Goal: Task Accomplishment & Management: Use online tool/utility

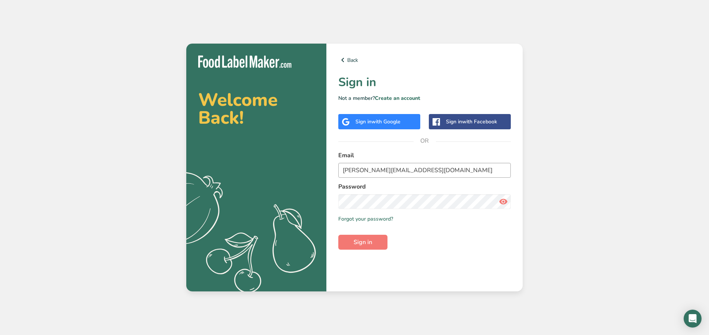
type input "[PERSON_NAME][EMAIL_ADDRESS][DOMAIN_NAME]"
click at [338, 235] on button "Sign in" at bounding box center [362, 242] width 49 height 15
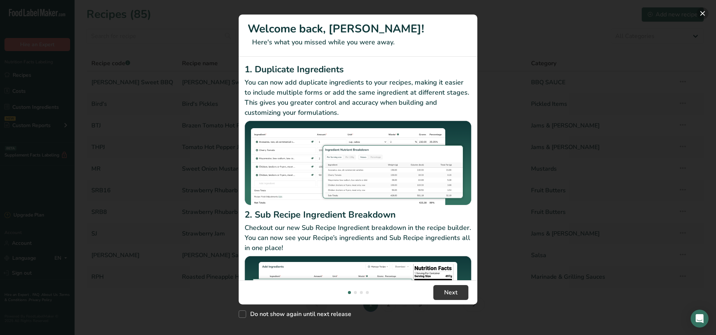
click at [702, 13] on button "New Features" at bounding box center [702, 13] width 12 height 12
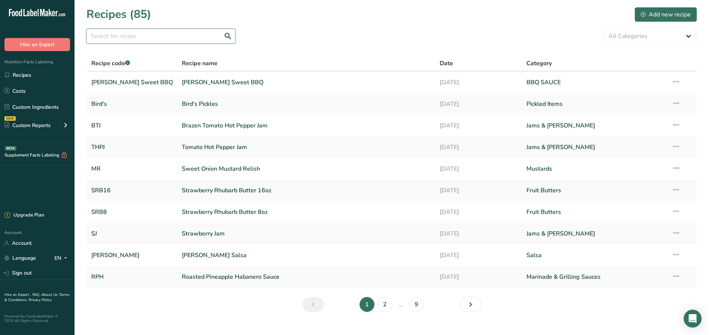
click at [205, 41] on input "text" at bounding box center [160, 36] width 149 height 15
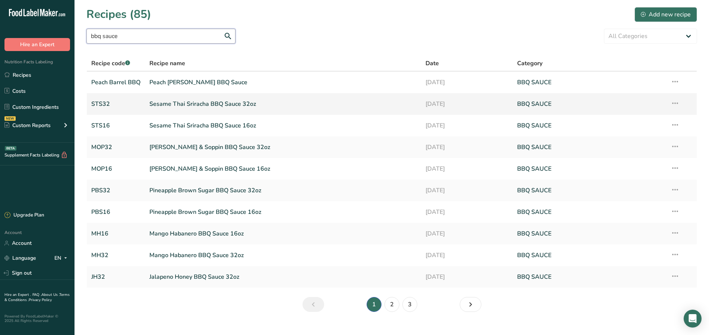
type input "bbq sauce"
click at [243, 102] on link "Sesame Thai Sriracha BBQ Sauce 32oz" at bounding box center [282, 104] width 267 height 16
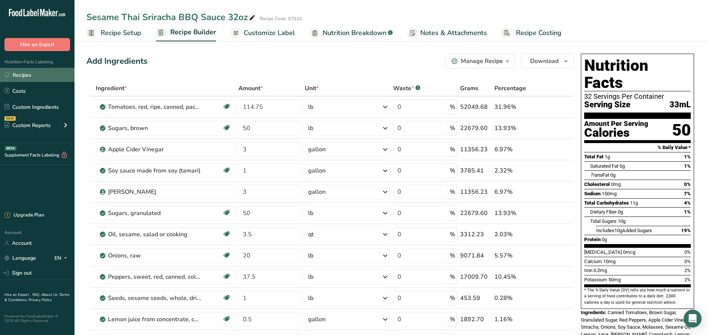
click at [33, 77] on link "Recipes" at bounding box center [37, 75] width 75 height 14
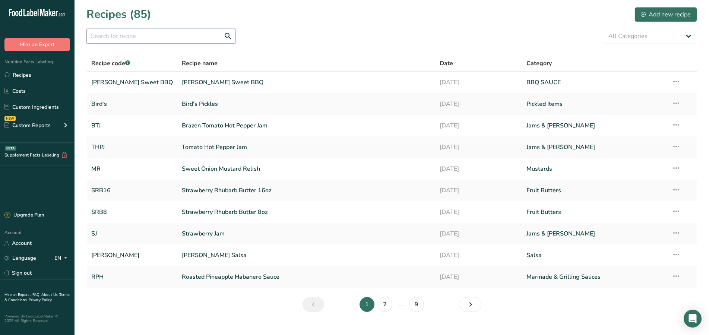
click at [158, 37] on input "text" at bounding box center [160, 36] width 149 height 15
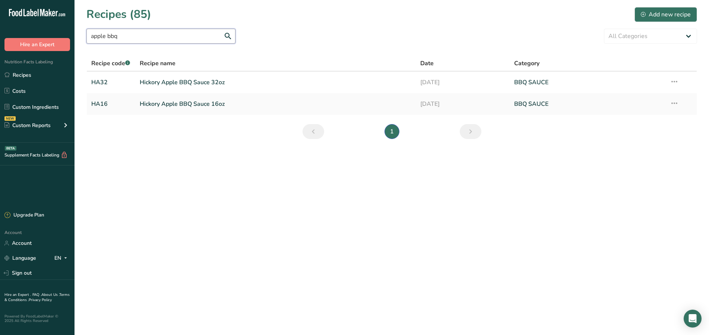
type input "apple bbq"
click at [192, 85] on link "Hickory Apple BBQ Sauce 32oz" at bounding box center [276, 83] width 272 height 16
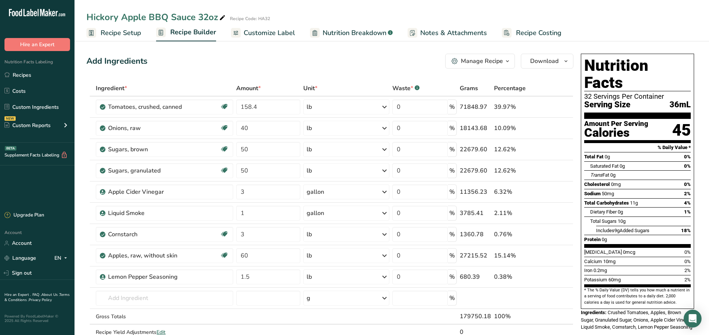
click at [340, 25] on link "Nutrition Breakdown .a-a{fill:#347362;}.b-a{fill:#fff;}" at bounding box center [351, 33] width 83 height 17
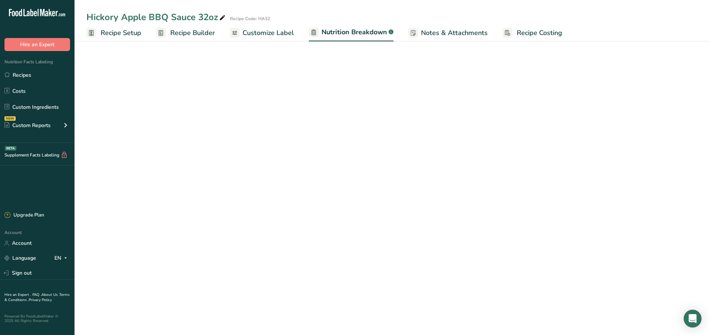
select select "Calories"
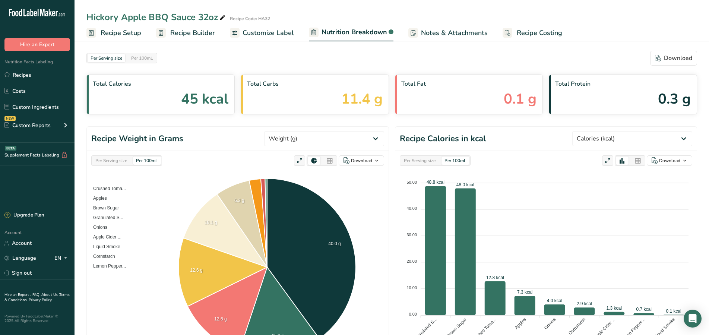
click at [284, 32] on span "Customize Label" at bounding box center [268, 33] width 51 height 10
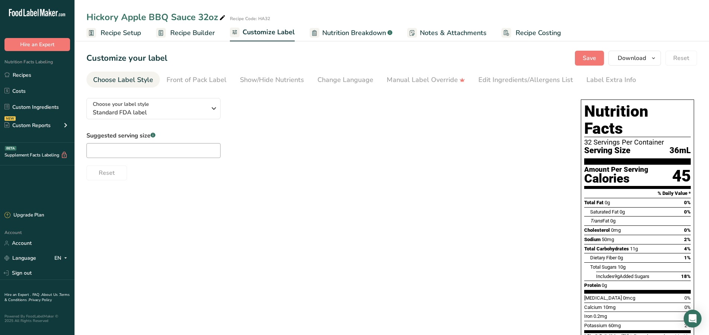
click at [190, 27] on link "Recipe Builder" at bounding box center [185, 33] width 59 height 17
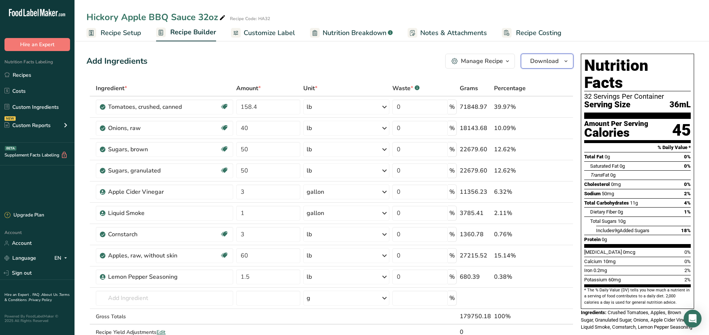
click at [562, 64] on span "button" at bounding box center [566, 61] width 9 height 9
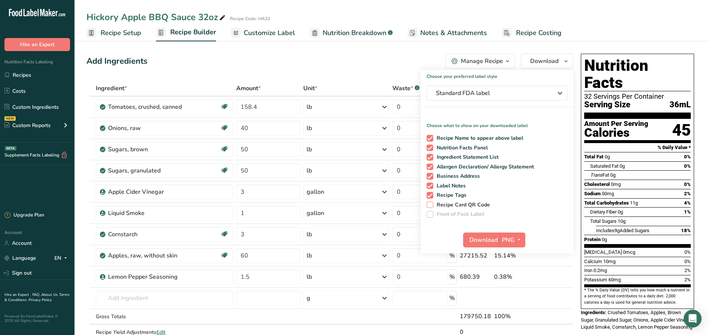
click at [427, 205] on span at bounding box center [430, 205] width 7 height 7
click at [427, 205] on input "Recipe Card QR Code" at bounding box center [429, 204] width 5 height 5
click at [427, 205] on span at bounding box center [430, 205] width 7 height 7
click at [427, 205] on input "Recipe Card QR Code" at bounding box center [429, 204] width 5 height 5
checkbox input "false"
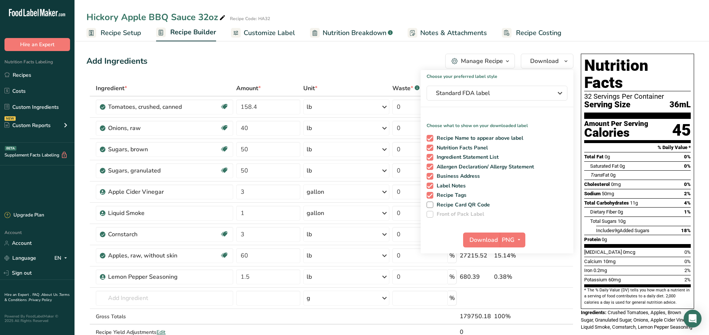
click at [399, 61] on div "Add Ingredients Manage Recipe Delete Recipe Duplicate Recipe Scale Recipe Save …" at bounding box center [329, 61] width 487 height 15
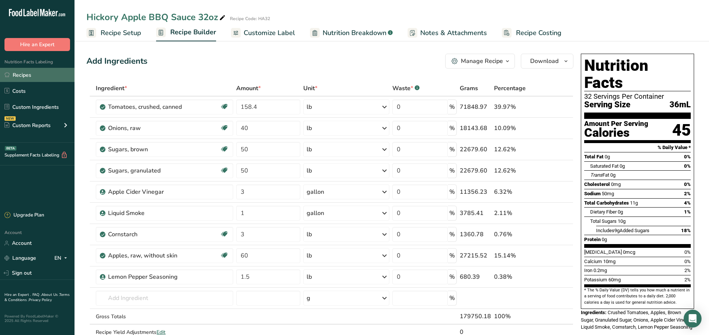
click at [33, 77] on link "Recipes" at bounding box center [37, 75] width 75 height 14
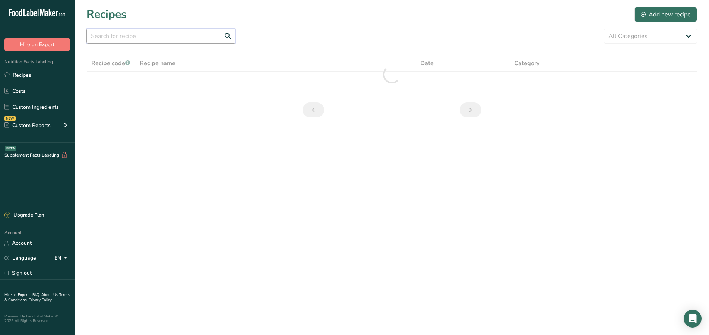
click at [157, 40] on input "text" at bounding box center [160, 36] width 149 height 15
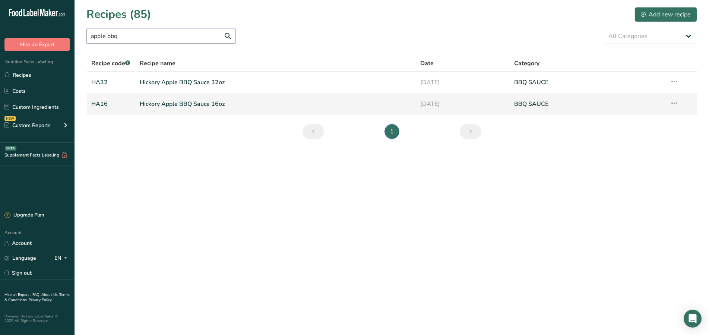
type input "apple bbq"
click at [204, 105] on link "Hickory Apple BBQ Sauce 16oz" at bounding box center [276, 104] width 272 height 16
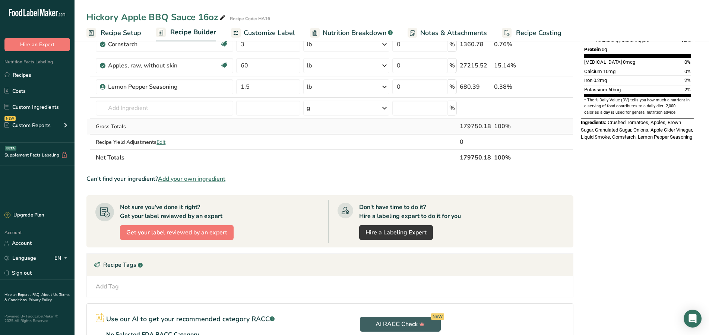
scroll to position [276, 0]
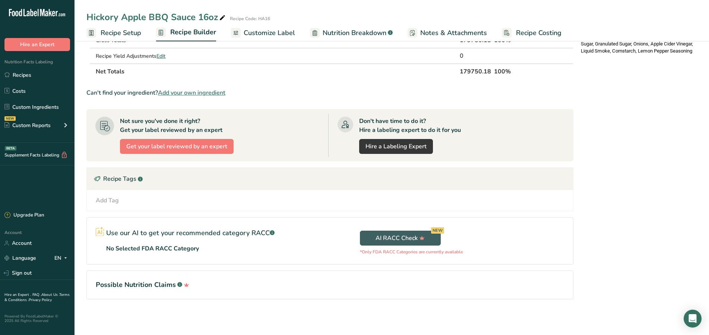
click at [114, 201] on div "Add Tag" at bounding box center [107, 200] width 23 height 9
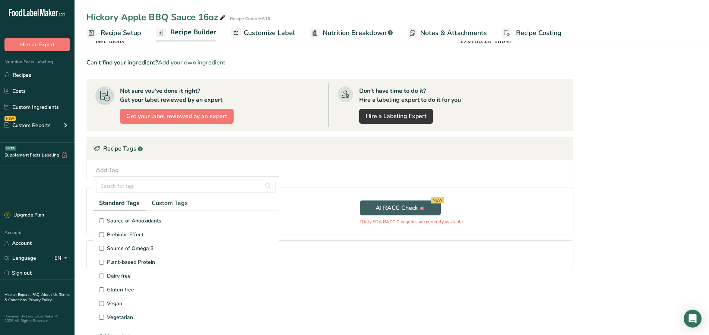
scroll to position [41, 0]
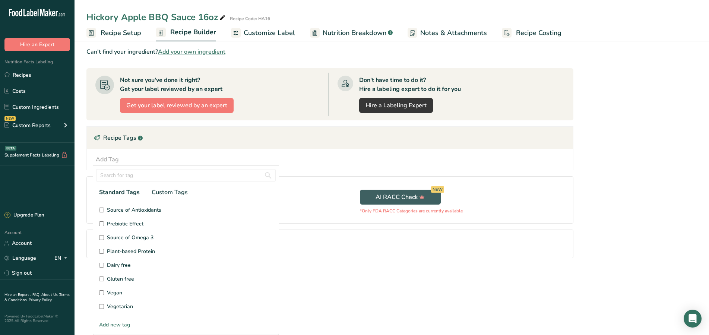
click at [102, 278] on input "Gluten free" at bounding box center [101, 279] width 5 height 5
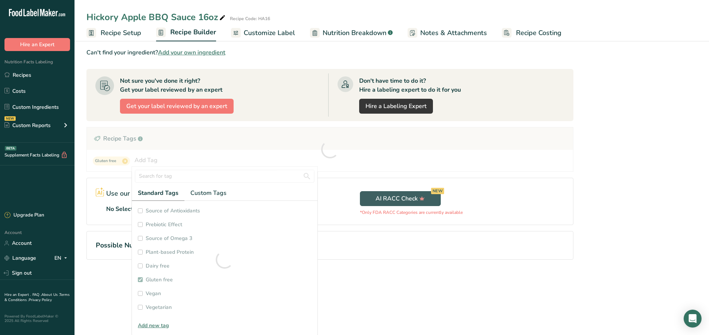
checkbox input "true"
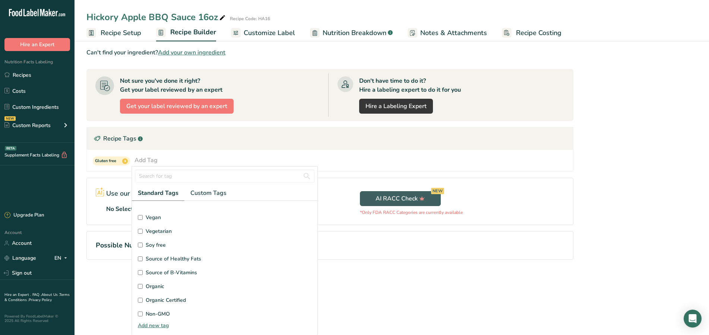
scroll to position [98, 0]
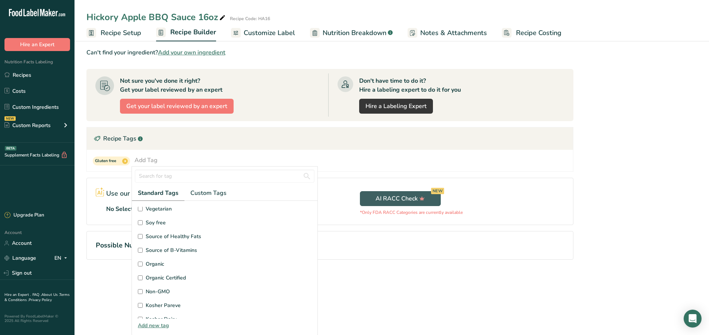
click at [139, 221] on input "Soy free" at bounding box center [140, 222] width 5 height 5
checkbox input "true"
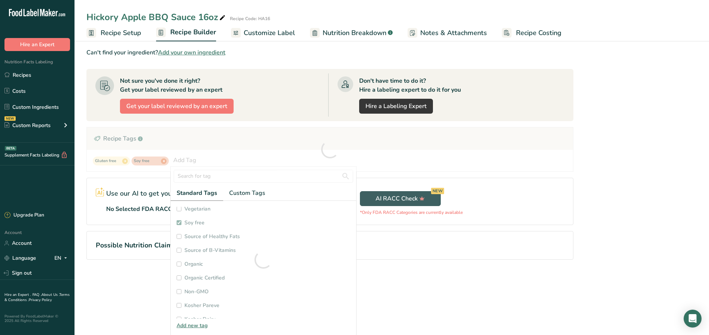
checkbox input "true"
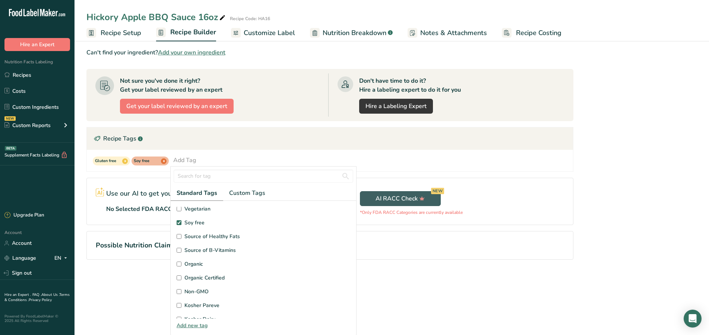
click at [82, 212] on section "Add Ingredients Manage Recipe Delete Recipe Duplicate Recipe Scale Recipe Save …" at bounding box center [392, 8] width 635 height 573
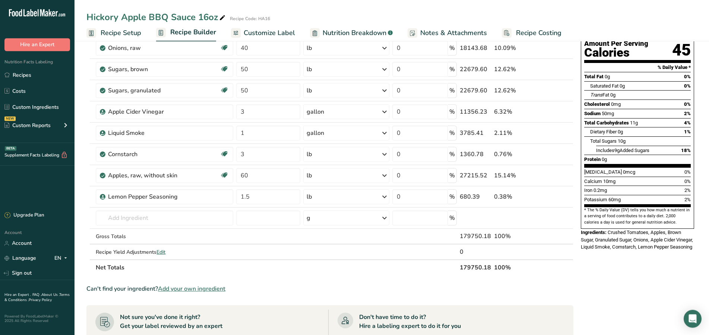
scroll to position [0, 0]
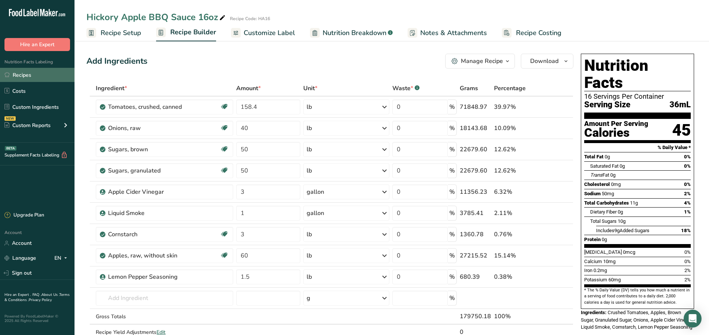
click at [24, 71] on link "Recipes" at bounding box center [37, 75] width 75 height 14
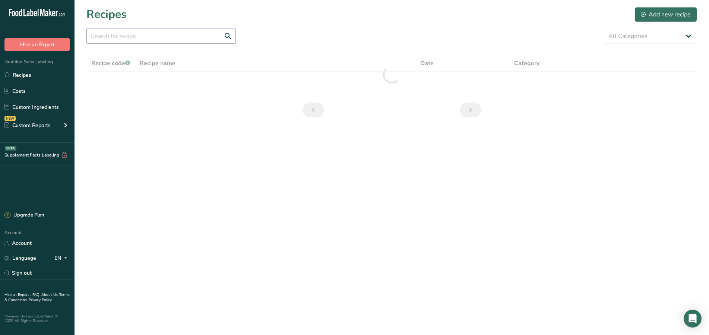
click at [177, 38] on input "text" at bounding box center [160, 36] width 149 height 15
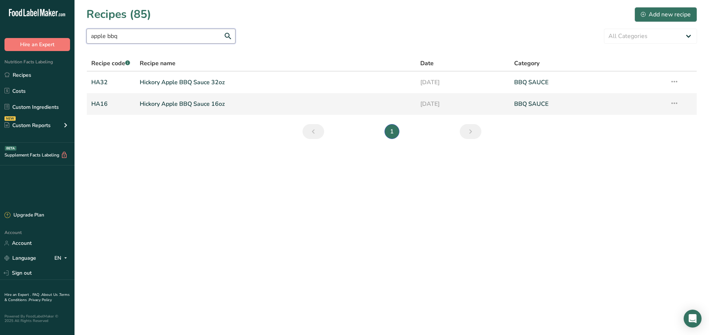
type input "apple bbq"
click at [150, 104] on link "Hickory Apple BBQ Sauce 16oz" at bounding box center [276, 104] width 272 height 16
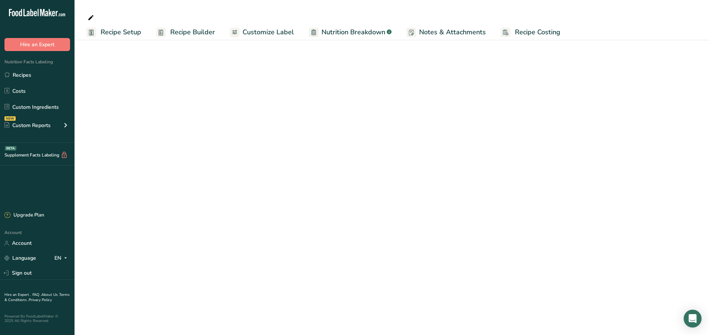
click at [177, 32] on span "Recipe Builder" at bounding box center [192, 32] width 45 height 10
click at [123, 35] on span "Recipe Setup" at bounding box center [121, 33] width 41 height 10
select select
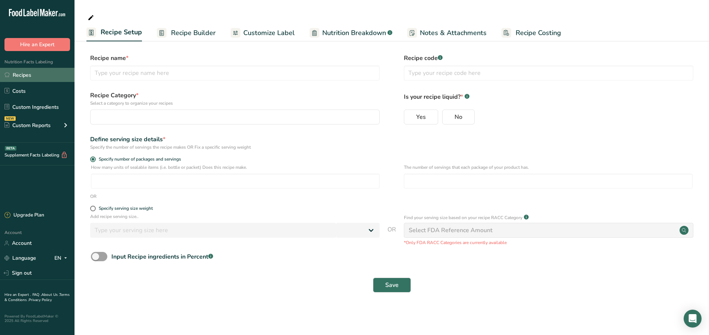
click at [28, 72] on link "Recipes" at bounding box center [37, 75] width 75 height 14
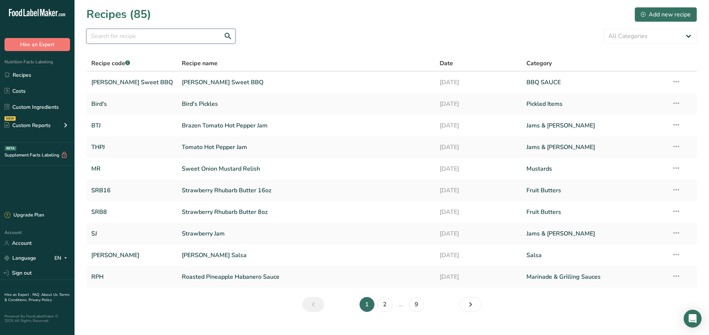
click at [161, 36] on input "text" at bounding box center [160, 36] width 149 height 15
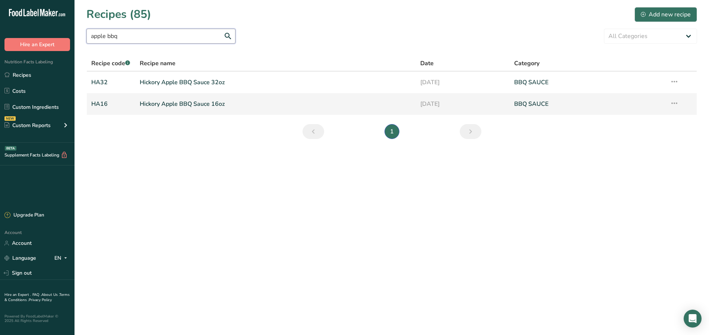
type input "apple bbq"
click at [163, 105] on link "Hickory Apple BBQ Sauce 16oz" at bounding box center [276, 104] width 272 height 16
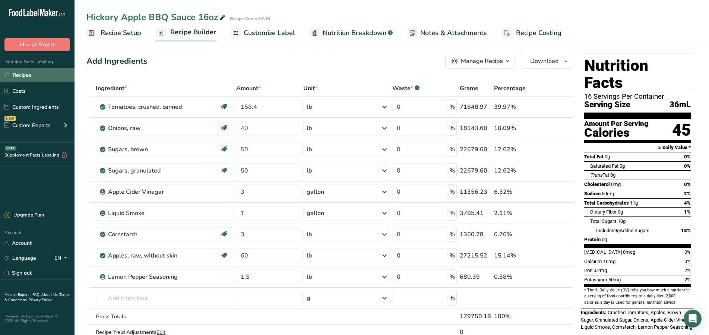
click at [38, 74] on link "Recipes" at bounding box center [37, 75] width 75 height 14
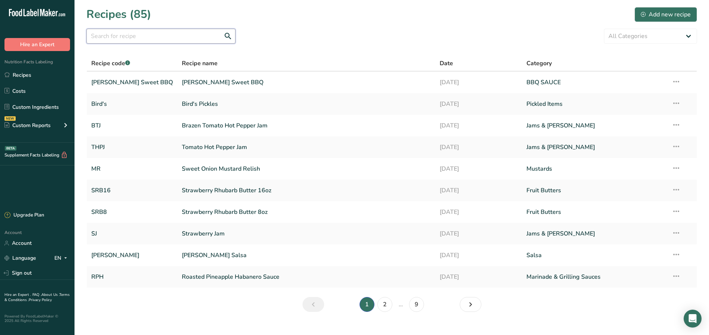
click at [154, 35] on input "text" at bounding box center [160, 36] width 149 height 15
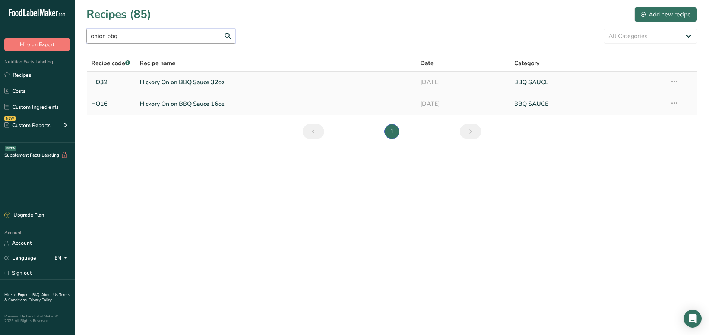
type input "onion bbq"
click at [179, 86] on link "Hickory Onion BBQ Sauce 32oz" at bounding box center [276, 83] width 272 height 16
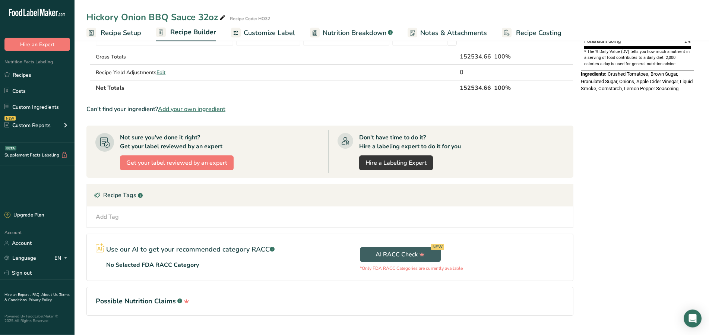
scroll to position [255, 0]
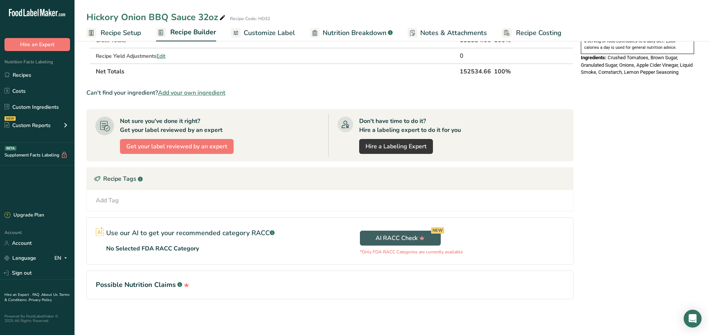
click at [106, 205] on div "Add Tag Standard Tags Custom Tags Source of Antioxidants [MEDICAL_DATA] Effect …" at bounding box center [330, 200] width 486 height 21
click at [110, 198] on div "Add Tag" at bounding box center [107, 200] width 23 height 9
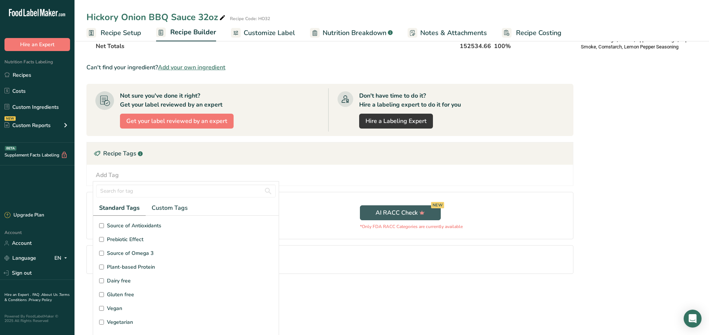
scroll to position [41, 0]
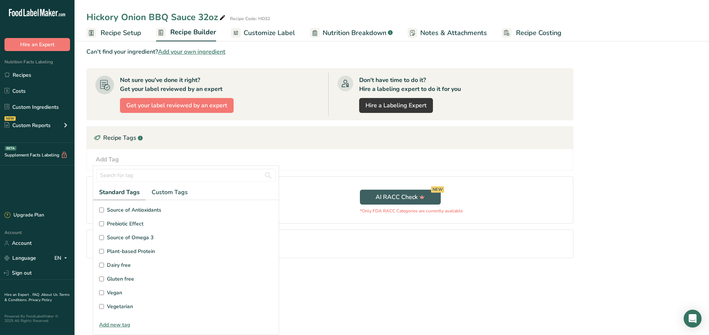
click at [103, 280] on input "Gluten free" at bounding box center [101, 279] width 5 height 5
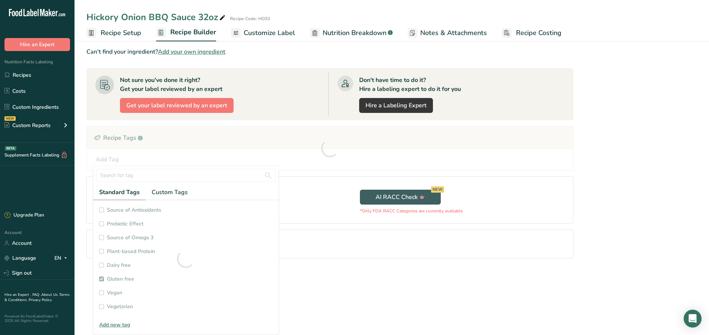
checkbox input "true"
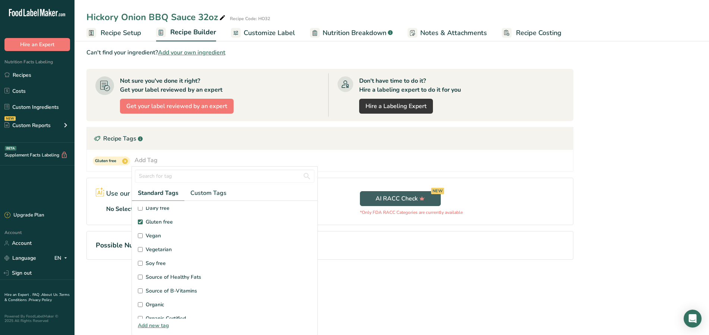
scroll to position [98, 0]
click at [141, 222] on input "Soy free" at bounding box center [140, 222] width 5 height 5
checkbox input "true"
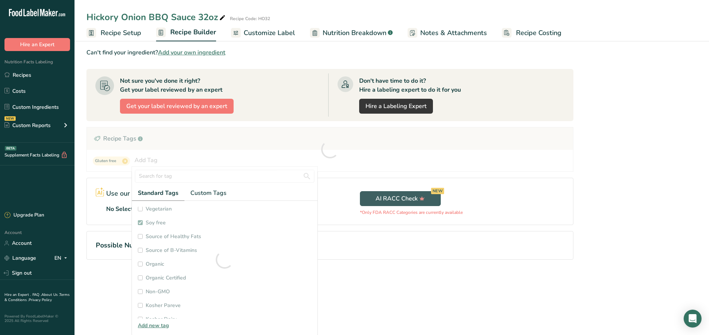
click at [81, 179] on section "Add Ingredients Manage Recipe Delete Recipe Duplicate Recipe Scale Recipe Save …" at bounding box center [392, 20] width 635 height 552
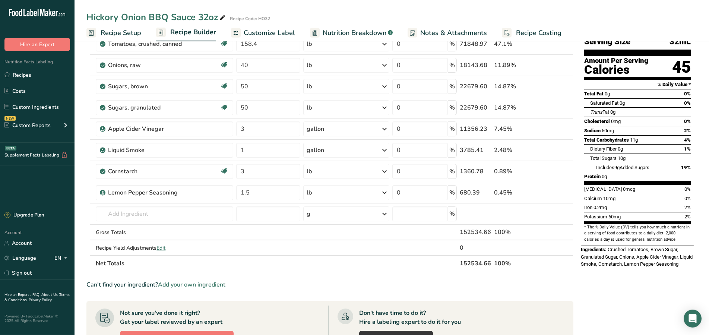
scroll to position [0, 0]
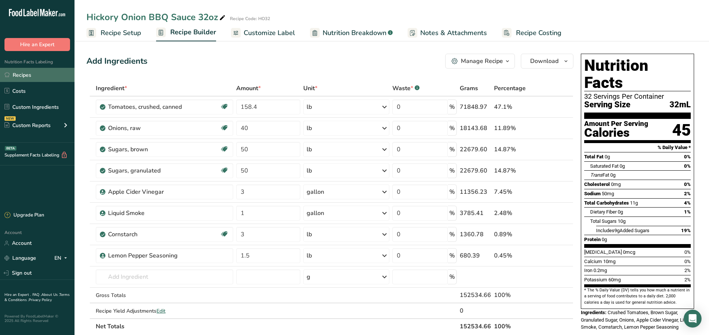
click at [31, 74] on link "Recipes" at bounding box center [37, 75] width 75 height 14
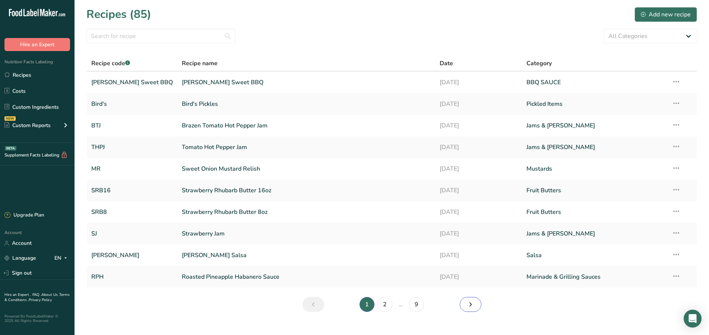
click at [470, 305] on icon "Next page" at bounding box center [470, 304] width 9 height 13
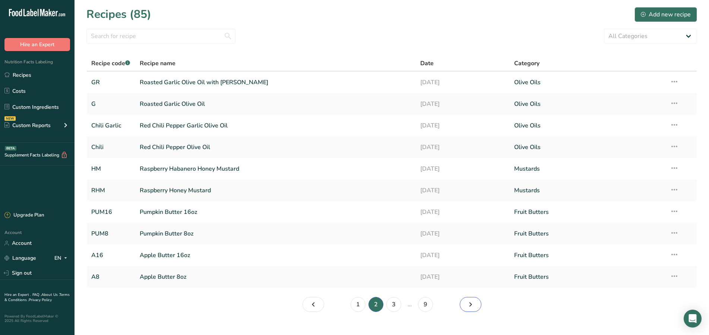
click at [470, 305] on icon "Page 3." at bounding box center [470, 304] width 9 height 13
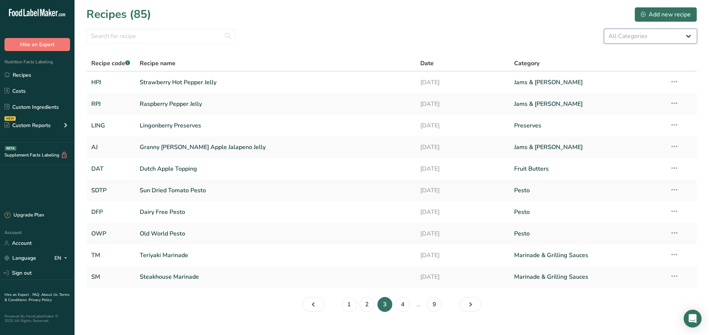
click at [684, 34] on select "All Categories Baked Goods BBQ SAUCE [GEOGRAPHIC_DATA] Confectionery Cooked Mea…" at bounding box center [650, 36] width 93 height 15
select select "537"
click option "BBQ SAUCE" at bounding box center [0, 0] width 0 height 0
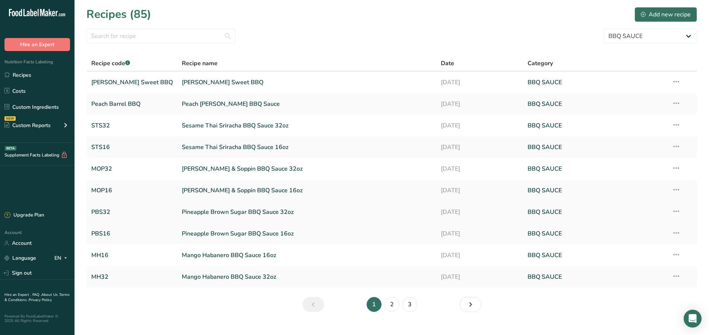
click at [242, 211] on link "Pineapple Brown Sugar BBQ Sauce 32oz" at bounding box center [307, 212] width 250 height 16
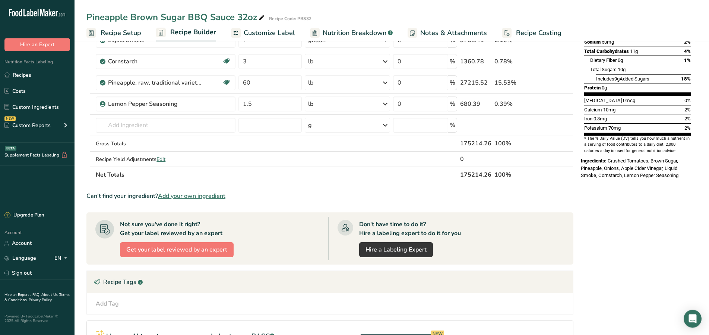
scroll to position [190, 0]
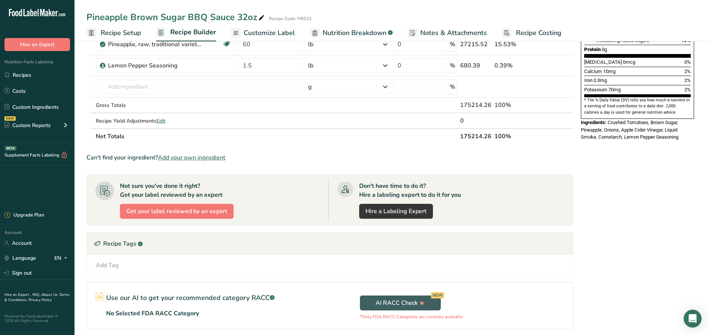
click at [108, 264] on div "Add Tag" at bounding box center [107, 265] width 23 height 9
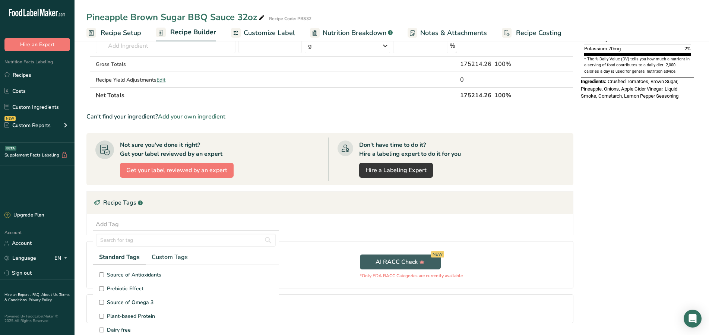
scroll to position [228, 0]
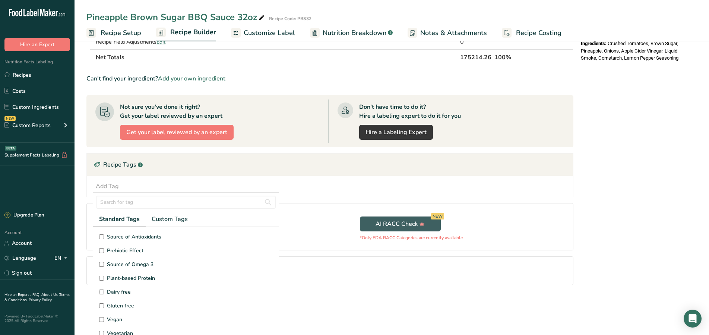
click at [101, 307] on input "Gluten free" at bounding box center [101, 305] width 5 height 5
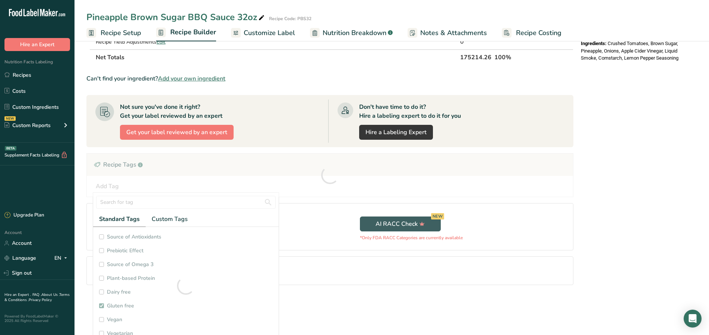
scroll to position [255, 0]
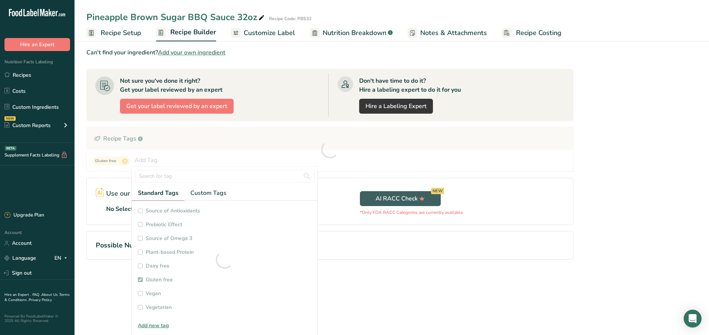
checkbox input "true"
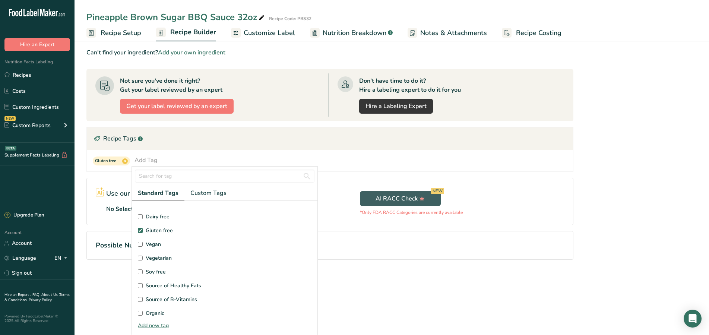
scroll to position [98, 0]
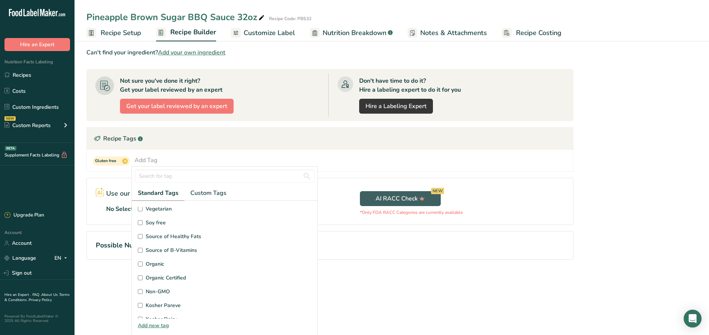
click at [141, 222] on input "Soy free" at bounding box center [140, 222] width 5 height 5
checkbox input "true"
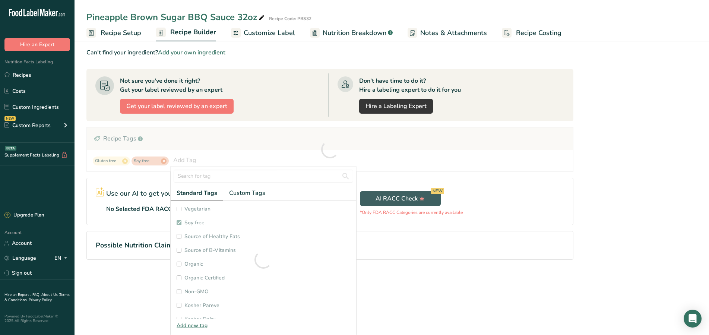
checkbox input "true"
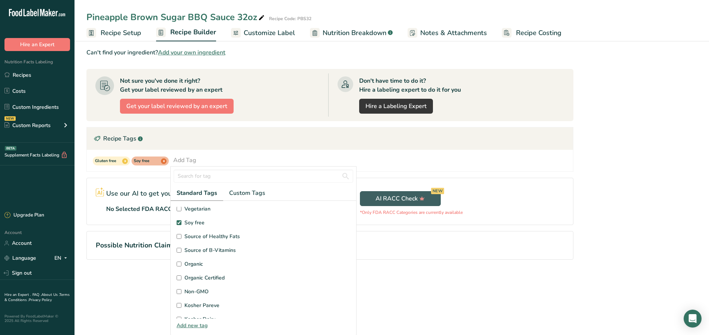
click at [81, 204] on section "Add Ingredients Manage Recipe Delete Recipe Duplicate Recipe Scale Recipe Save …" at bounding box center [392, 20] width 635 height 552
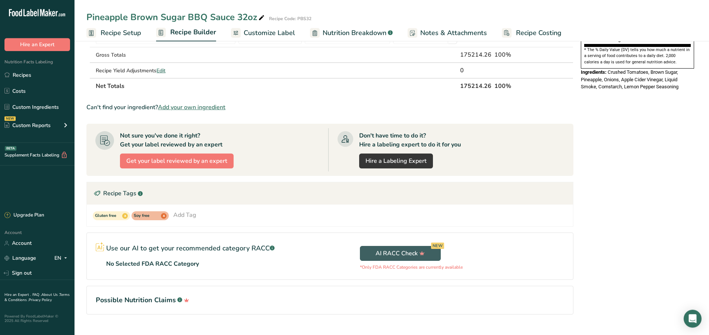
scroll to position [0, 0]
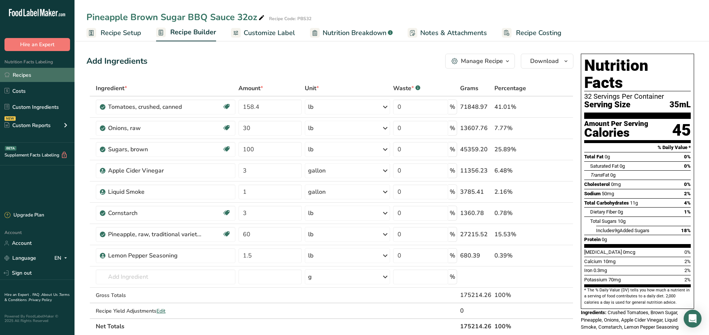
click at [32, 73] on link "Recipes" at bounding box center [37, 75] width 75 height 14
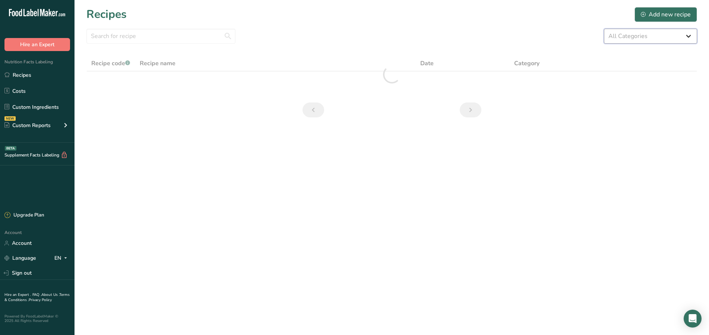
click at [604, 29] on select "All Categories Baked Goods BBQ SAUCE [GEOGRAPHIC_DATA] Confectionery Cooked Mea…" at bounding box center [650, 36] width 93 height 15
select select "537"
click option "BBQ SAUCE" at bounding box center [0, 0] width 0 height 0
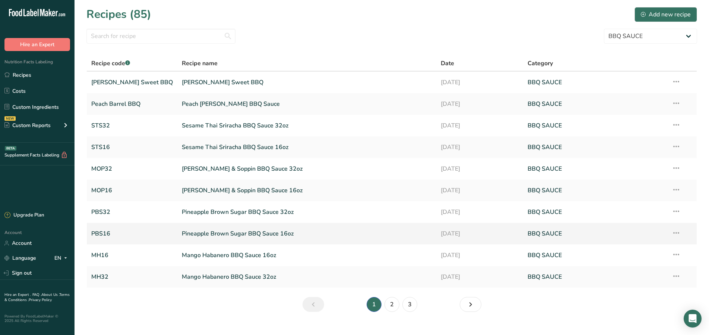
click at [260, 232] on link "Pineapple Brown Sugar BBQ Sauce 16oz" at bounding box center [307, 234] width 250 height 16
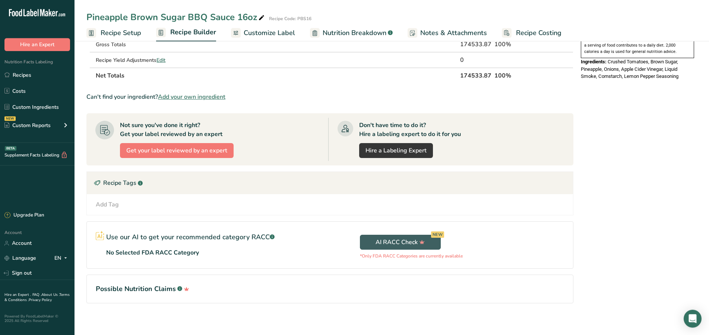
scroll to position [255, 0]
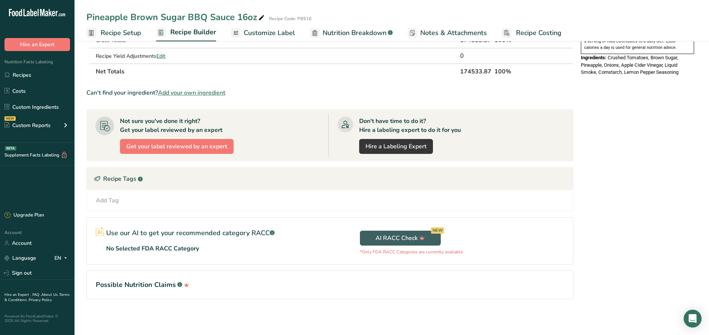
click at [100, 202] on div "Add Tag" at bounding box center [107, 200] width 23 height 9
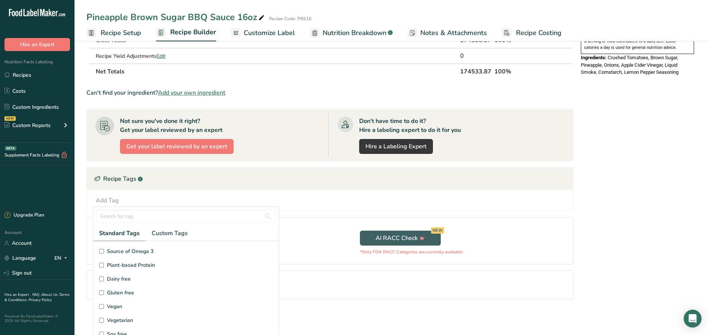
scroll to position [49, 0]
click at [102, 271] on input "Gluten free" at bounding box center [101, 270] width 5 height 5
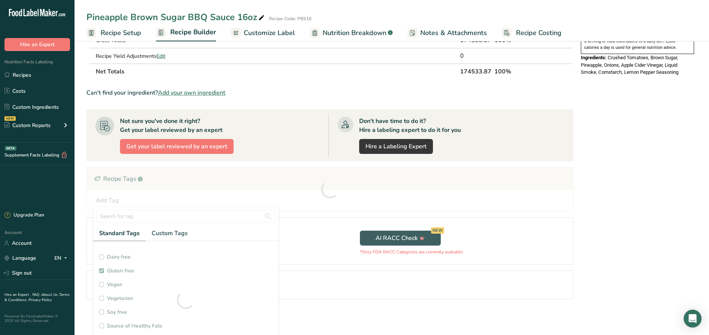
click at [100, 313] on div at bounding box center [186, 300] width 186 height 118
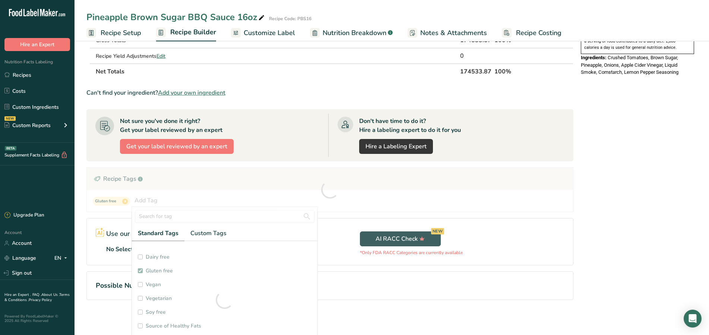
checkbox input "true"
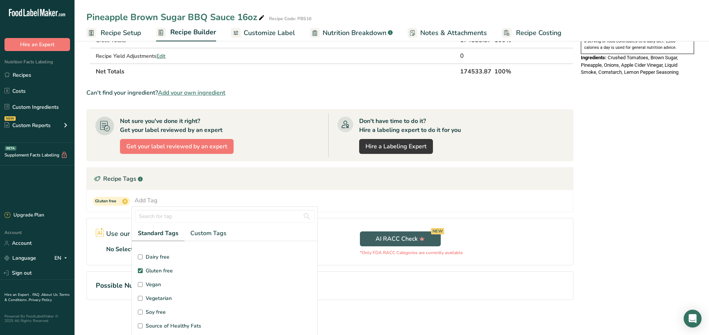
click at [141, 312] on input "Soy free" at bounding box center [140, 312] width 5 height 5
checkbox input "true"
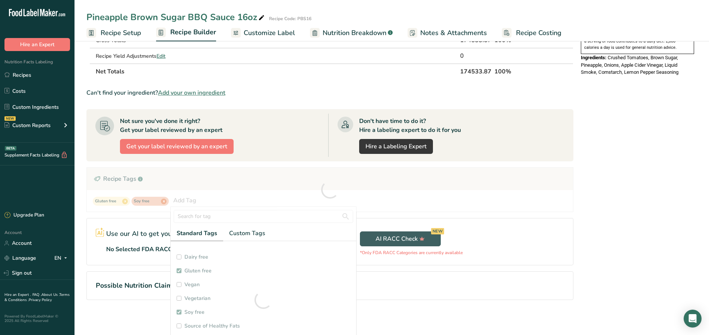
checkbox input "true"
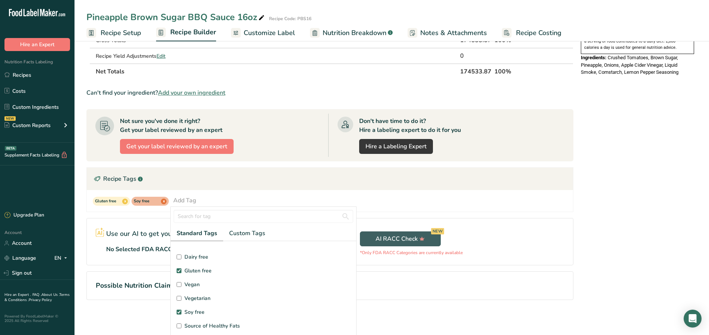
click at [82, 168] on section "Add Ingredients Manage Recipe Delete Recipe Duplicate Recipe Scale Recipe Save …" at bounding box center [392, 60] width 635 height 552
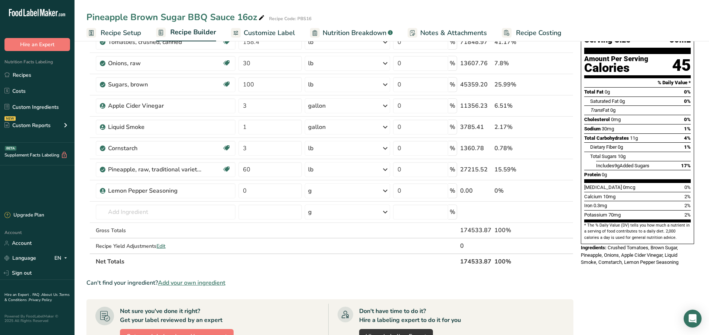
scroll to position [0, 0]
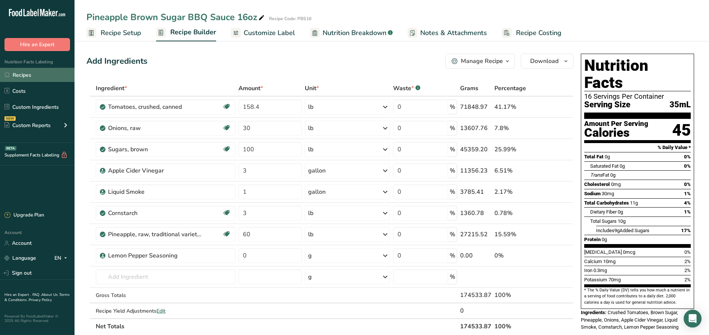
click at [35, 77] on link "Recipes" at bounding box center [37, 75] width 75 height 14
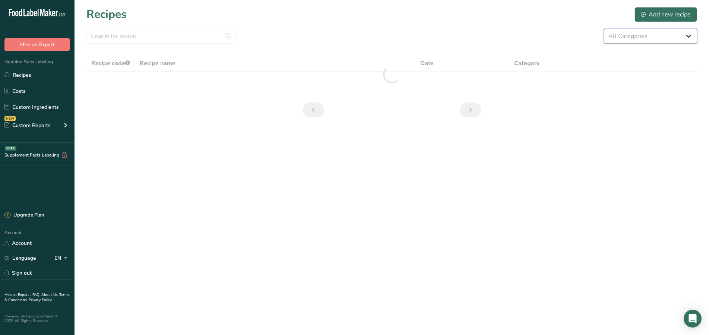
click at [624, 37] on select "All Categories Baked Goods BBQ SAUCE [GEOGRAPHIC_DATA] Confectionery Cooked Mea…" at bounding box center [650, 36] width 93 height 15
select select "537"
click option "BBQ SAUCE" at bounding box center [0, 0] width 0 height 0
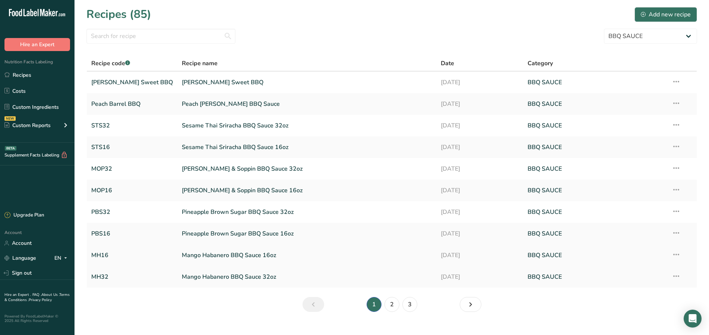
click at [244, 255] on link "Mango Habanero BBQ Sauce 16oz" at bounding box center [307, 255] width 250 height 16
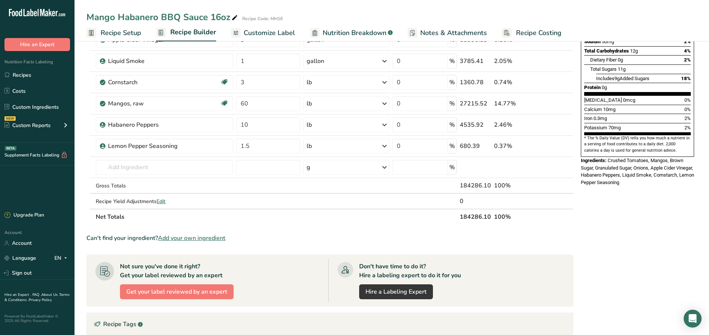
scroll to position [266, 0]
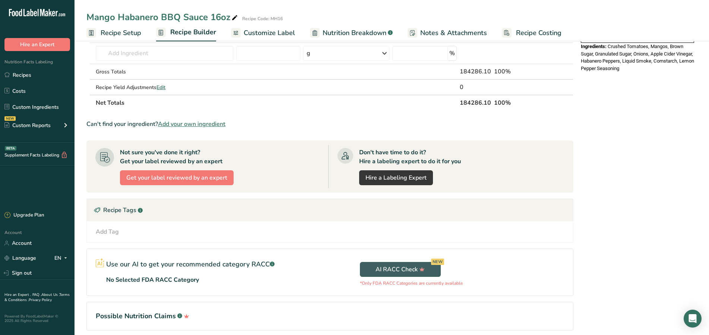
click at [116, 232] on div "Add Tag" at bounding box center [107, 231] width 23 height 9
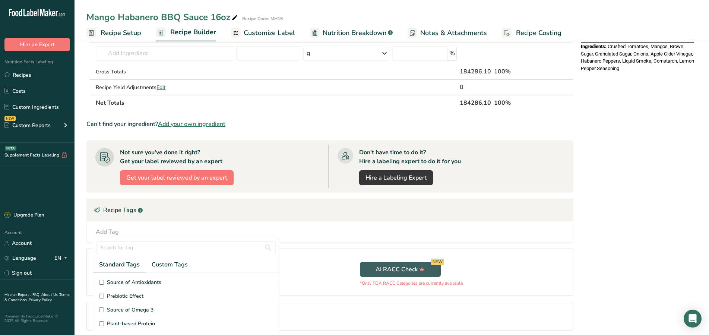
scroll to position [41, 0]
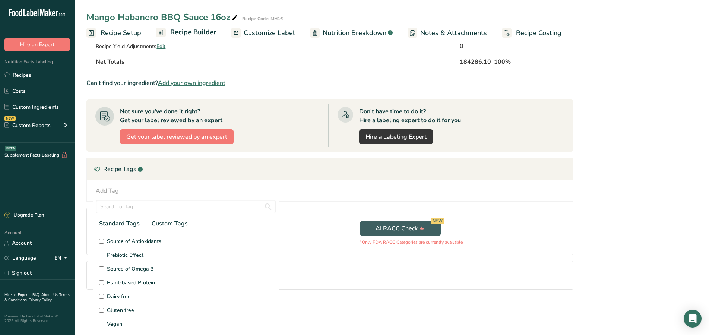
click at [102, 309] on input "Gluten free" at bounding box center [101, 310] width 5 height 5
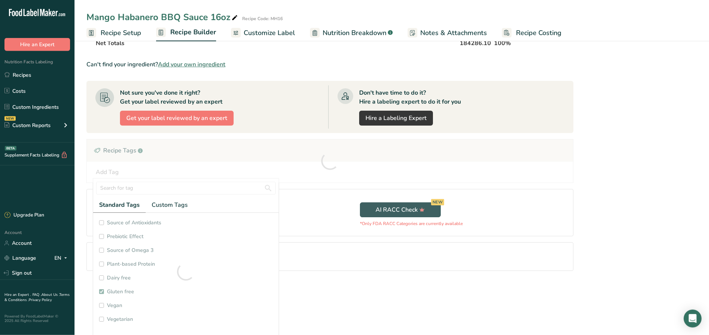
scroll to position [297, 0]
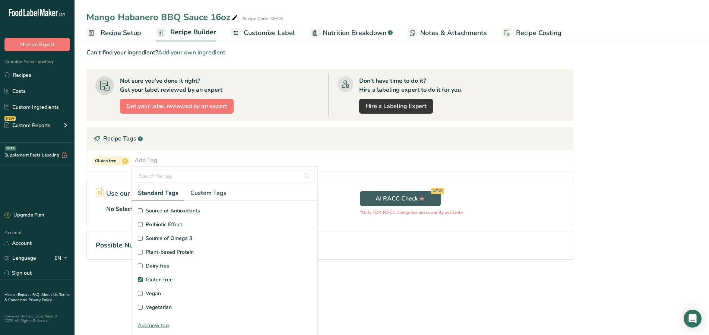
checkbox input "true"
click at [141, 223] on input "Soy free" at bounding box center [140, 222] width 5 height 5
checkbox input "true"
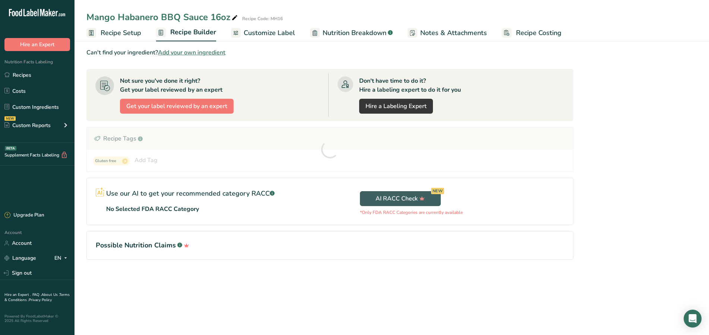
scroll to position [0, 0]
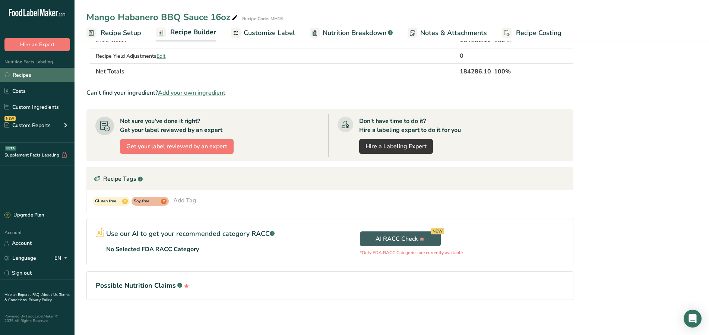
click at [34, 75] on link "Recipes" at bounding box center [37, 75] width 75 height 14
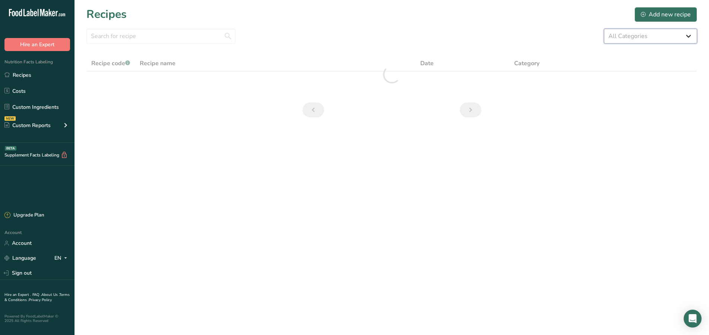
click at [604, 29] on select "All Categories Baked Goods BBQ SAUCE [GEOGRAPHIC_DATA] Confectionery Cooked Mea…" at bounding box center [650, 36] width 93 height 15
select select "537"
click option "BBQ SAUCE" at bounding box center [0, 0] width 0 height 0
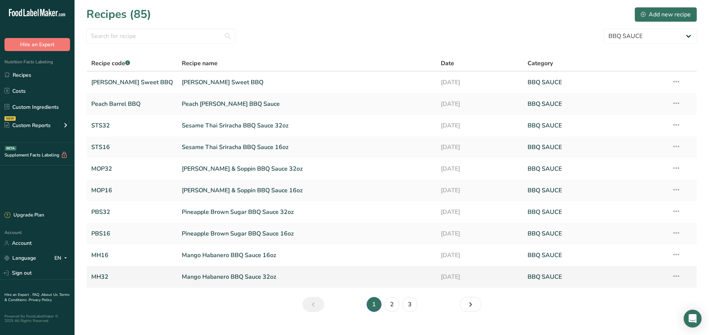
click at [240, 277] on link "Mango Habanero BBQ Sauce 32oz" at bounding box center [307, 277] width 250 height 16
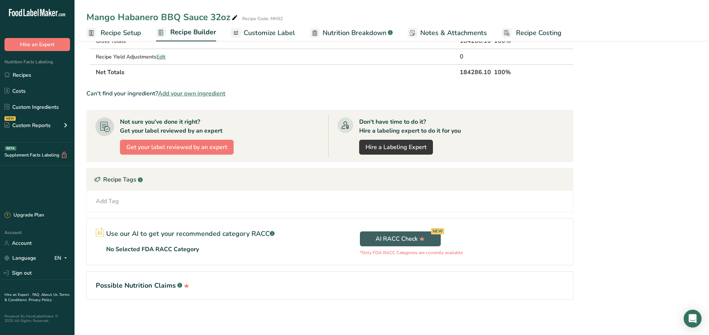
scroll to position [297, 0]
click at [103, 200] on div "Add Tag" at bounding box center [107, 200] width 23 height 9
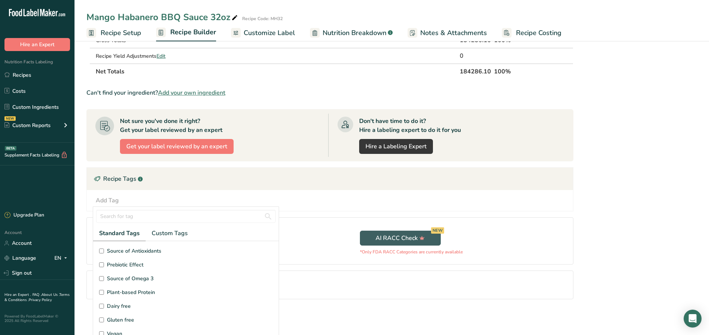
click at [102, 318] on input "Gluten free" at bounding box center [101, 320] width 5 height 5
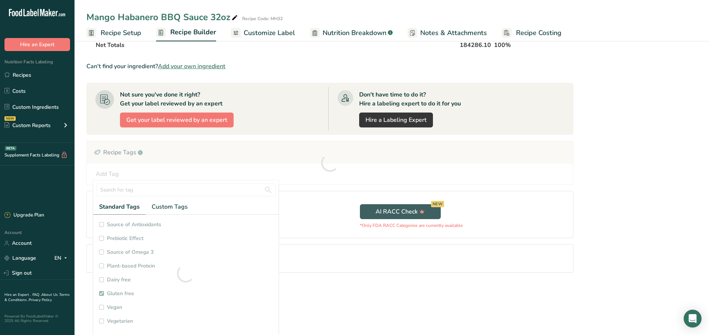
scroll to position [41, 0]
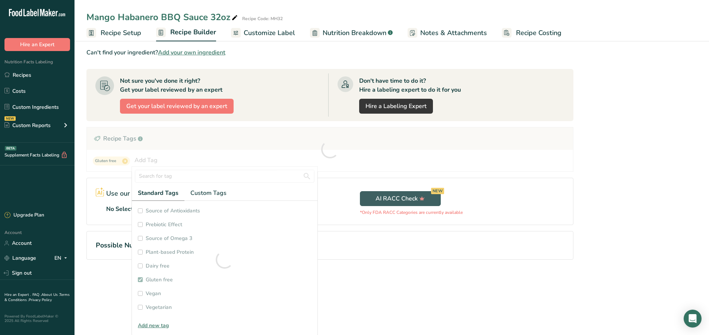
checkbox input "true"
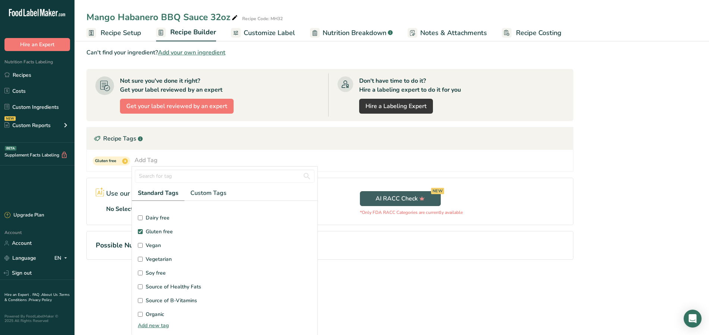
scroll to position [49, 0]
click at [139, 271] on input "Soy free" at bounding box center [140, 271] width 5 height 5
checkbox input "true"
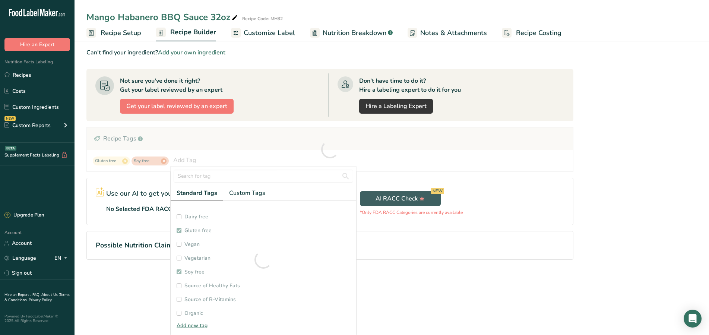
checkbox input "true"
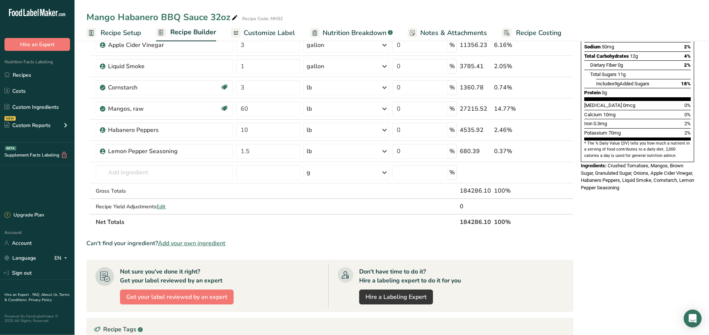
scroll to position [31, 0]
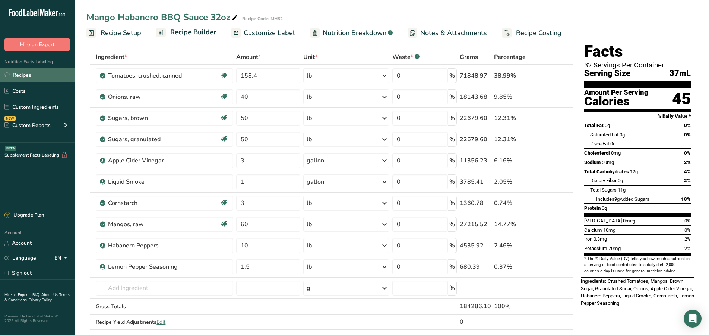
click at [40, 75] on link "Recipes" at bounding box center [37, 75] width 75 height 14
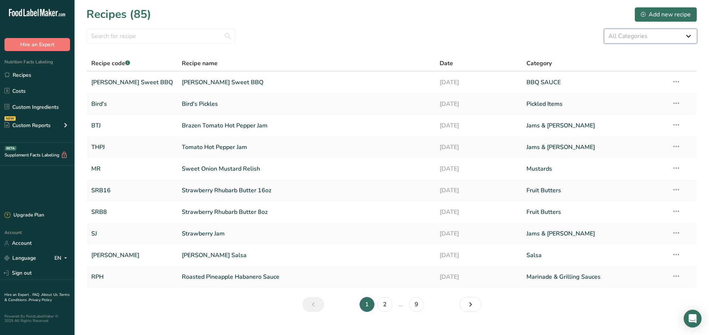
click at [604, 29] on select "All Categories Baked Goods BBQ SAUCE [GEOGRAPHIC_DATA] Confectionery Cooked Mea…" at bounding box center [650, 36] width 93 height 15
select select "537"
click option "BBQ SAUCE" at bounding box center [0, 0] width 0 height 0
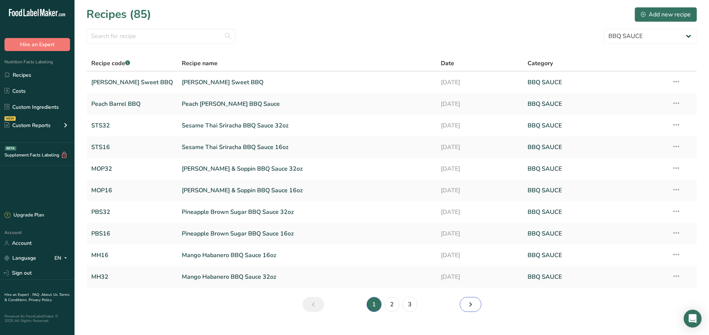
click at [471, 306] on icon "Next page" at bounding box center [470, 304] width 9 height 13
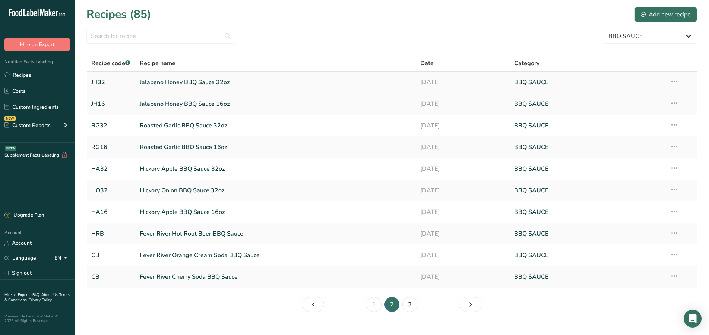
click at [220, 82] on link "Jalapeno Honey BBQ Sauce 32oz" at bounding box center [276, 83] width 272 height 16
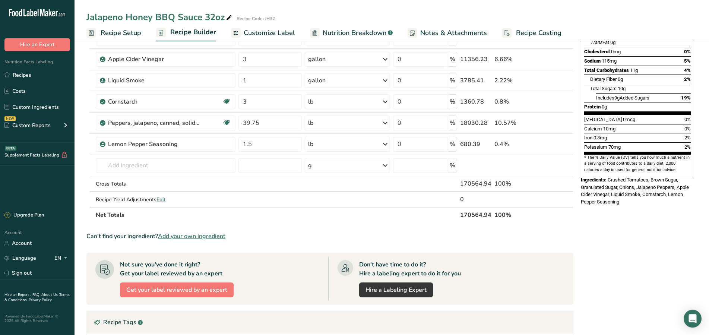
scroll to position [190, 0]
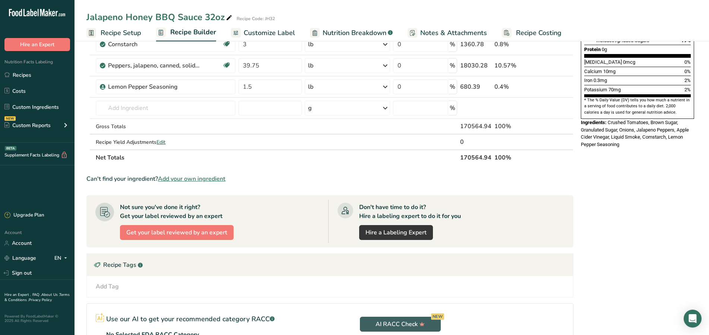
click at [116, 289] on div "Add Tag" at bounding box center [107, 286] width 23 height 9
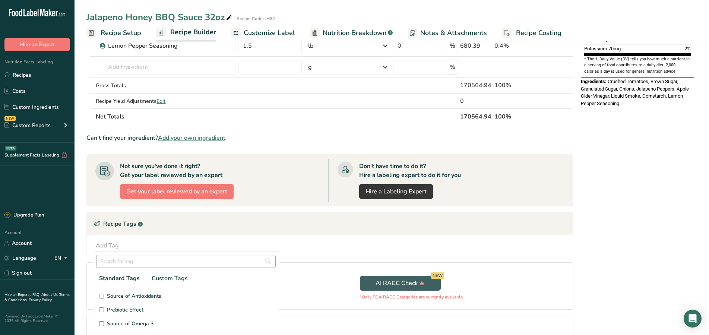
scroll to position [276, 0]
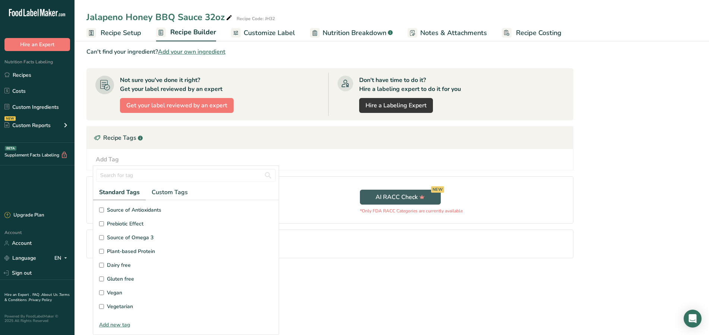
click at [100, 277] on input "Gluten free" at bounding box center [101, 279] width 5 height 5
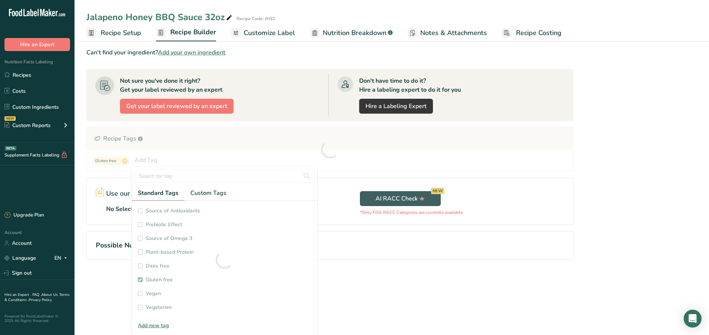
checkbox input "true"
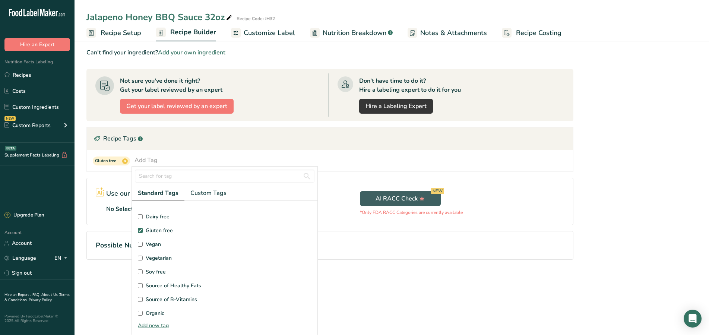
scroll to position [98, 0]
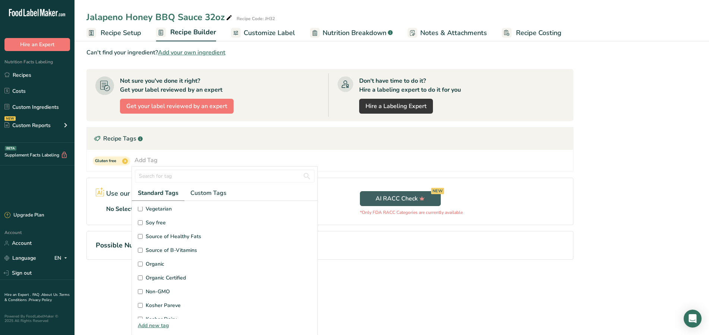
click at [140, 221] on input "Soy free" at bounding box center [140, 222] width 5 height 5
checkbox input "true"
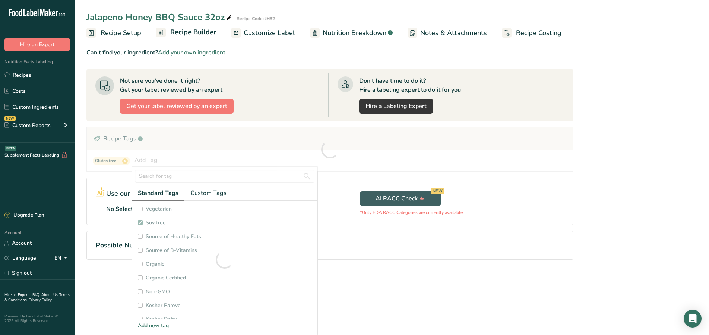
click at [81, 211] on section "Add Ingredients Manage Recipe Delete Recipe Duplicate Recipe Scale Recipe Save …" at bounding box center [392, 8] width 635 height 573
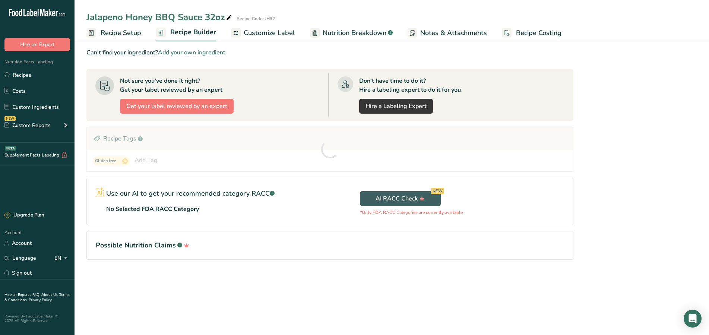
scroll to position [0, 0]
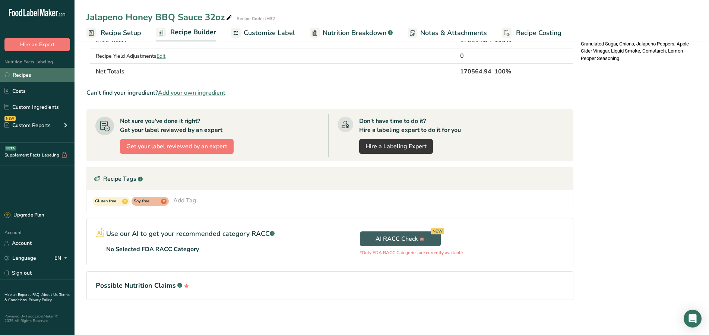
click at [27, 72] on link "Recipes" at bounding box center [37, 75] width 75 height 14
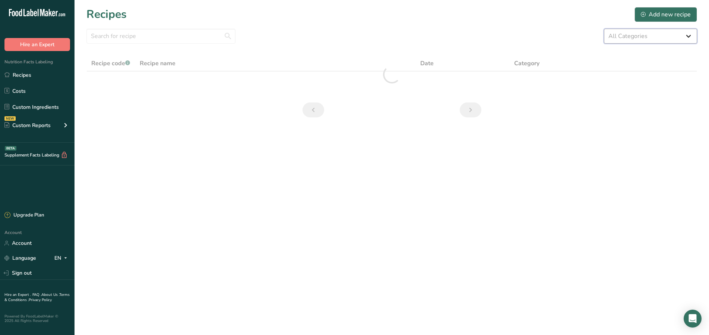
click at [604, 29] on select "All Categories Baked Goods BBQ SAUCE [GEOGRAPHIC_DATA] Confectionery Cooked Mea…" at bounding box center [650, 36] width 93 height 15
select select "537"
click option "BBQ SAUCE" at bounding box center [0, 0] width 0 height 0
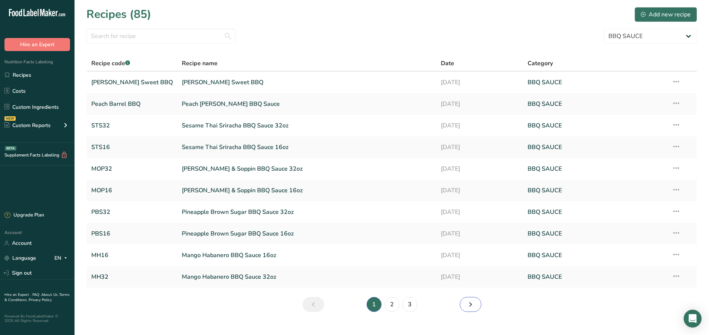
click at [469, 301] on icon "Next page" at bounding box center [470, 304] width 9 height 13
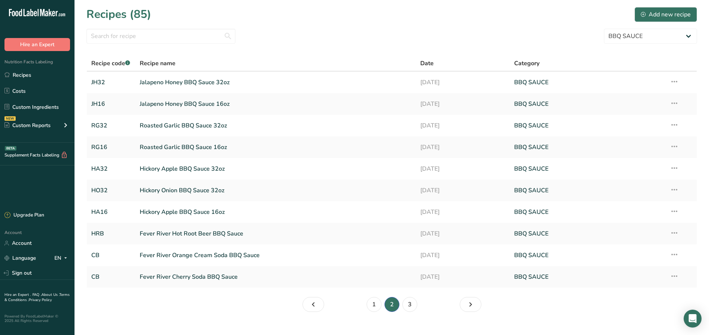
click at [223, 105] on link "Jalapeno Honey BBQ Sauce 16oz" at bounding box center [276, 104] width 272 height 16
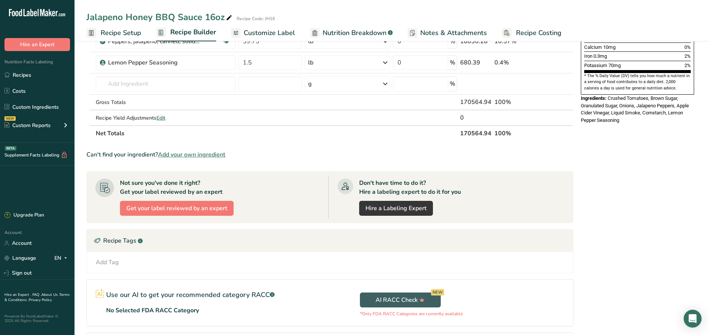
scroll to position [228, 0]
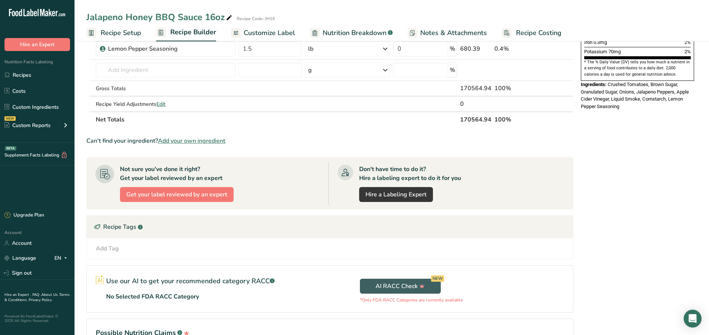
click at [114, 247] on div "Add Tag" at bounding box center [107, 248] width 23 height 9
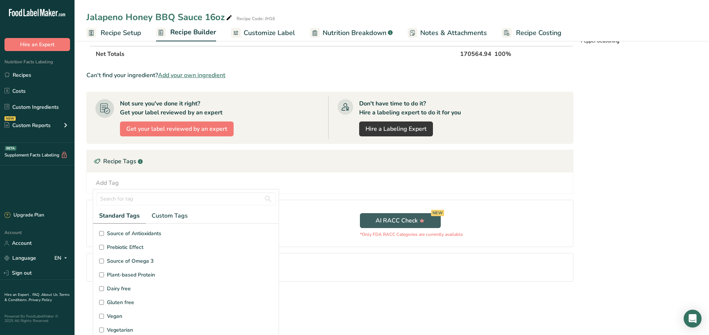
scroll to position [41, 0]
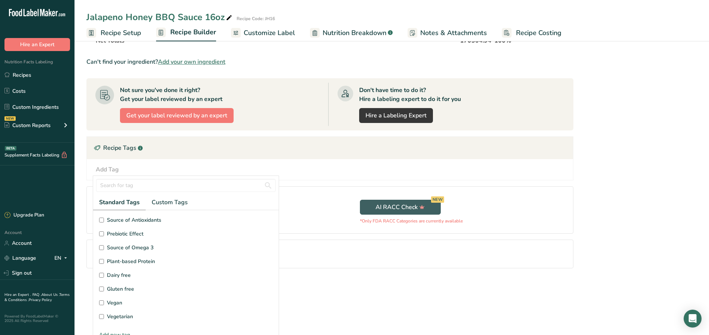
click at [103, 288] on input "Gluten free" at bounding box center [101, 289] width 5 height 5
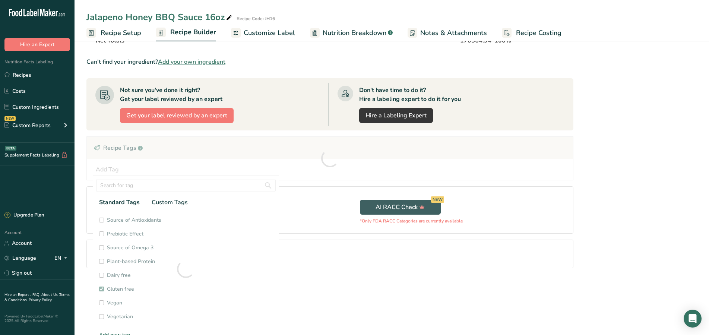
checkbox input "true"
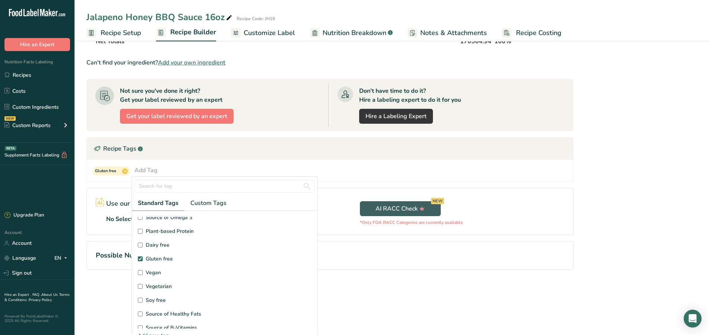
scroll to position [49, 0]
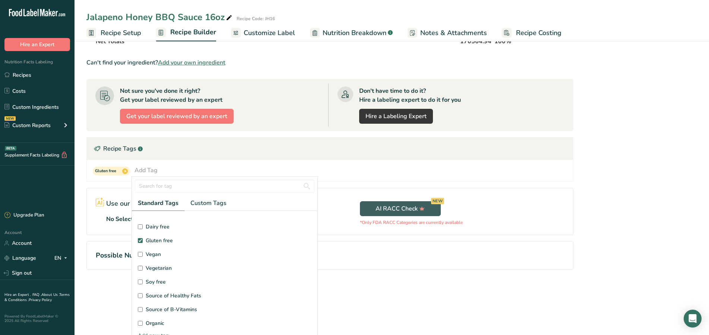
click at [140, 281] on input "Soy free" at bounding box center [140, 282] width 5 height 5
checkbox input "true"
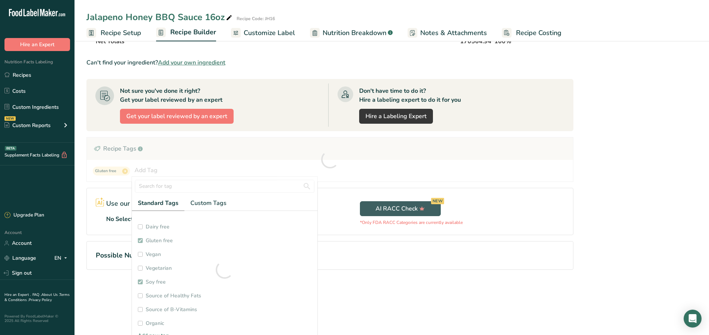
click at [608, 233] on div "Nutrition Facts 16 Servings Per Container Serving Size 36mL Amount Per Serving …" at bounding box center [637, 18] width 119 height 549
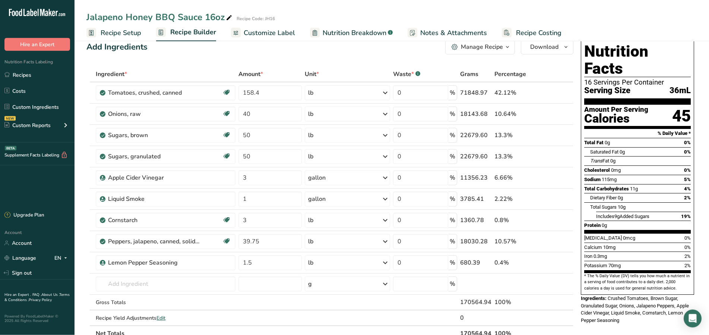
scroll to position [0, 0]
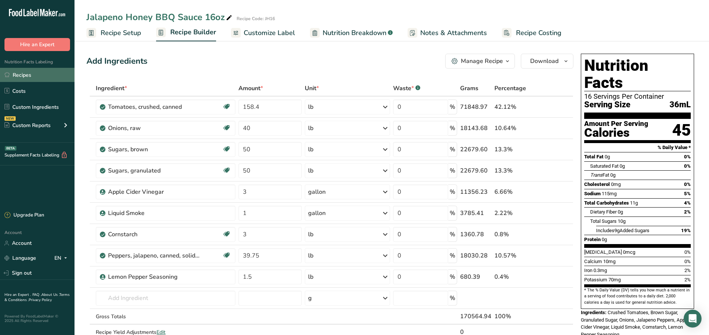
click at [23, 77] on link "Recipes" at bounding box center [37, 75] width 75 height 14
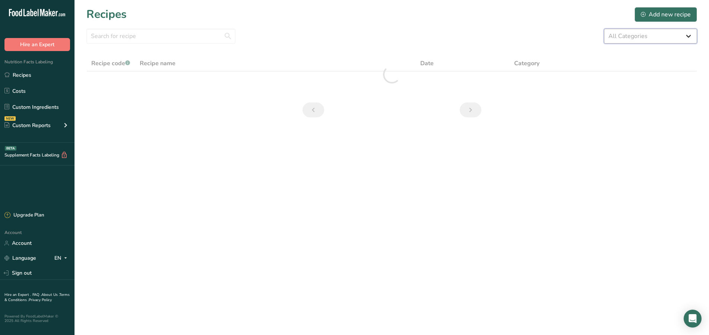
click at [604, 29] on select "All Categories Baked Goods BBQ SAUCE [GEOGRAPHIC_DATA] Confectionery Cooked Mea…" at bounding box center [650, 36] width 93 height 15
select select "537"
click option "BBQ SAUCE" at bounding box center [0, 0] width 0 height 0
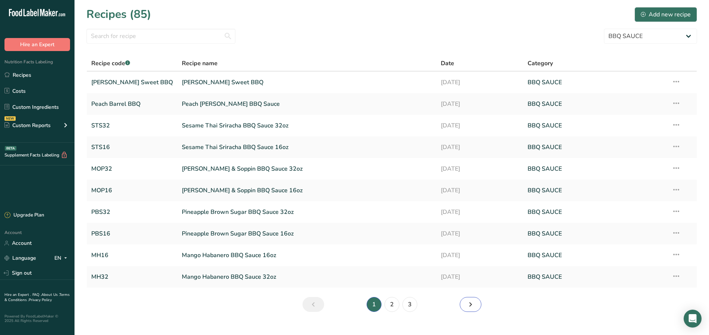
click at [464, 305] on link "Next page" at bounding box center [471, 304] width 22 height 15
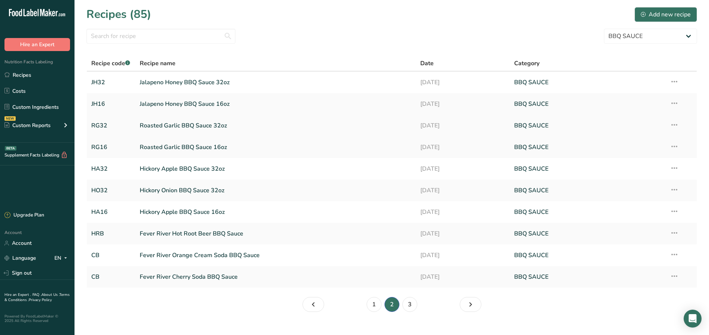
click at [210, 126] on link "Roasted Garlic BBQ Sauce 32oz" at bounding box center [276, 126] width 272 height 16
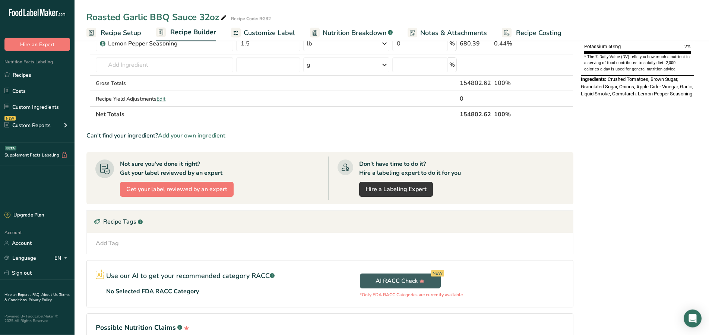
scroll to position [276, 0]
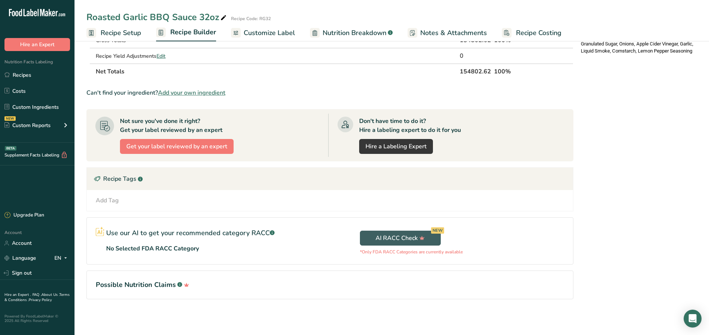
click at [117, 203] on div "Add Tag" at bounding box center [107, 200] width 23 height 9
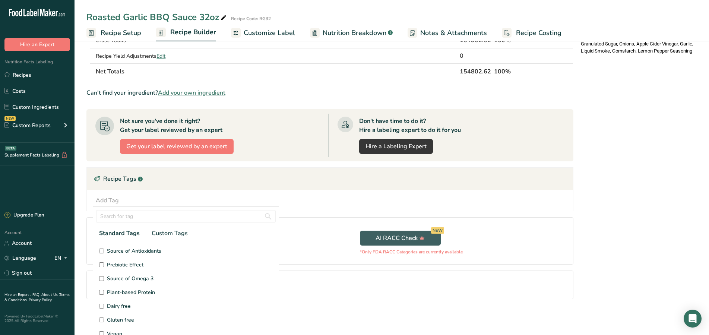
scroll to position [41, 0]
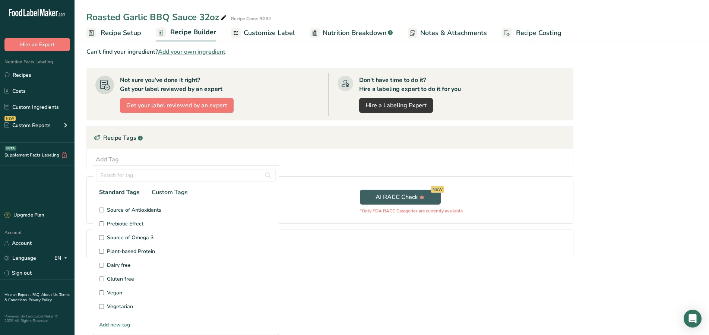
click at [102, 280] on input "Gluten free" at bounding box center [101, 279] width 5 height 5
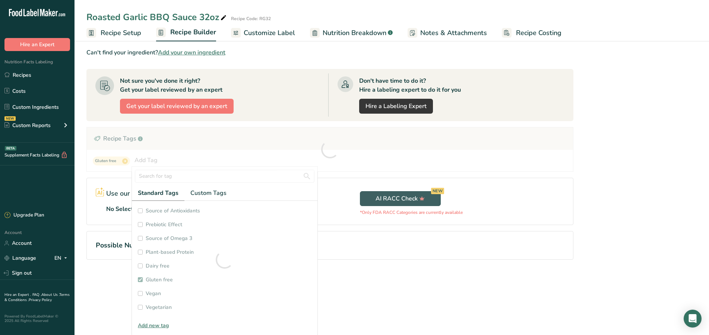
checkbox input "true"
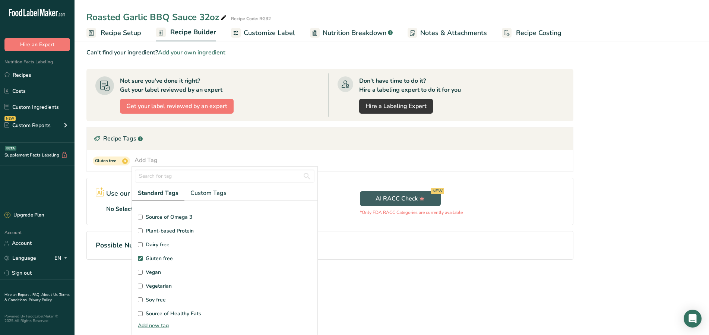
scroll to position [49, 0]
click at [139, 271] on input "Soy free" at bounding box center [140, 271] width 5 height 5
checkbox input "true"
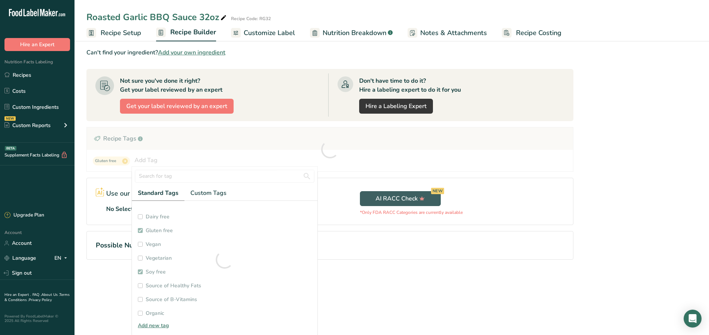
click at [584, 251] on div "Nutrition Facts 32 Servings Per Container Serving Size 31mL Amount Per Serving …" at bounding box center [637, 8] width 119 height 549
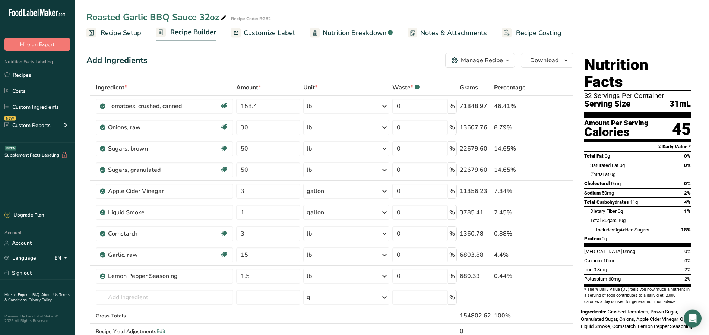
scroll to position [0, 0]
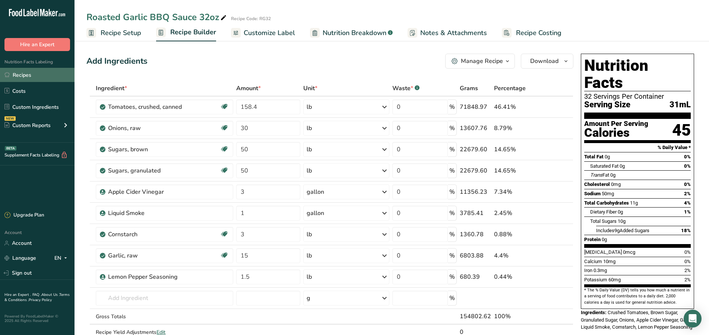
click at [36, 75] on link "Recipes" at bounding box center [37, 75] width 75 height 14
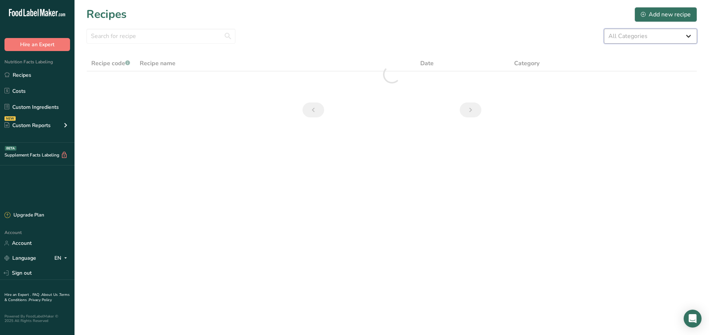
click at [604, 29] on select "All Categories Baked Goods BBQ SAUCE [GEOGRAPHIC_DATA] Confectionery Cooked Mea…" at bounding box center [650, 36] width 93 height 15
select select "537"
click option "BBQ SAUCE" at bounding box center [0, 0] width 0 height 0
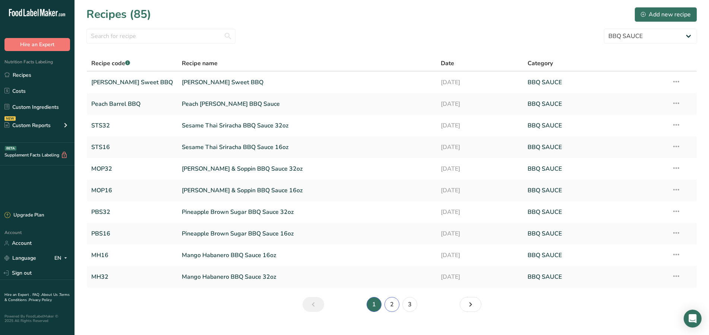
click at [391, 306] on link "2" at bounding box center [392, 304] width 15 height 15
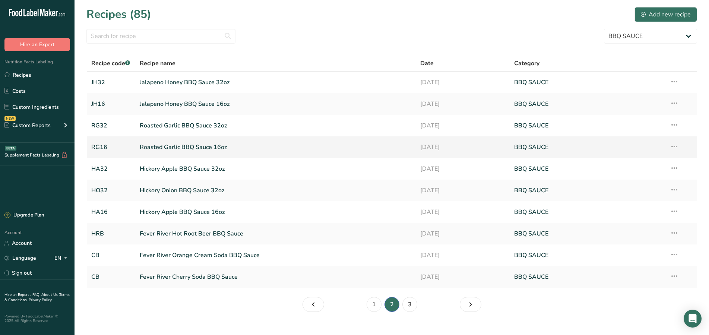
click at [213, 148] on link "Roasted Garlic BBQ Sauce 16oz" at bounding box center [276, 147] width 272 height 16
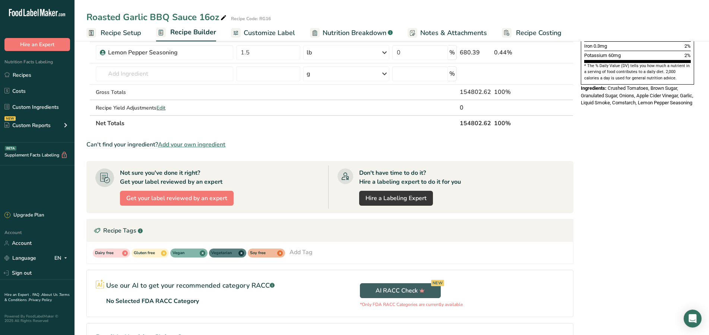
scroll to position [277, 0]
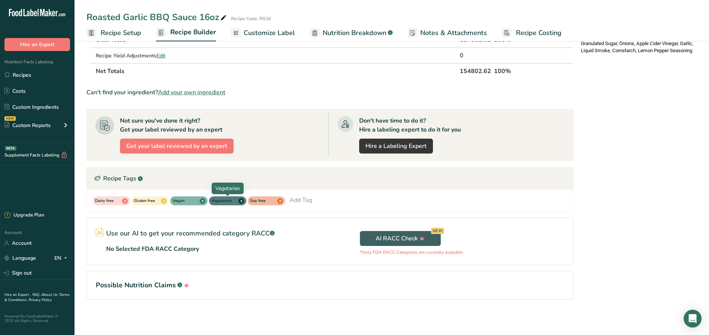
click at [240, 202] on span "x" at bounding box center [242, 201] width 6 height 6
click at [202, 200] on span "x" at bounding box center [203, 201] width 6 height 6
click at [124, 201] on span "x" at bounding box center [125, 201] width 6 height 6
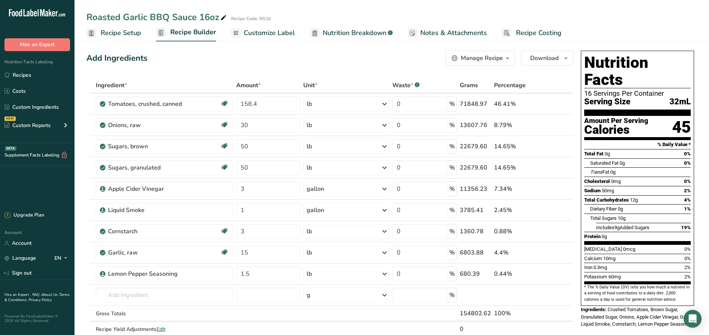
scroll to position [0, 0]
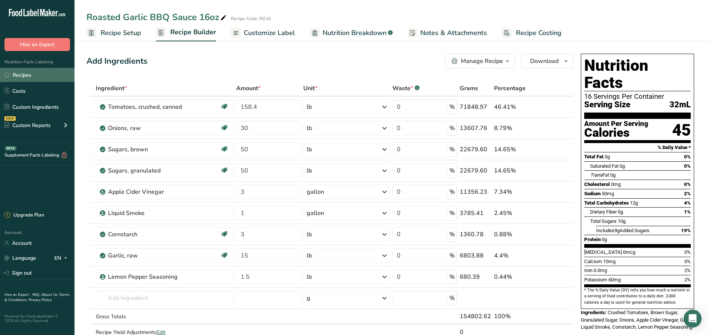
click at [35, 71] on link "Recipes" at bounding box center [37, 75] width 75 height 14
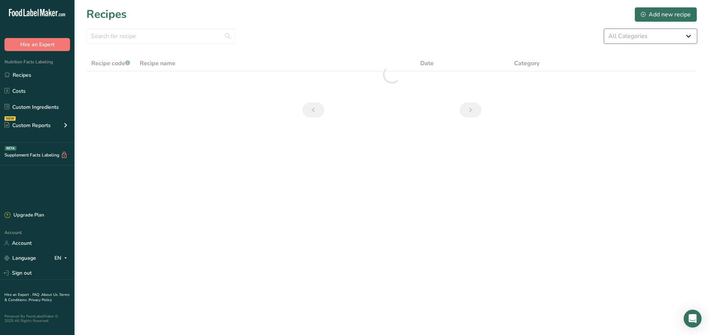
click at [604, 29] on select "All Categories Baked Goods BBQ SAUCE [GEOGRAPHIC_DATA] Confectionery Cooked Mea…" at bounding box center [650, 36] width 93 height 15
click option "BBQ SAUCE" at bounding box center [0, 0] width 0 height 0
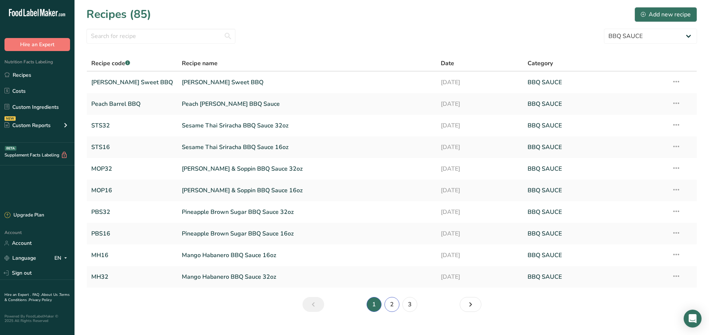
click at [391, 306] on link "2" at bounding box center [392, 304] width 15 height 15
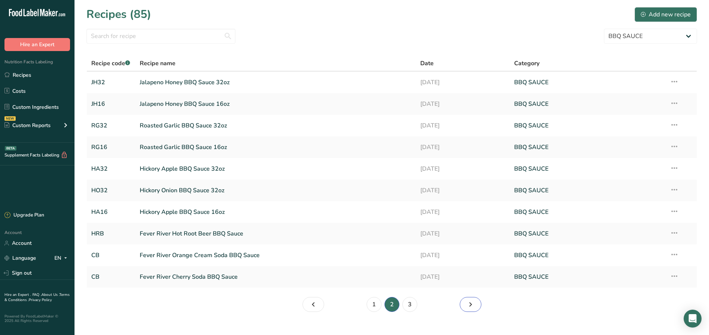
click at [475, 307] on link "Page 3." at bounding box center [471, 304] width 22 height 15
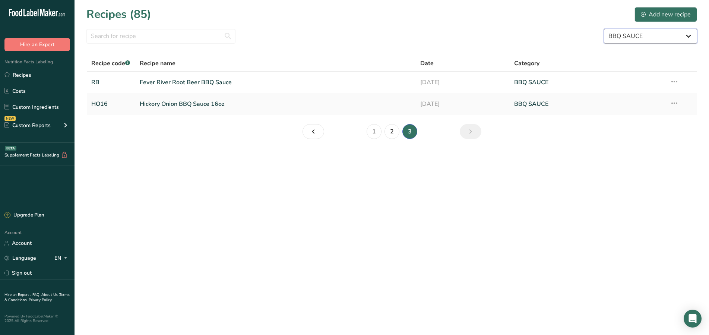
click at [604, 29] on select "All Categories Baked Goods BBQ SAUCE [GEOGRAPHIC_DATA] Confectionery Cooked Mea…" at bounding box center [650, 36] width 93 height 15
select select "608"
click option "Salsa" at bounding box center [0, 0] width 0 height 0
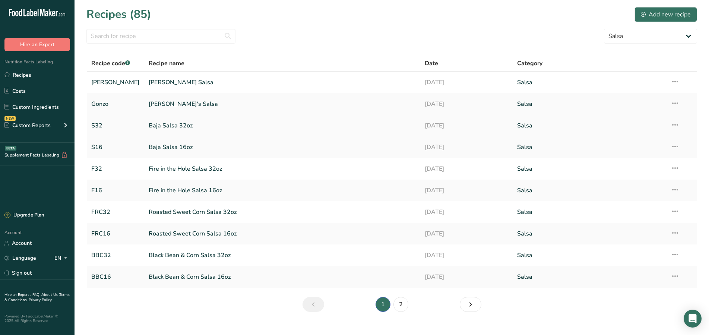
click at [172, 127] on link "Baja Salsa 32oz" at bounding box center [283, 126] width 268 height 16
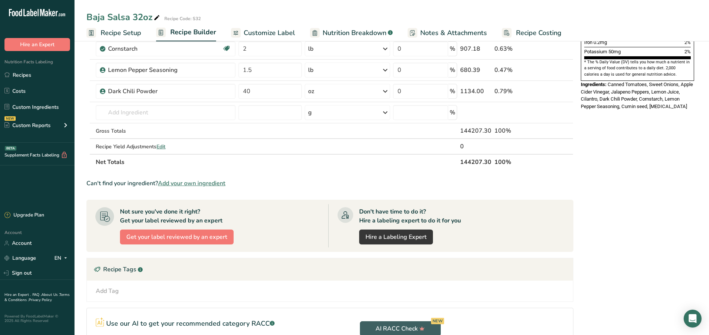
scroll to position [319, 0]
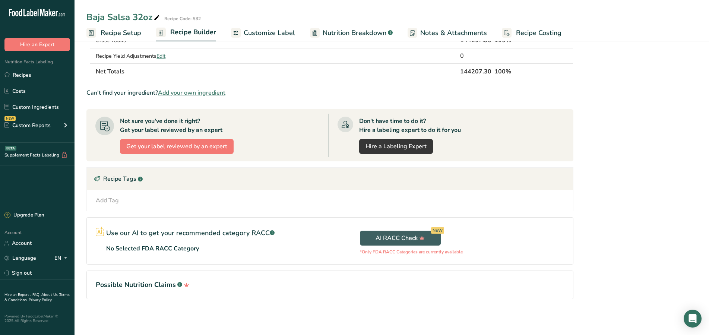
click at [117, 203] on div "Add Tag" at bounding box center [107, 200] width 23 height 9
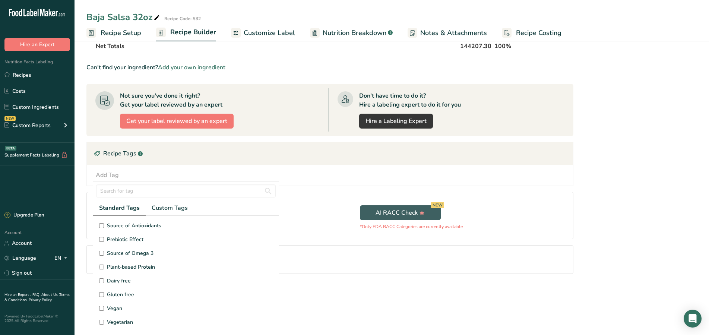
scroll to position [41, 0]
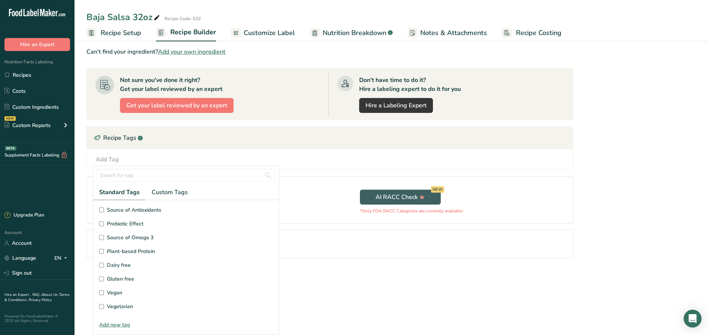
click at [102, 279] on input "Gluten free" at bounding box center [101, 279] width 5 height 5
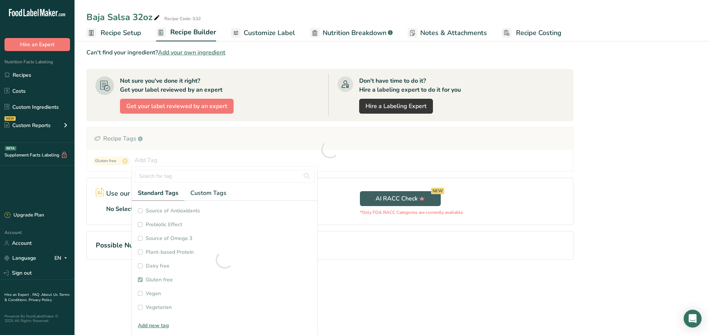
checkbox input "true"
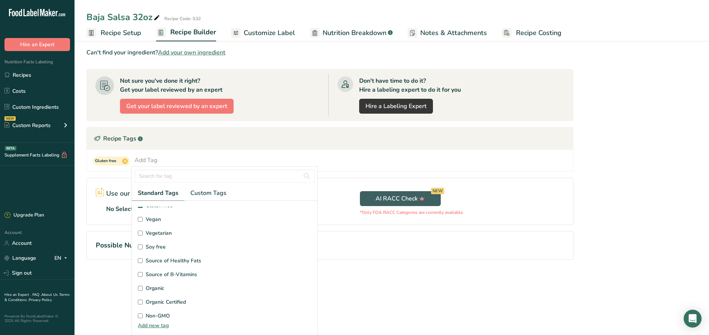
scroll to position [98, 0]
click at [139, 222] on input "Soy free" at bounding box center [140, 222] width 5 height 5
checkbox input "true"
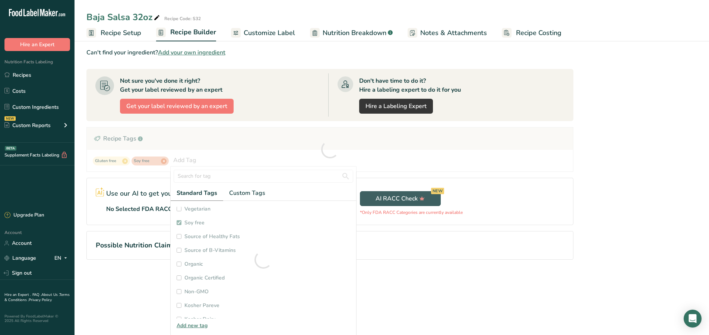
checkbox input "true"
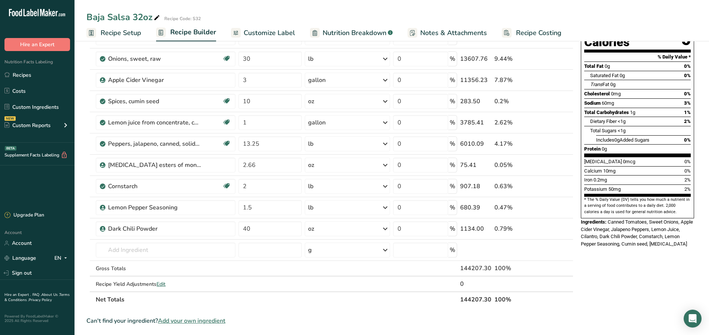
scroll to position [0, 0]
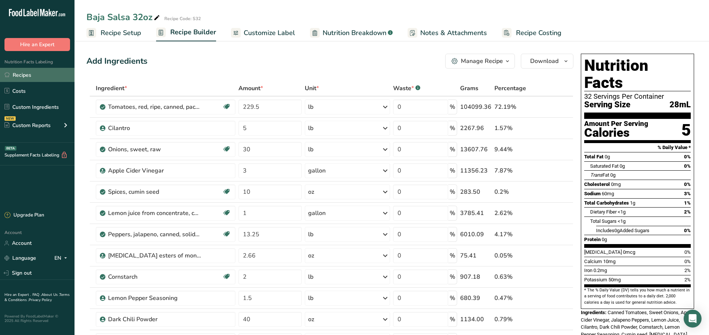
click at [28, 75] on link "Recipes" at bounding box center [37, 75] width 75 height 14
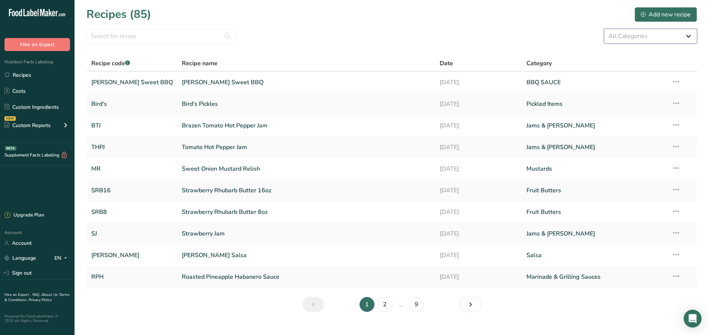
click at [604, 29] on select "All Categories Baked Goods BBQ SAUCE [GEOGRAPHIC_DATA] Confectionery Cooked Mea…" at bounding box center [650, 36] width 93 height 15
select select "608"
click option "Salsa" at bounding box center [0, 0] width 0 height 0
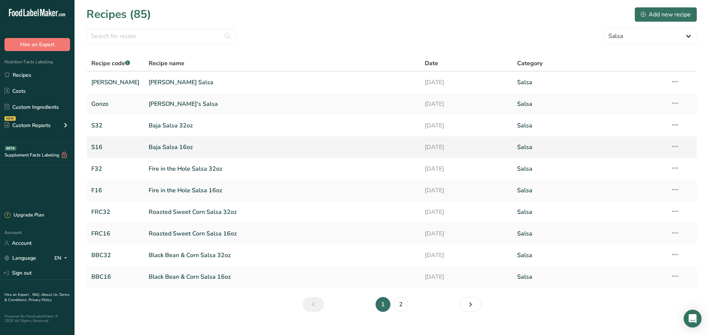
click at [179, 150] on link "Baja Salsa 16oz" at bounding box center [283, 147] width 268 height 16
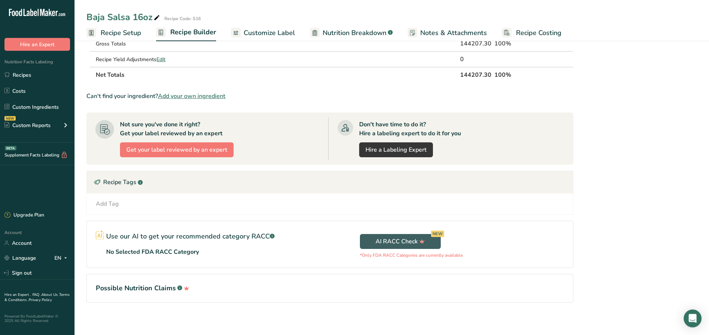
scroll to position [319, 0]
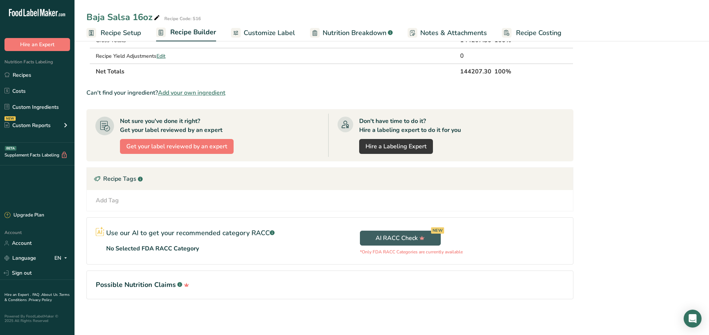
click at [116, 198] on div "Add Tag" at bounding box center [107, 200] width 23 height 9
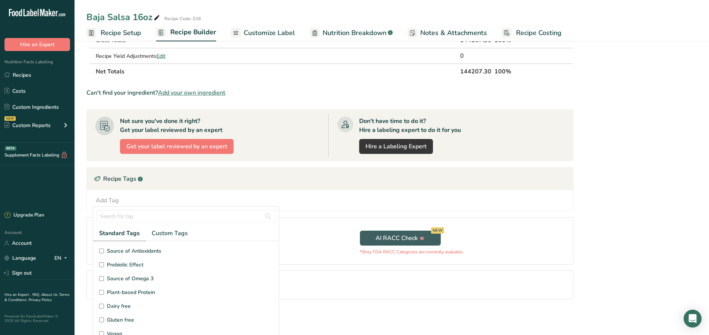
click at [103, 320] on input "Gluten free" at bounding box center [101, 320] width 5 height 5
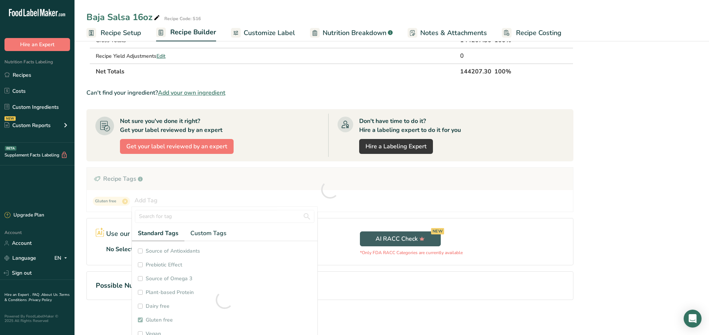
checkbox input "true"
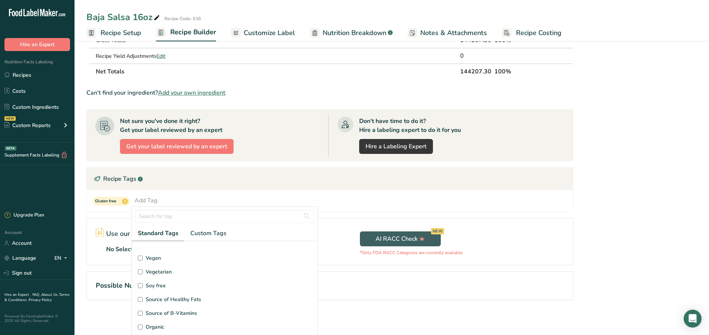
scroll to position [98, 0]
click at [142, 264] on input "Soy free" at bounding box center [140, 263] width 5 height 5
checkbox input "true"
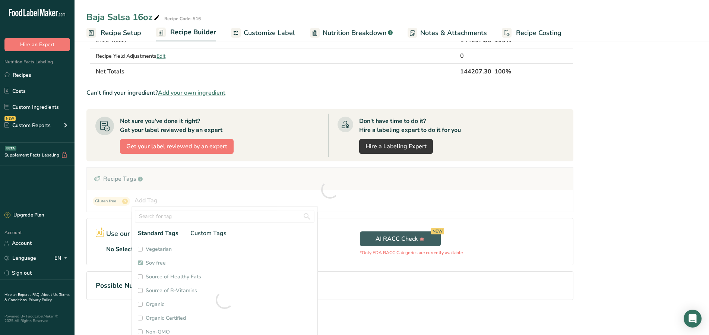
click at [592, 227] on div "Nutrition Facts 16 Servings Per Container Serving Size 28mL Amount Per Serving …" at bounding box center [637, 28] width 119 height 592
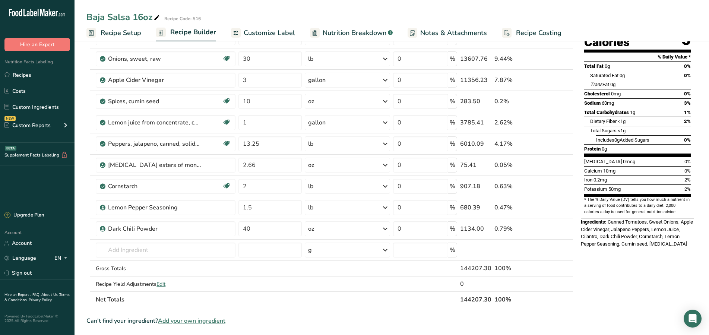
scroll to position [0, 0]
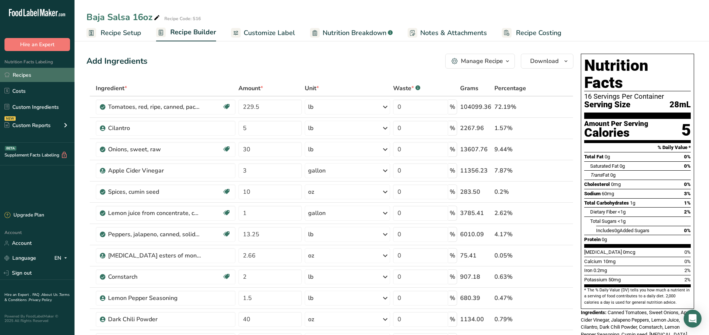
click at [46, 79] on link "Recipes" at bounding box center [37, 75] width 75 height 14
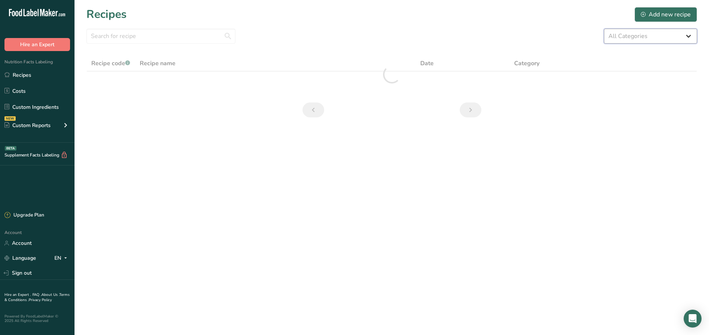
click at [604, 29] on select "All Categories Baked Goods BBQ SAUCE [GEOGRAPHIC_DATA] Confectionery Cooked Mea…" at bounding box center [650, 36] width 93 height 15
select select "608"
click option "Salsa" at bounding box center [0, 0] width 0 height 0
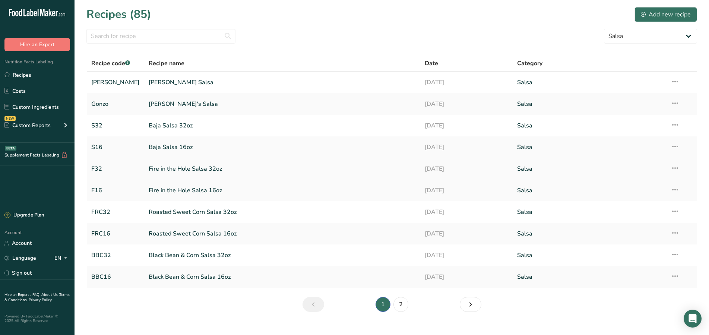
click at [209, 171] on link "Fire in the Hole Salsa 32oz" at bounding box center [283, 169] width 268 height 16
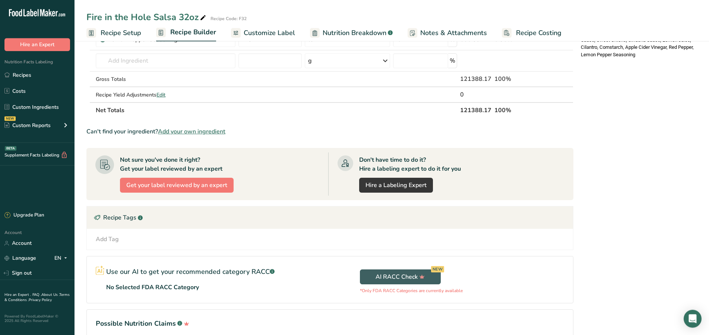
scroll to position [304, 0]
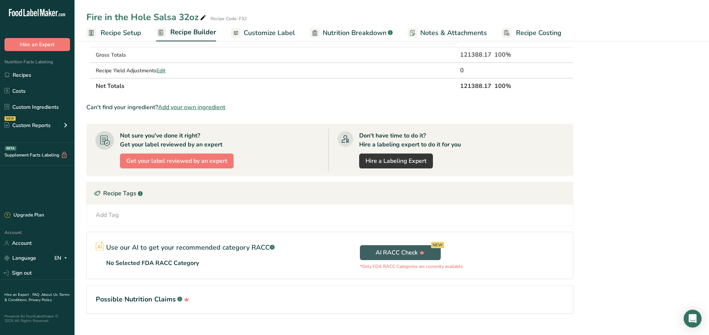
click at [110, 216] on div "Add Tag" at bounding box center [107, 215] width 23 height 9
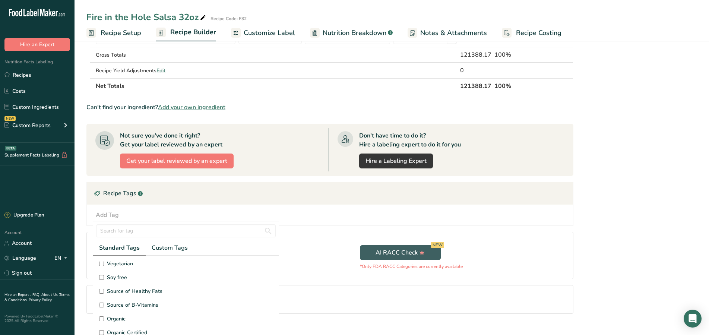
scroll to position [49, 0]
click at [101, 287] on input "Gluten free" at bounding box center [101, 285] width 5 height 5
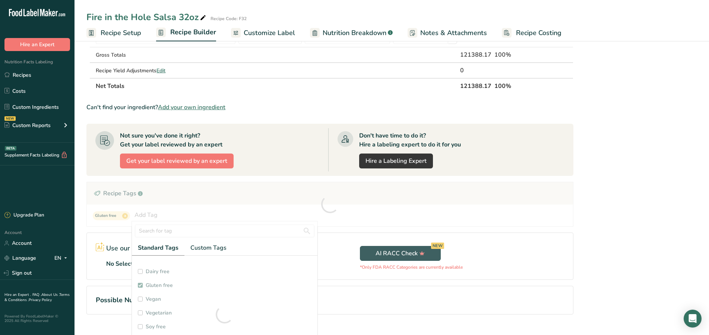
checkbox input "true"
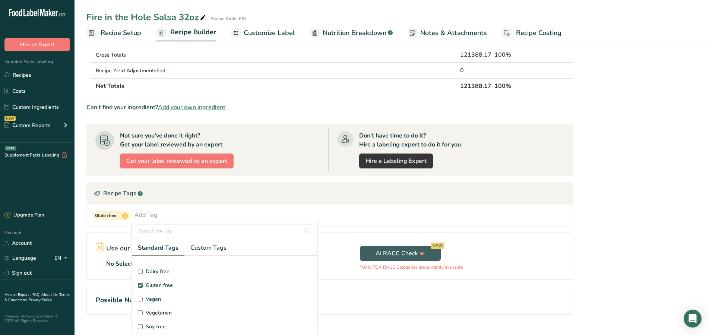
click at [141, 326] on input "Soy free" at bounding box center [140, 326] width 5 height 5
checkbox input "true"
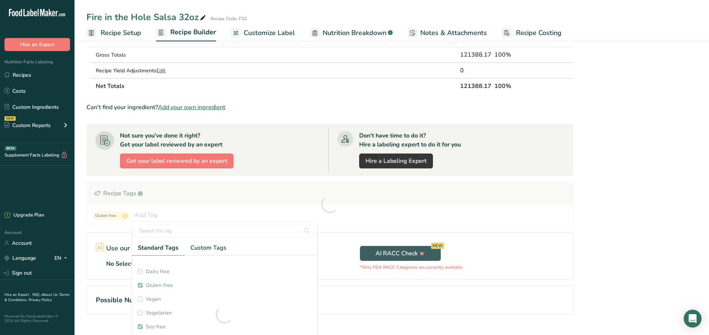
click at [603, 254] on div "Nutrition Facts 32 Servings Per Container Serving Size 23mL Amount Per Serving …" at bounding box center [637, 43] width 119 height 592
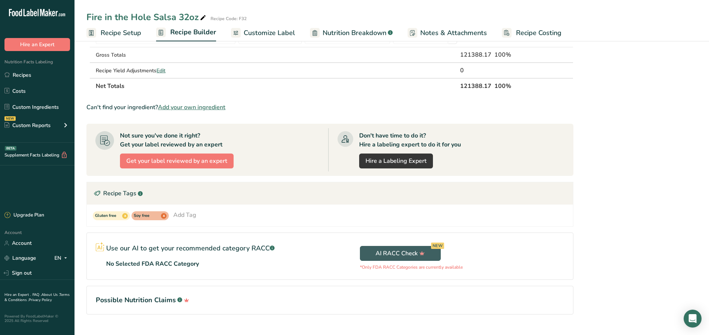
scroll to position [0, 0]
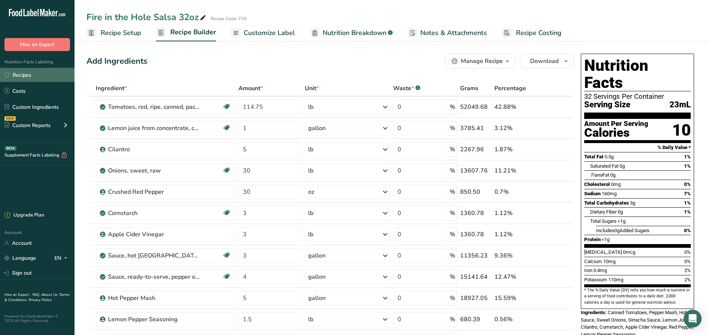
click at [47, 78] on link "Recipes" at bounding box center [37, 75] width 75 height 14
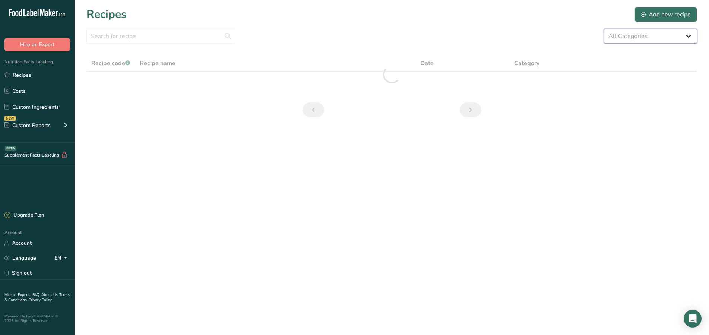
select select "608"
click option "Salsa" at bounding box center [0, 0] width 0 height 0
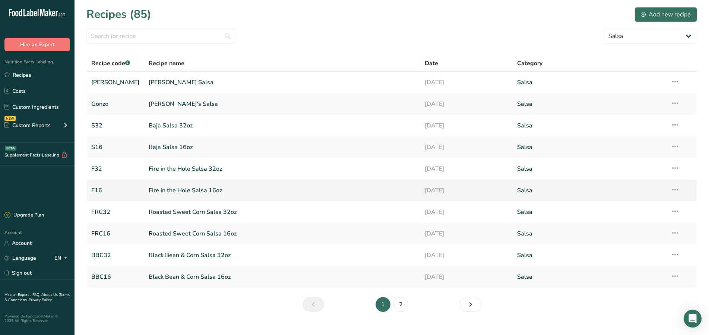
click at [210, 193] on link "Fire in the Hole Salsa 16oz" at bounding box center [283, 191] width 268 height 16
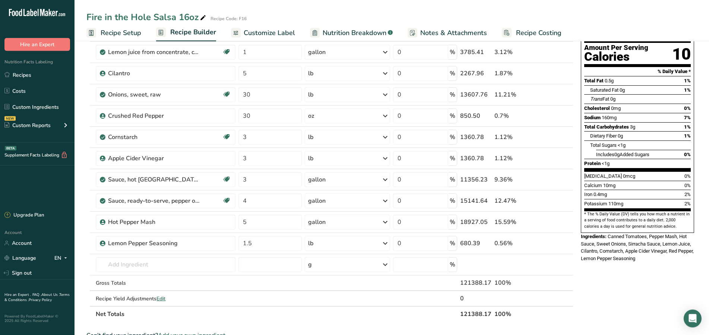
scroll to position [266, 0]
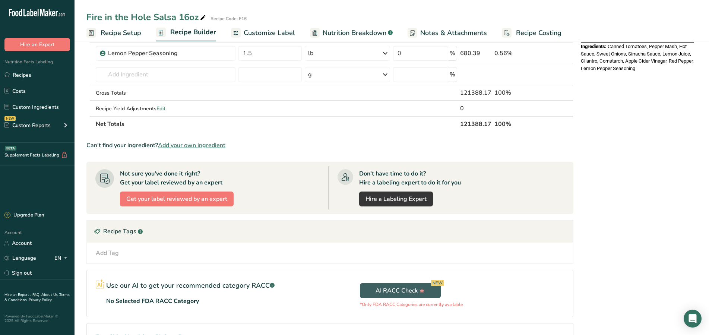
click at [116, 255] on div "Add Tag" at bounding box center [107, 253] width 23 height 9
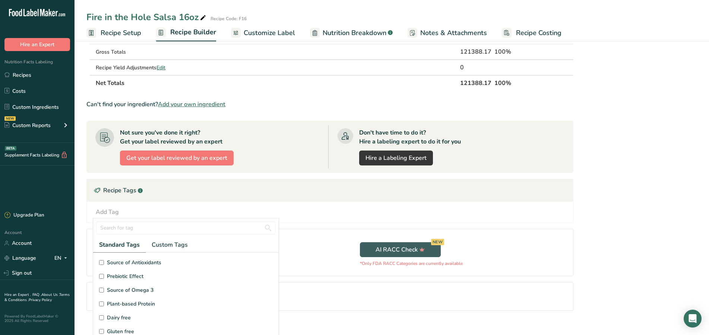
scroll to position [49, 0]
click at [101, 280] on input "Gluten free" at bounding box center [101, 282] width 5 height 5
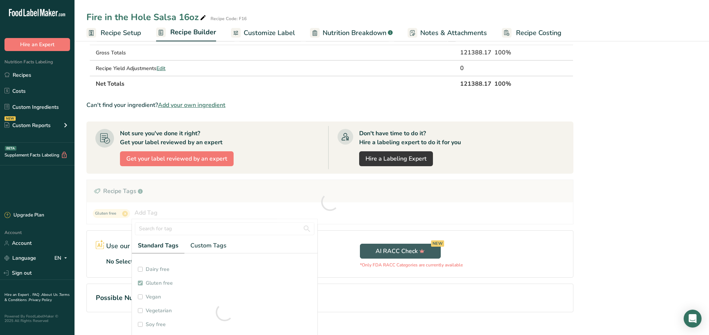
checkbox input "true"
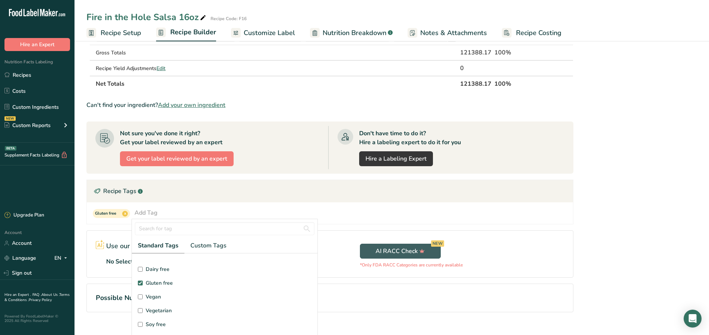
click at [139, 323] on input "Soy free" at bounding box center [140, 324] width 5 height 5
checkbox input "true"
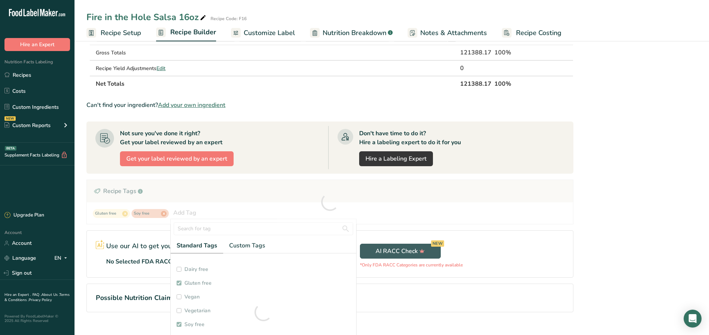
checkbox input "true"
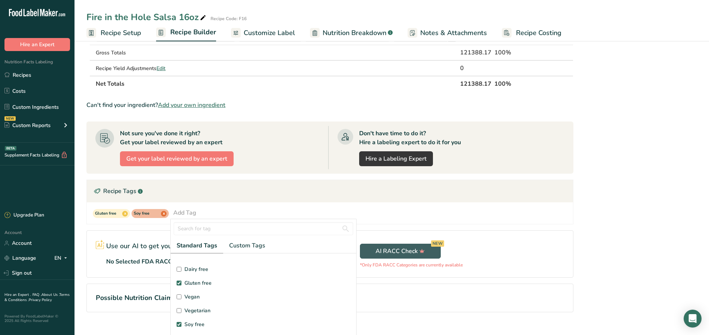
click at [582, 148] on div "Nutrition Facts 16 Servings Per Container Serving Size 23mL Amount Per Serving …" at bounding box center [637, 40] width 119 height 592
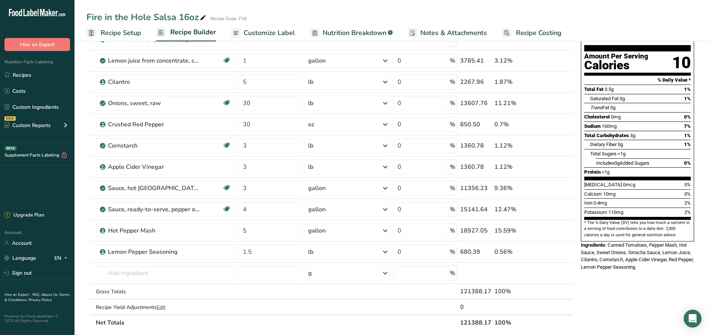
scroll to position [0, 0]
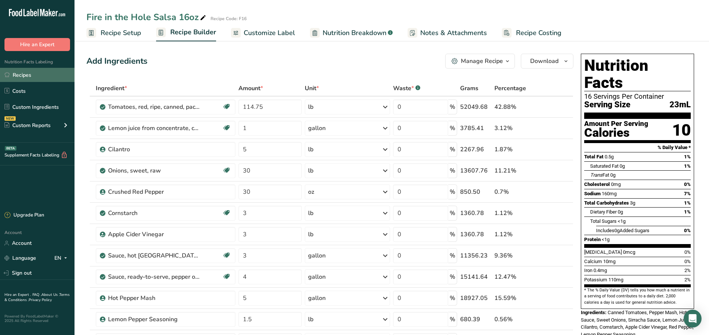
click at [37, 75] on link "Recipes" at bounding box center [37, 75] width 75 height 14
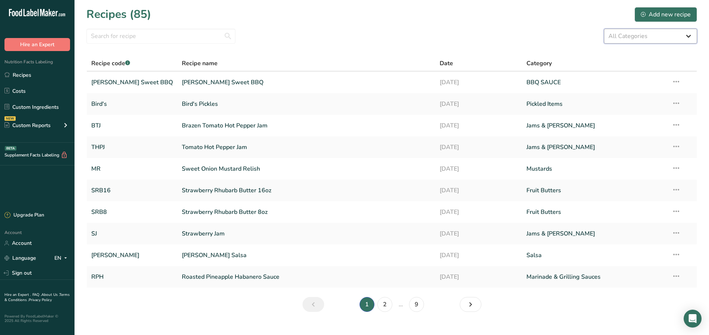
select select "608"
click option "Salsa" at bounding box center [0, 0] width 0 height 0
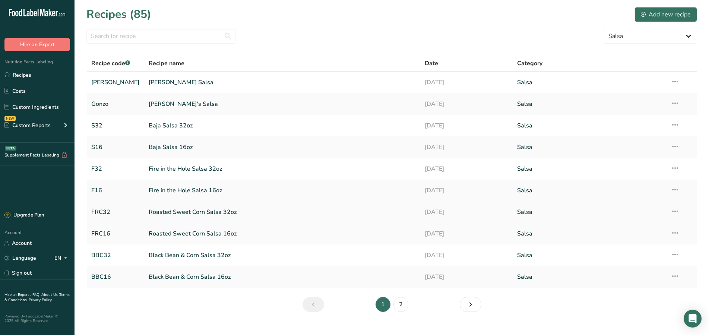
click at [227, 214] on link "Roasted Sweet Corn Salsa 32oz" at bounding box center [283, 212] width 268 height 16
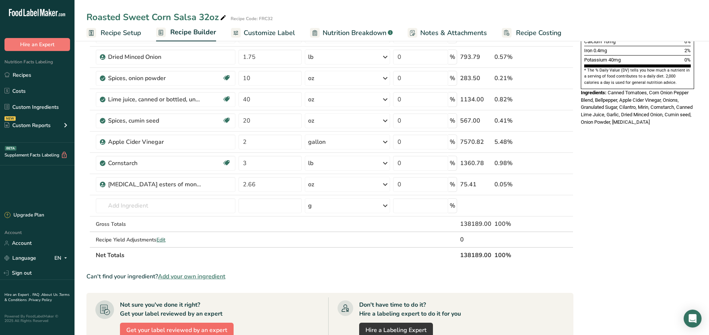
scroll to position [342, 0]
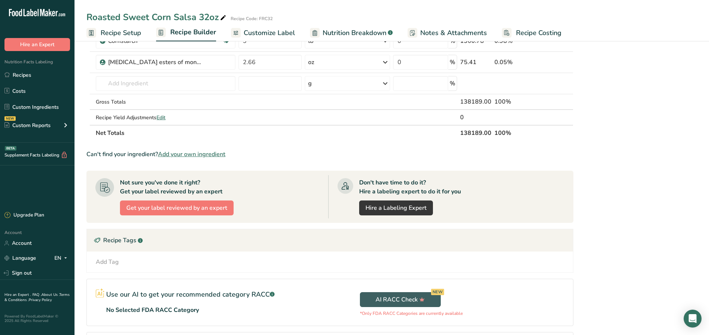
click at [123, 264] on div "Add Tag Standard Tags Custom Tags Source of Antioxidants [MEDICAL_DATA] Effect …" at bounding box center [330, 262] width 474 height 9
click at [115, 262] on div "Add Tag" at bounding box center [107, 262] width 23 height 9
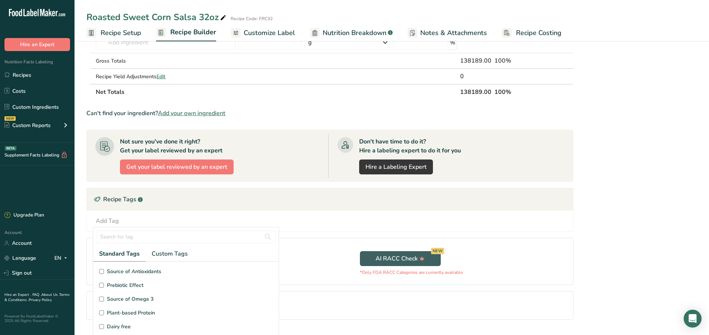
scroll to position [49, 0]
click at [102, 291] on input "Gluten free" at bounding box center [101, 291] width 5 height 5
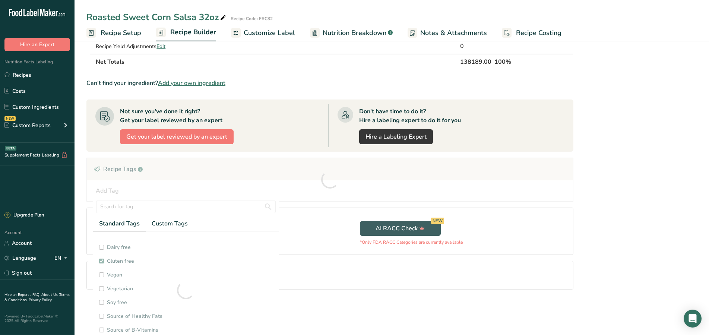
scroll to position [380, 0]
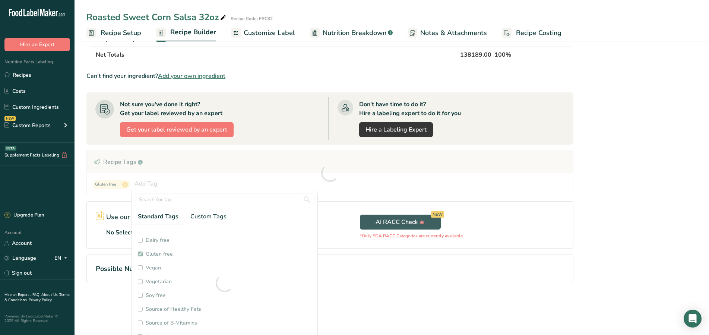
checkbox input "true"
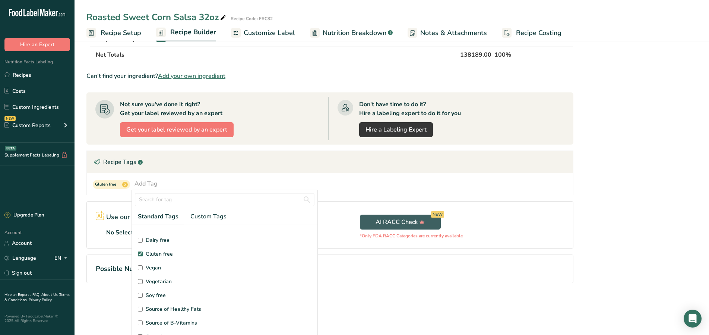
click at [141, 295] on input "Soy free" at bounding box center [140, 295] width 5 height 5
checkbox input "true"
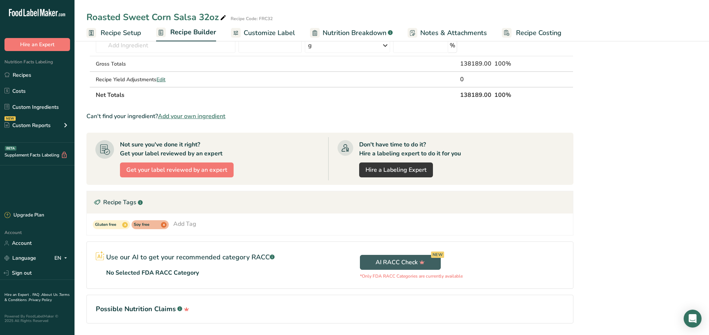
scroll to position [114, 0]
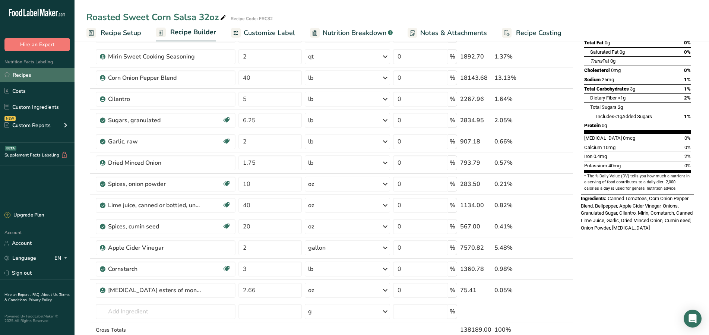
click at [31, 77] on link "Recipes" at bounding box center [37, 75] width 75 height 14
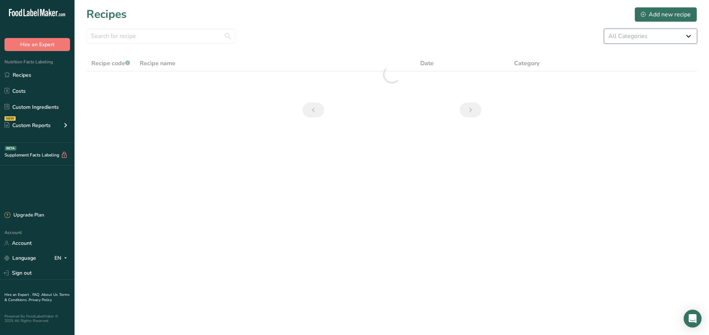
select select "608"
click option "Salsa" at bounding box center [0, 0] width 0 height 0
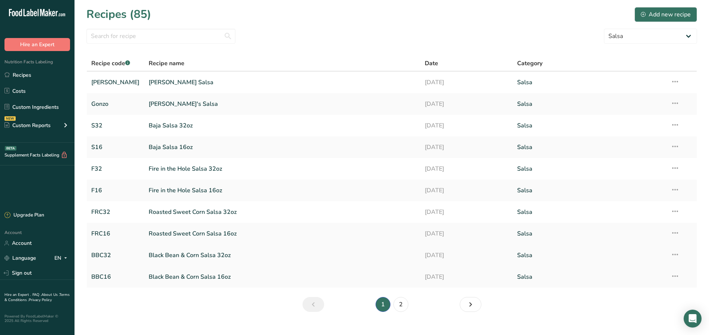
click at [209, 256] on link "Black Bean & Corn Salsa 32oz" at bounding box center [283, 255] width 268 height 16
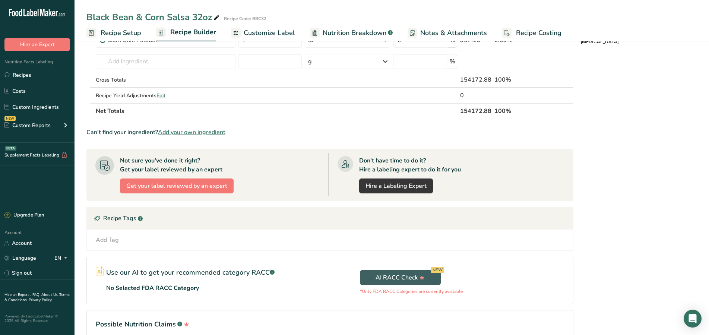
scroll to position [304, 0]
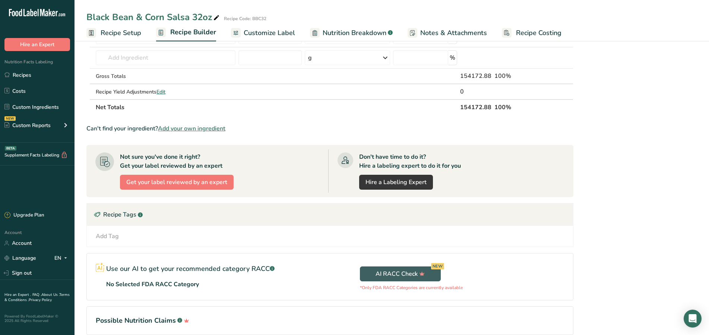
click at [113, 236] on div "Add Tag" at bounding box center [107, 236] width 23 height 9
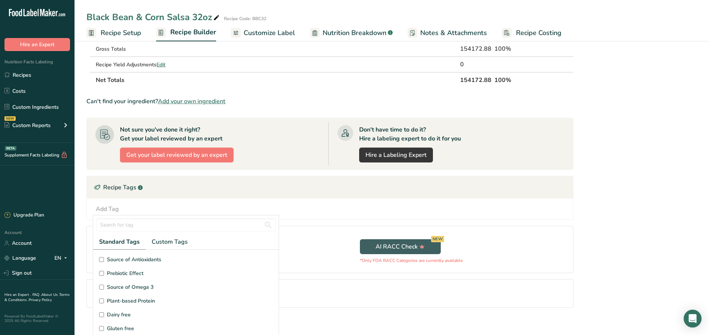
scroll to position [41, 0]
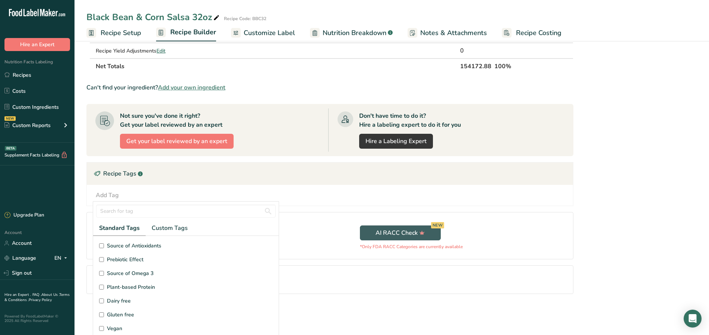
click at [102, 315] on input "Gluten free" at bounding box center [101, 314] width 5 height 5
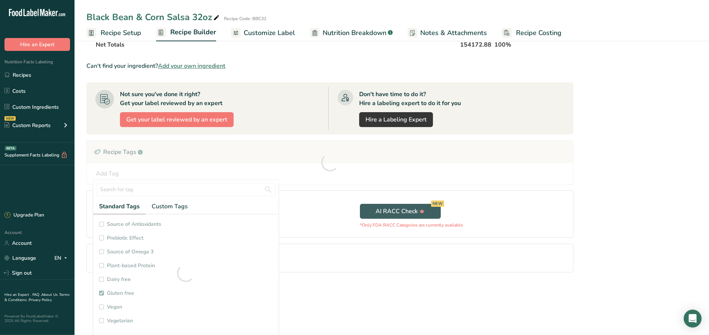
scroll to position [340, 0]
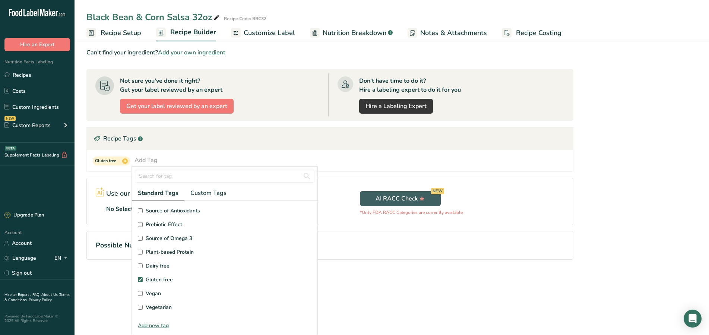
checkbox input "true"
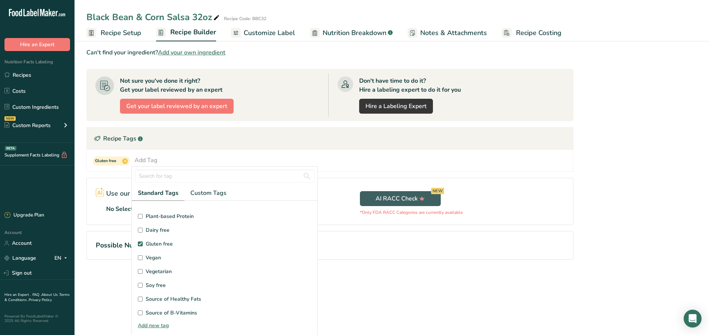
scroll to position [49, 0]
click at [138, 270] on section "Source of Antioxidants [MEDICAL_DATA] Effect Source of Omega 3 Plant-based Prot…" at bounding box center [225, 260] width 186 height 118
click at [139, 271] on input "Soy free" at bounding box center [140, 271] width 5 height 5
checkbox input "true"
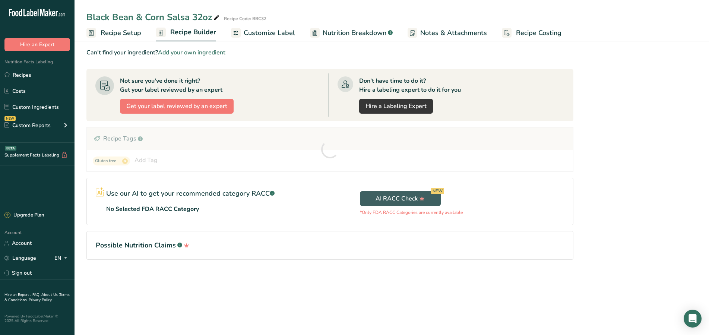
scroll to position [0, 0]
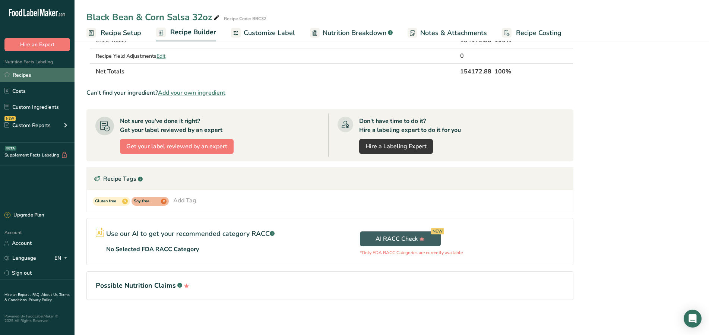
click at [34, 75] on link "Recipes" at bounding box center [37, 75] width 75 height 14
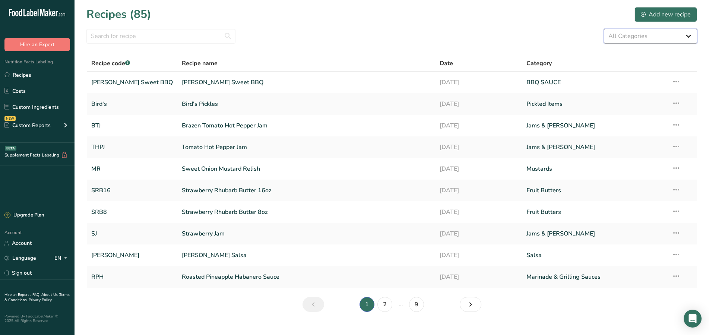
click at [645, 36] on select "All Categories Baked Goods BBQ SAUCE [GEOGRAPHIC_DATA] Confectionery Cooked Mea…" at bounding box center [650, 36] width 93 height 15
select select "608"
click option "Salsa" at bounding box center [0, 0] width 0 height 0
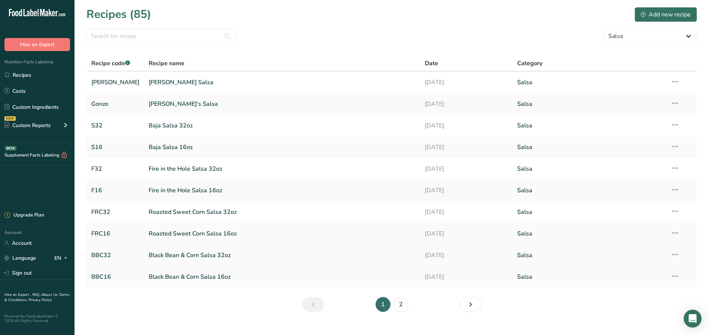
click at [213, 253] on link "Black Bean & Corn Salsa 32oz" at bounding box center [283, 255] width 268 height 16
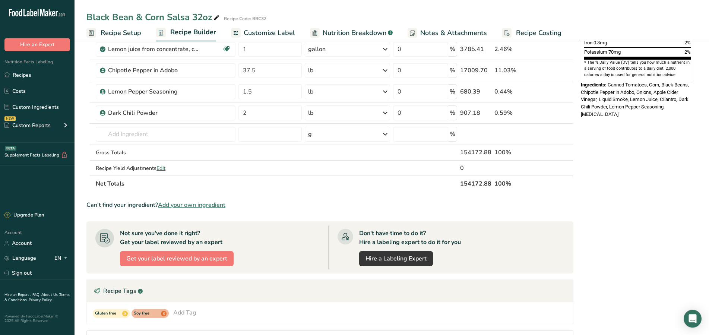
scroll to position [228, 0]
click at [43, 77] on link "Recipes" at bounding box center [37, 75] width 75 height 14
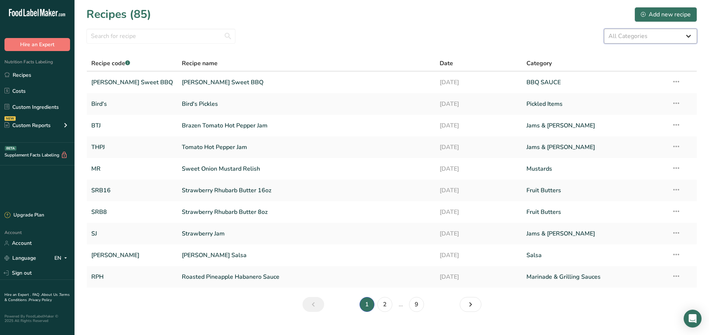
select select "608"
click option "Salsa" at bounding box center [0, 0] width 0 height 0
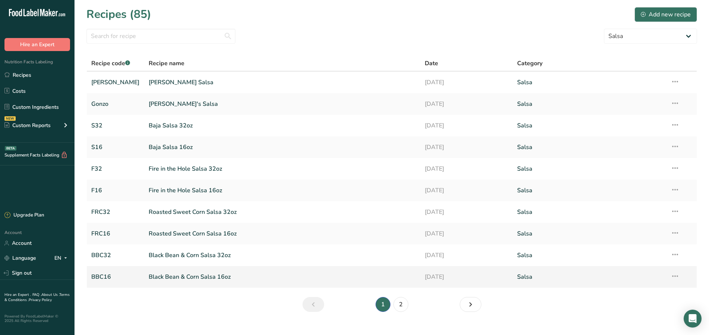
click at [202, 275] on link "Black Bean & Corn Salsa 16oz" at bounding box center [283, 277] width 268 height 16
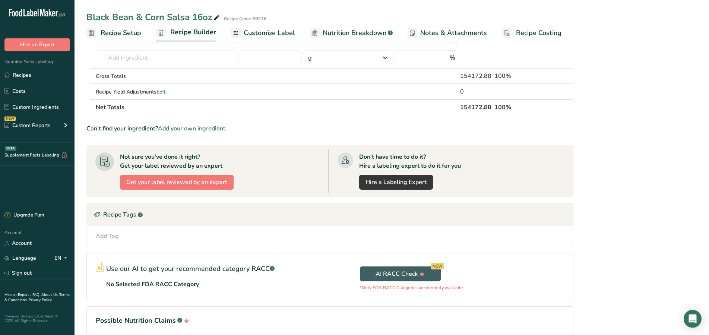
scroll to position [340, 0]
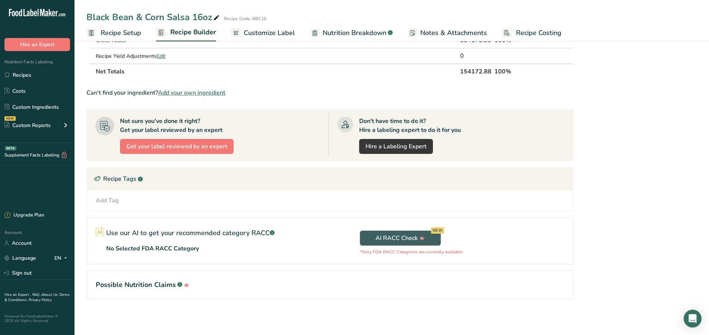
click at [114, 199] on div "Add Tag" at bounding box center [107, 200] width 23 height 9
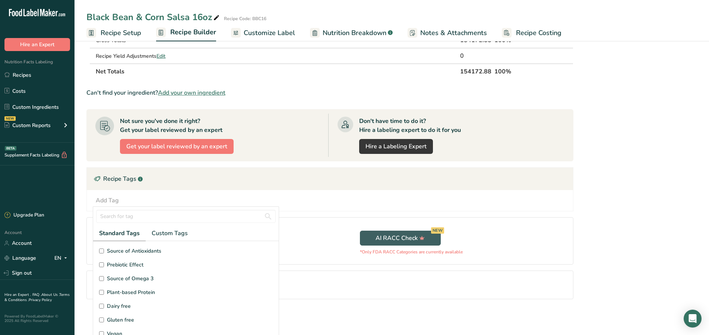
click at [100, 320] on input "Gluten free" at bounding box center [101, 320] width 5 height 5
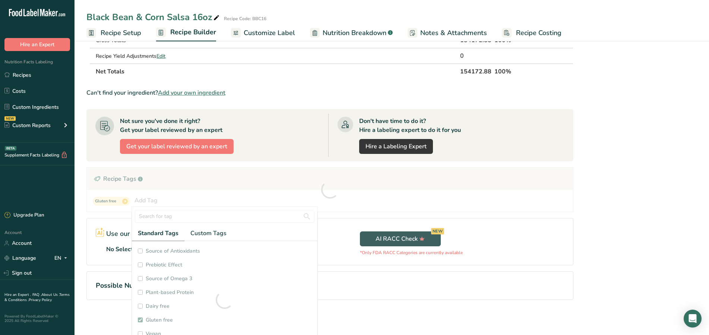
checkbox input "true"
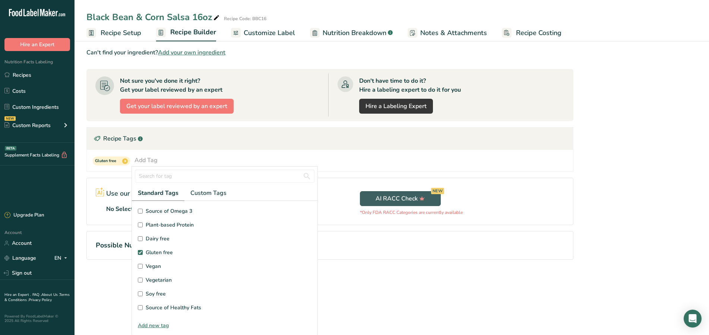
scroll to position [49, 0]
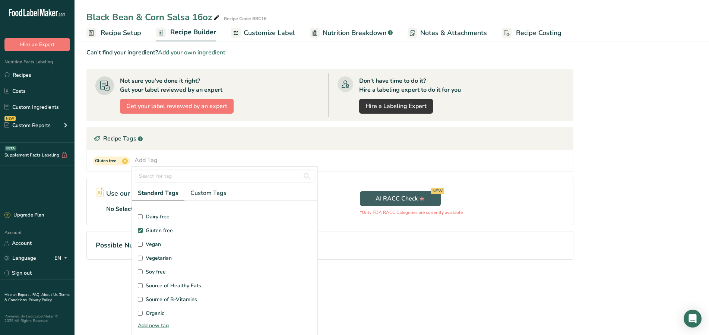
click at [139, 271] on input "Soy free" at bounding box center [140, 271] width 5 height 5
checkbox input "true"
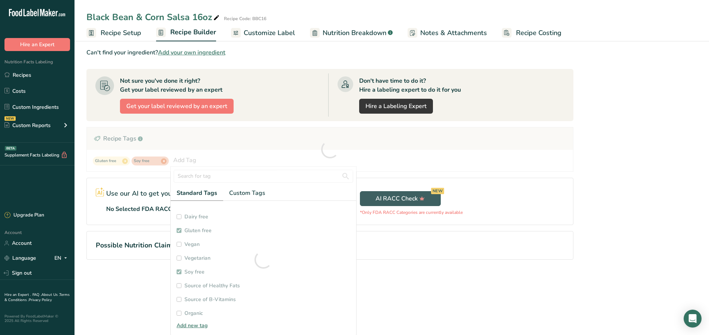
checkbox input "true"
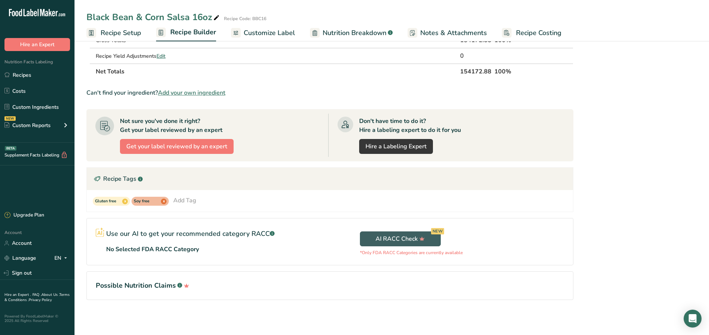
scroll to position [0, 0]
drag, startPoint x: 32, startPoint y: 76, endPoint x: 187, endPoint y: 82, distance: 155.9
click at [32, 75] on link "Recipes" at bounding box center [37, 75] width 75 height 14
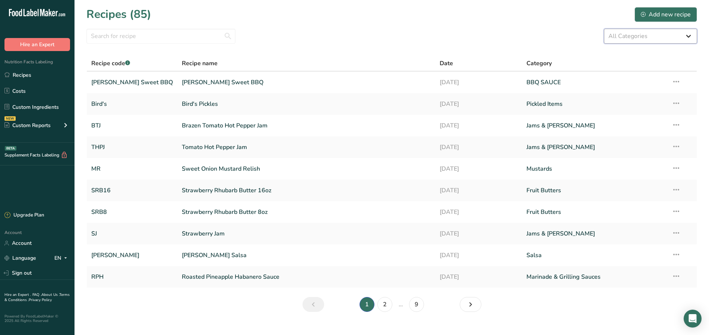
click at [604, 29] on select "All Categories Baked Goods BBQ SAUCE [GEOGRAPHIC_DATA] Confectionery Cooked Mea…" at bounding box center [650, 36] width 93 height 15
select select "608"
click option "Salsa" at bounding box center [0, 0] width 0 height 0
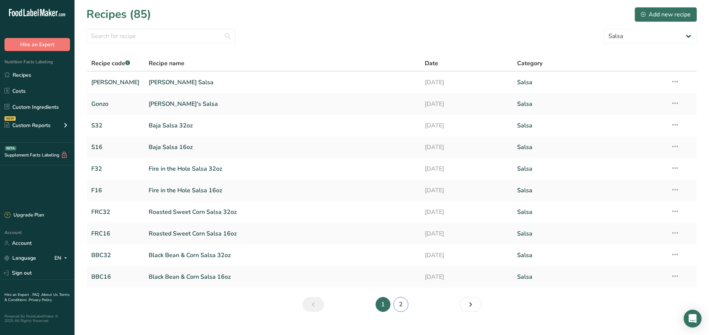
click at [401, 307] on link "2" at bounding box center [401, 304] width 15 height 15
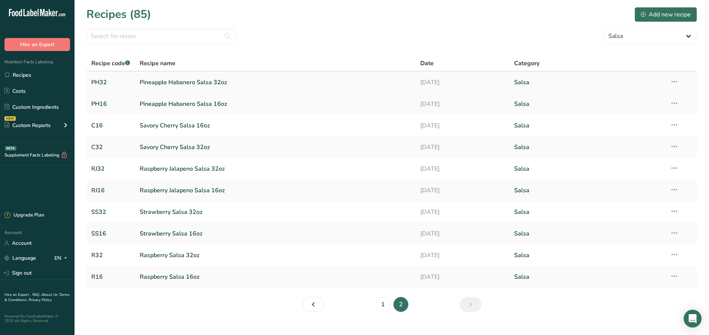
click at [221, 85] on link "Pineapple Habanero Salsa 32oz" at bounding box center [276, 83] width 272 height 16
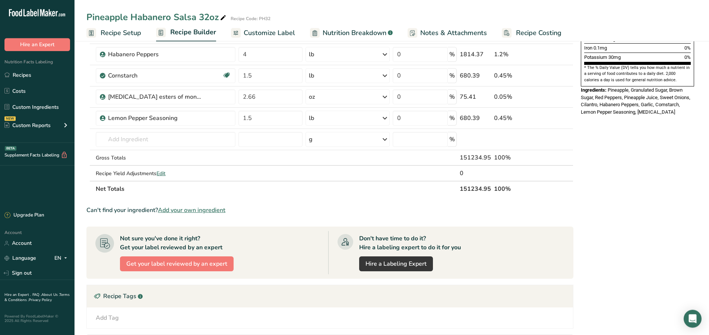
scroll to position [228, 0]
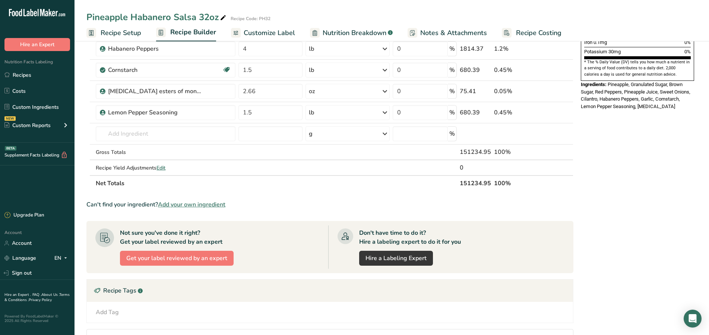
click at [106, 313] on div "Add Tag" at bounding box center [107, 312] width 23 height 9
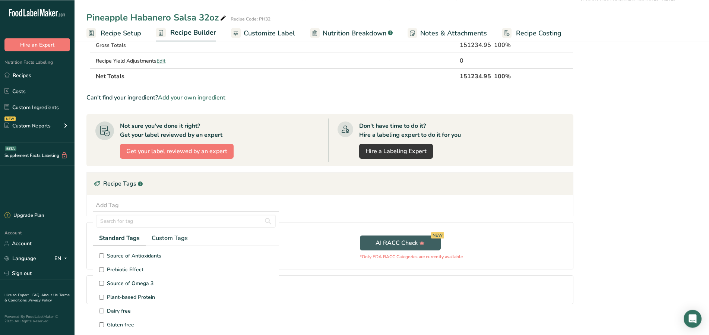
scroll to position [340, 0]
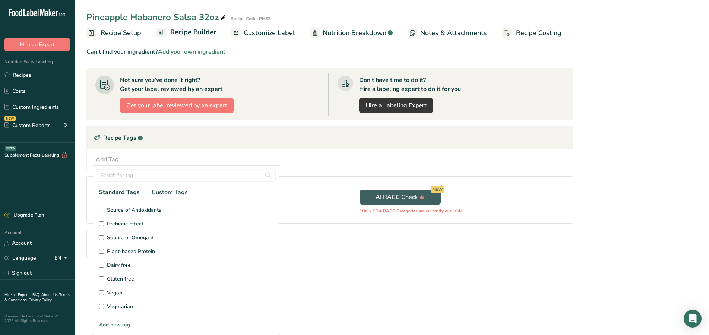
click at [100, 279] on input "Gluten free" at bounding box center [101, 279] width 5 height 5
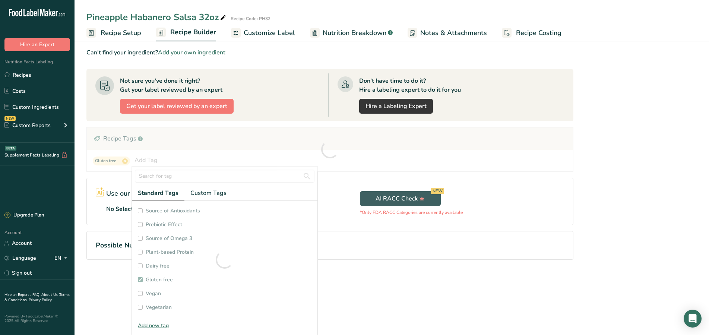
checkbox input "true"
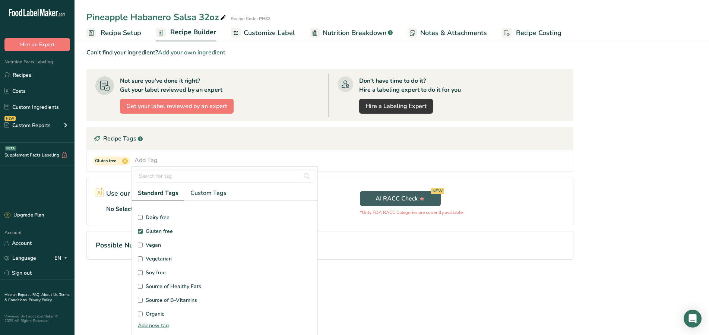
scroll to position [49, 0]
click at [139, 269] on input "Soy free" at bounding box center [140, 271] width 5 height 5
checkbox input "true"
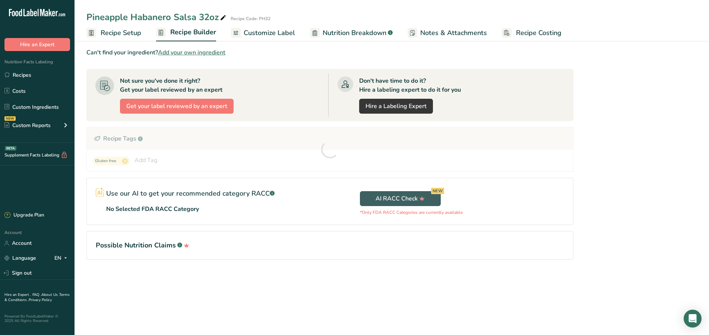
scroll to position [0, 0]
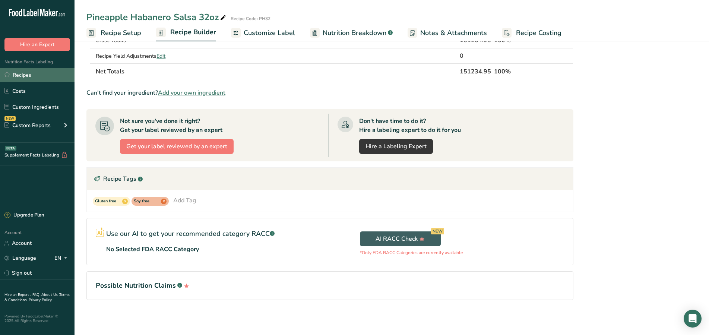
click at [25, 77] on link "Recipes" at bounding box center [37, 75] width 75 height 14
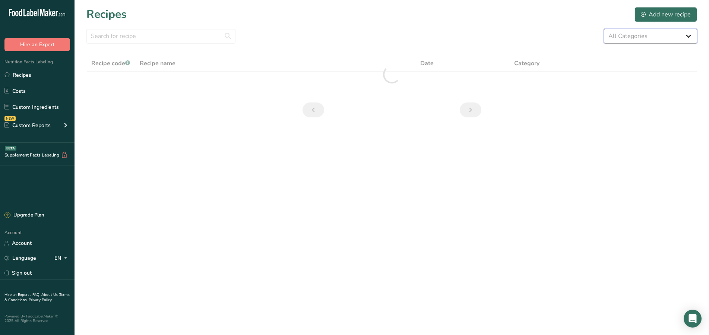
click at [604, 29] on select "All Categories Baked Goods BBQ SAUCE [GEOGRAPHIC_DATA] Confectionery Cooked Mea…" at bounding box center [650, 36] width 93 height 15
select select "608"
click option "Salsa" at bounding box center [0, 0] width 0 height 0
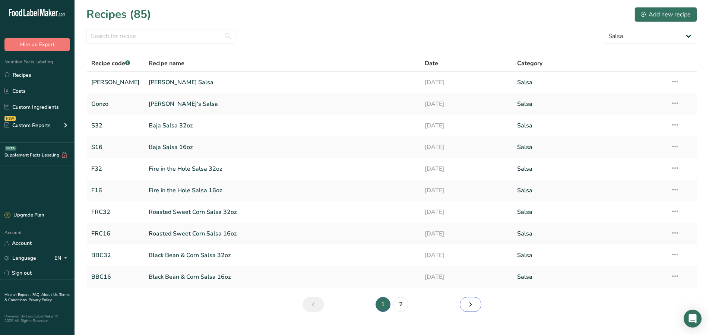
click at [468, 304] on icon "Next page" at bounding box center [470, 304] width 9 height 13
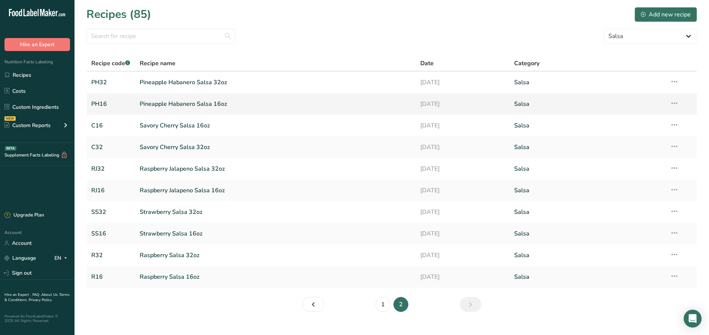
click at [204, 103] on link "Pineapple Habanero Salsa 16oz" at bounding box center [276, 104] width 272 height 16
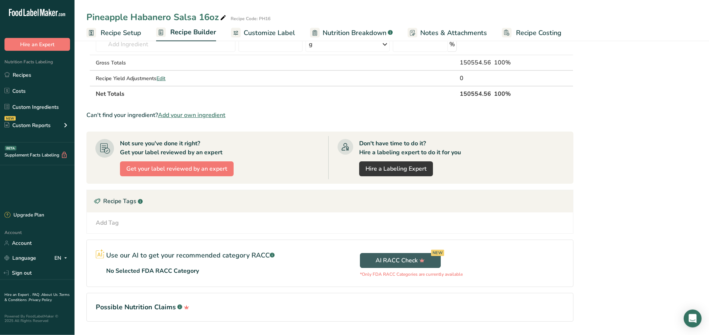
scroll to position [340, 0]
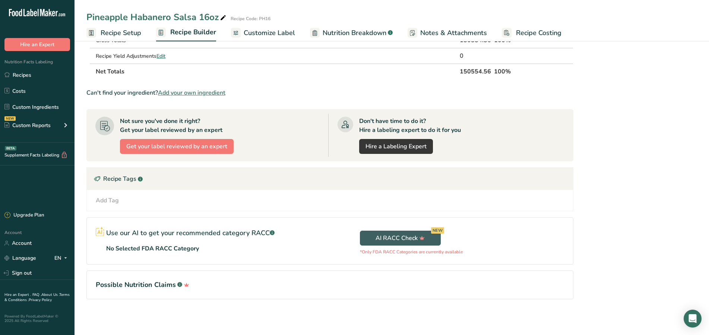
click at [112, 199] on div "Add Tag" at bounding box center [107, 200] width 23 height 9
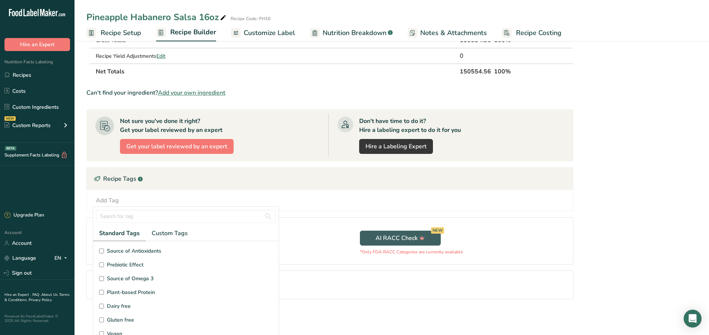
scroll to position [41, 0]
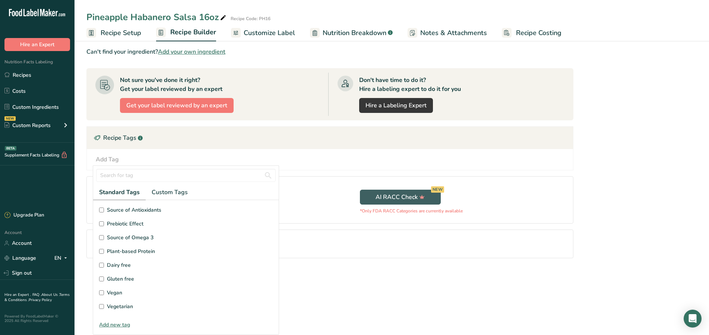
click at [102, 280] on input "Gluten free" at bounding box center [101, 279] width 5 height 5
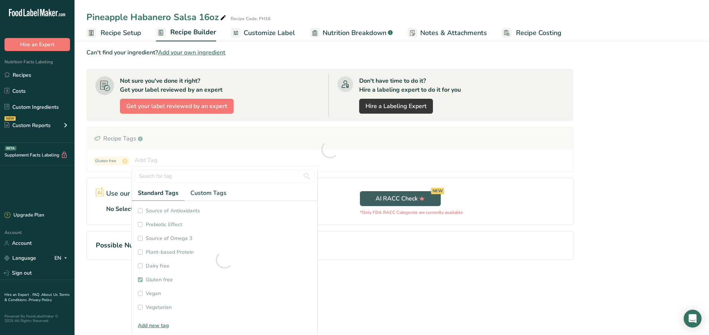
checkbox input "true"
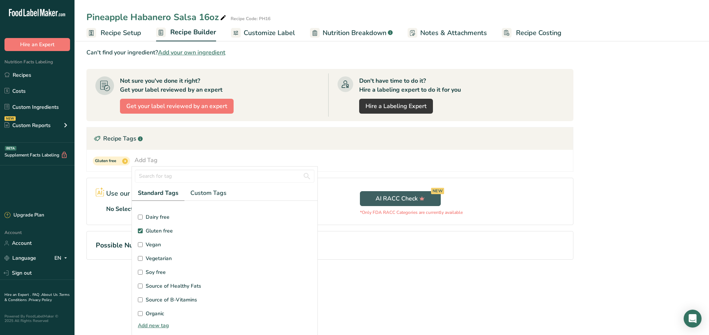
scroll to position [49, 0]
click at [139, 271] on input "Soy free" at bounding box center [140, 271] width 5 height 5
checkbox input "true"
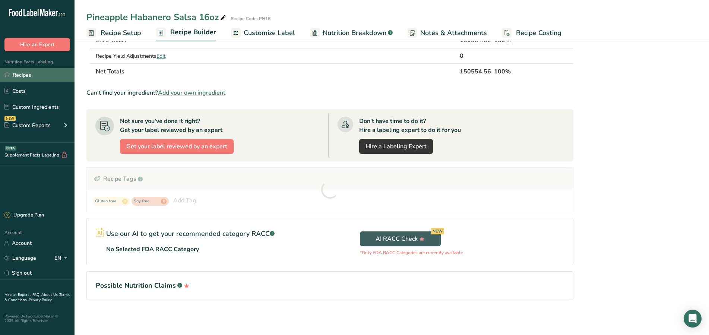
scroll to position [112, 0]
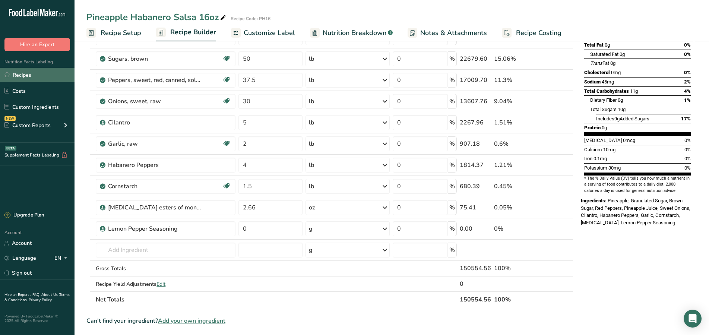
click at [40, 78] on link "Recipes" at bounding box center [37, 75] width 75 height 14
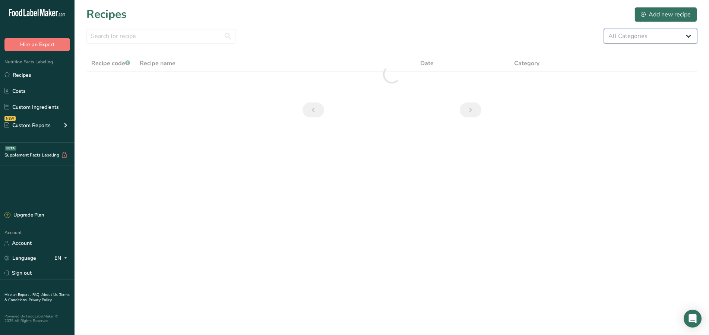
click at [604, 29] on select "All Categories Baked Goods BBQ SAUCE [GEOGRAPHIC_DATA] Confectionery Cooked Mea…" at bounding box center [650, 36] width 93 height 15
select select "608"
click option "Salsa" at bounding box center [0, 0] width 0 height 0
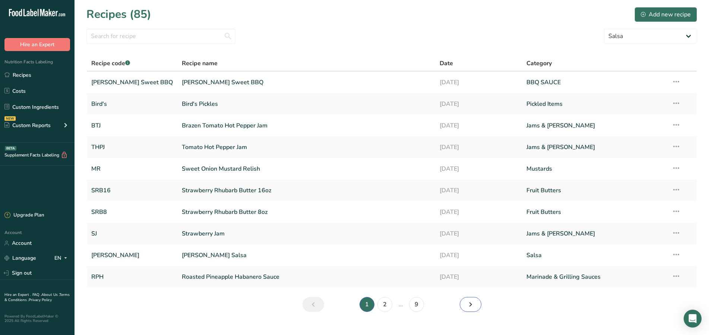
click at [465, 308] on link "Next page" at bounding box center [471, 304] width 22 height 15
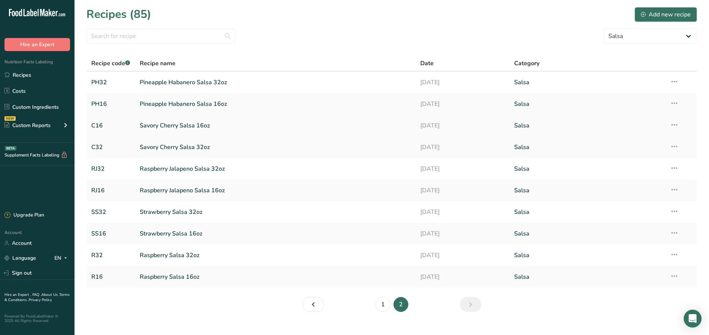
click at [201, 127] on link "Savory Cherry Salsa 16oz" at bounding box center [276, 126] width 272 height 16
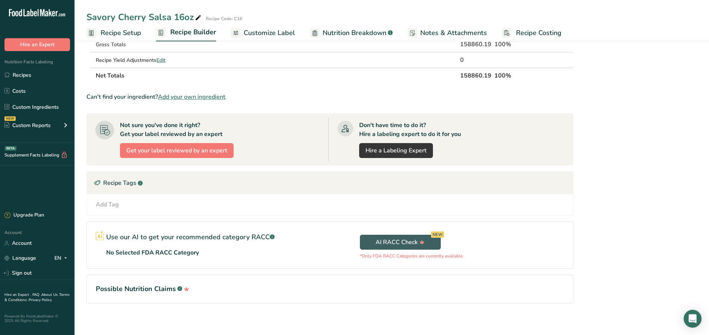
scroll to position [361, 0]
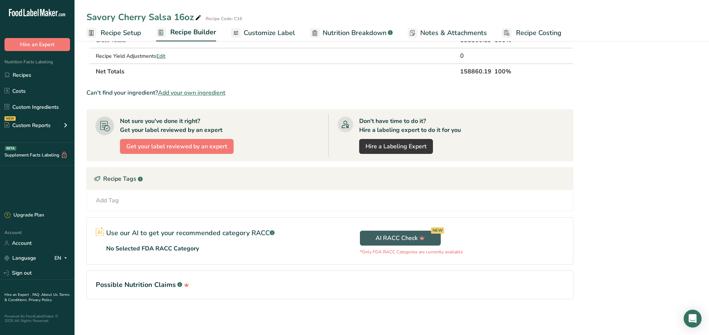
click at [116, 201] on div "Add Tag" at bounding box center [107, 200] width 23 height 9
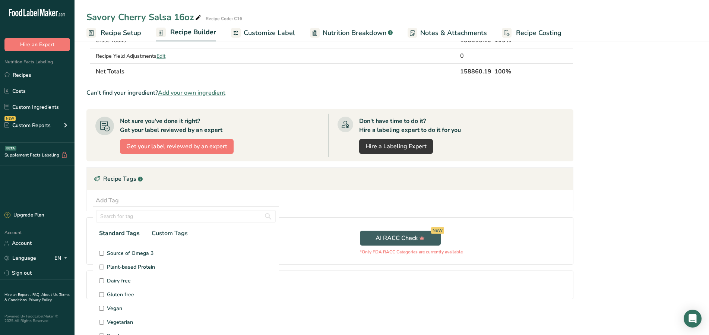
scroll to position [49, 0]
click at [102, 271] on input "Gluten free" at bounding box center [101, 270] width 5 height 5
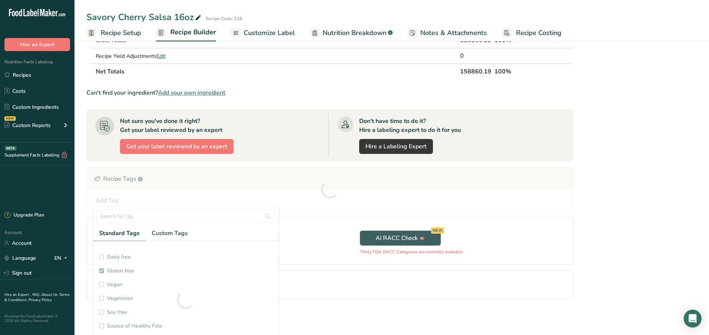
click at [102, 312] on div at bounding box center [186, 300] width 186 height 118
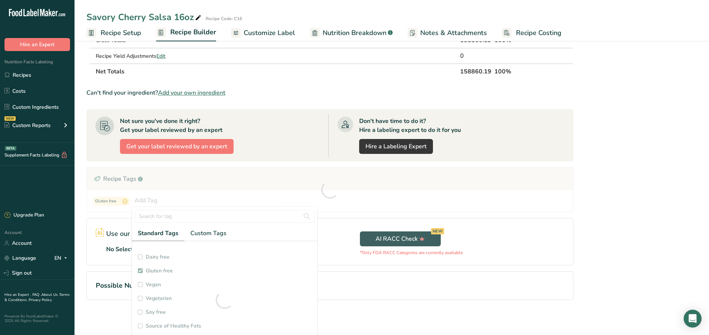
checkbox input "true"
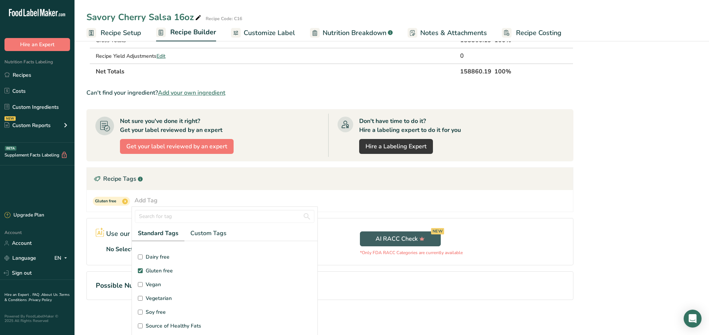
click at [141, 312] on input "Soy free" at bounding box center [140, 312] width 5 height 5
checkbox input "true"
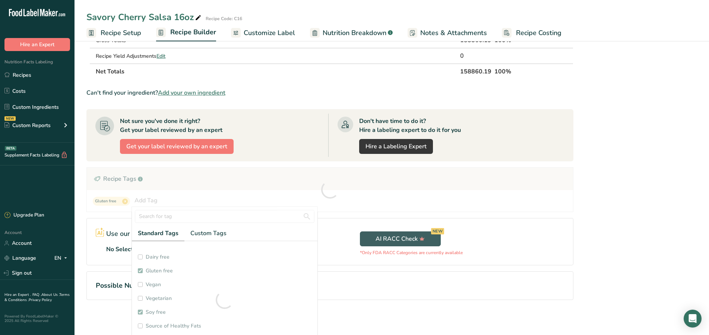
click at [83, 237] on section "Add Ingredients Manage Recipe Delete Recipe Duplicate Recipe Scale Recipe Save …" at bounding box center [392, 7] width 635 height 658
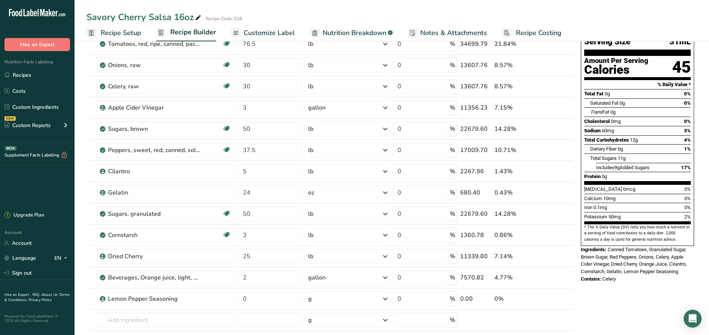
scroll to position [57, 0]
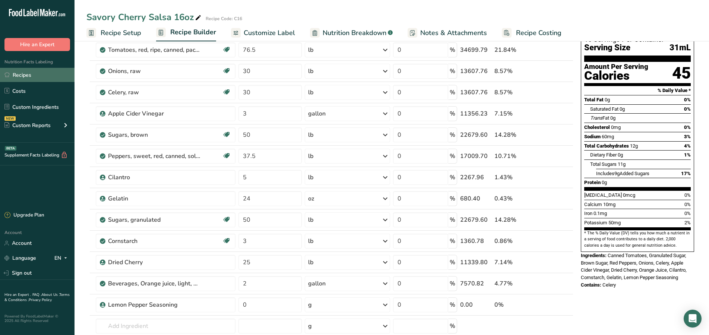
click at [34, 75] on link "Recipes" at bounding box center [37, 75] width 75 height 14
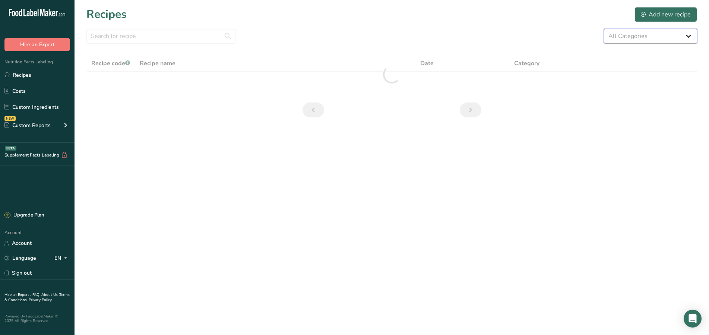
click at [604, 29] on select "All Categories Baked Goods BBQ SAUCE [GEOGRAPHIC_DATA] Confectionery Cooked Mea…" at bounding box center [650, 36] width 93 height 15
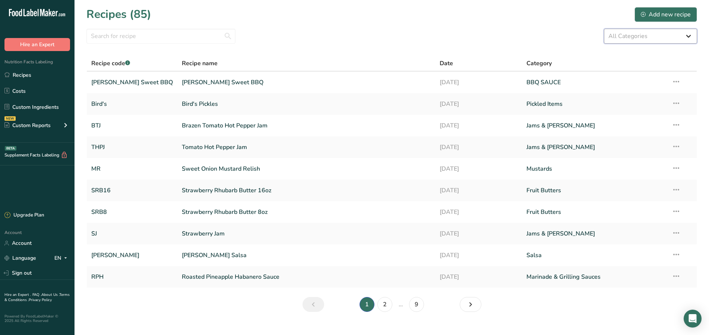
select select "608"
click option "Salsa" at bounding box center [0, 0] width 0 height 0
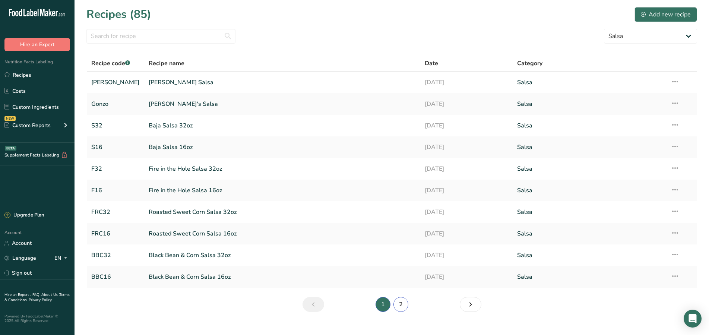
click at [397, 305] on link "2" at bounding box center [401, 304] width 15 height 15
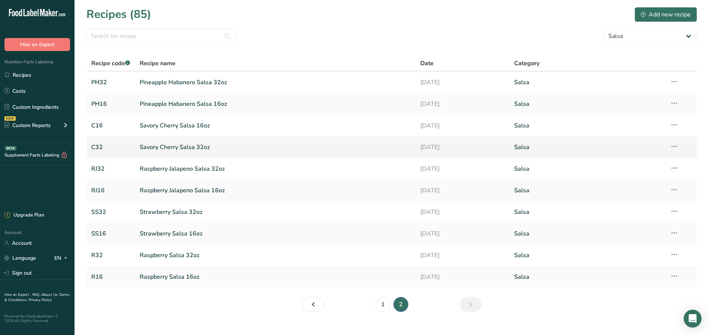
click at [202, 144] on link "Savory Cherry Salsa 32oz" at bounding box center [276, 147] width 272 height 16
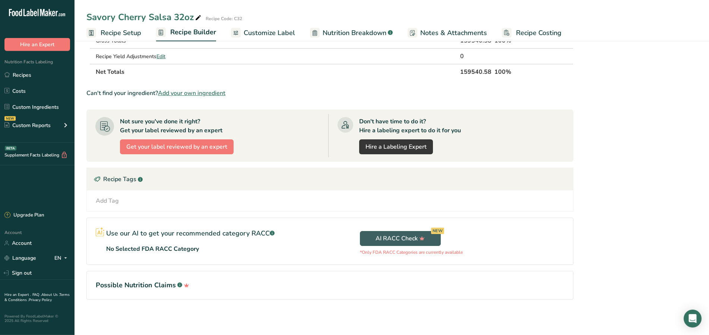
scroll to position [361, 0]
click at [113, 199] on div "Add Tag" at bounding box center [107, 200] width 23 height 9
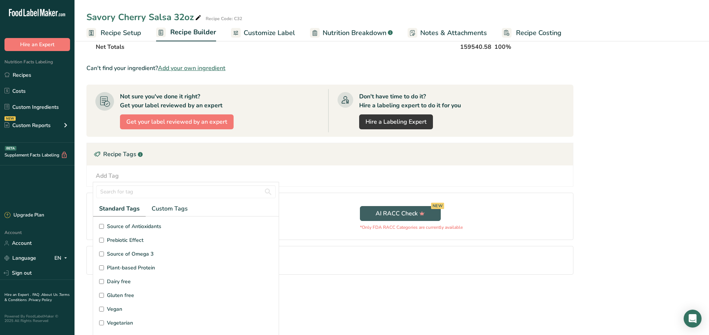
scroll to position [41, 0]
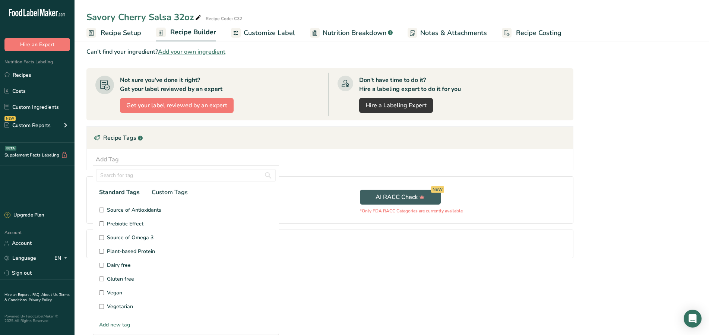
click at [101, 278] on input "Gluten free" at bounding box center [101, 279] width 5 height 5
checkbox input "true"
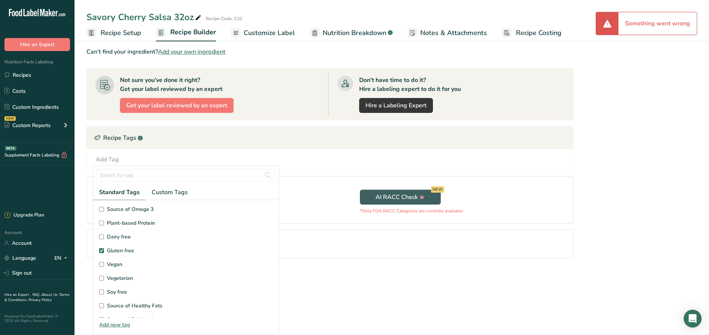
scroll to position [49, 0]
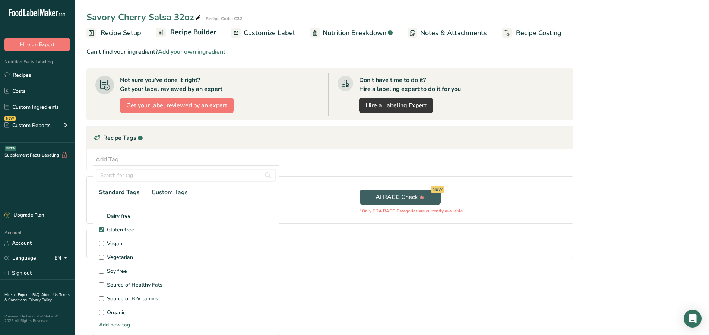
click at [102, 271] on input "Soy free" at bounding box center [101, 271] width 5 height 5
checkbox input "true"
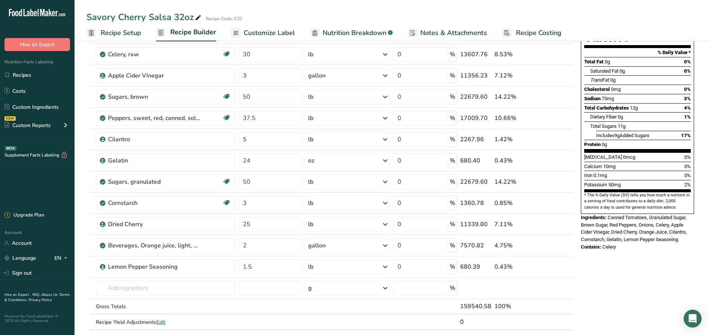
scroll to position [323, 0]
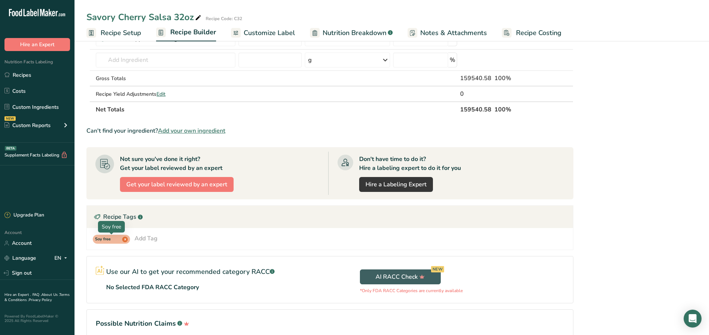
click at [125, 238] on span "x" at bounding box center [125, 240] width 6 height 6
click at [114, 239] on div "Add Tag" at bounding box center [107, 238] width 23 height 9
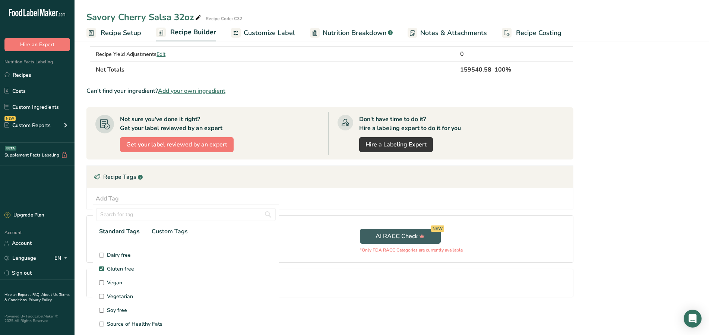
scroll to position [41, 0]
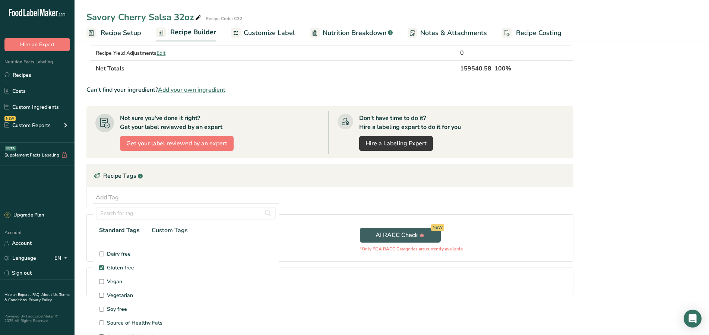
click at [100, 267] on input "Gluten free" at bounding box center [101, 267] width 5 height 5
click at [102, 268] on input "Gluten free" at bounding box center [101, 267] width 5 height 5
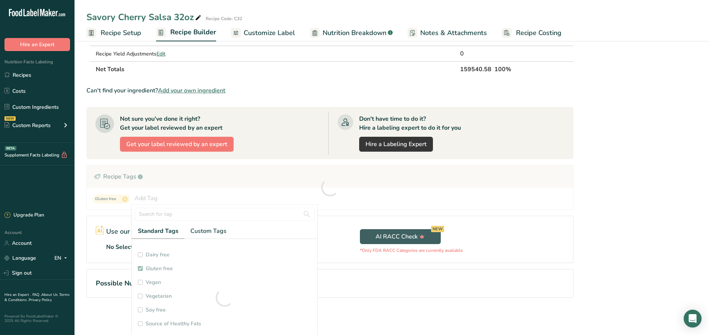
checkbox input "true"
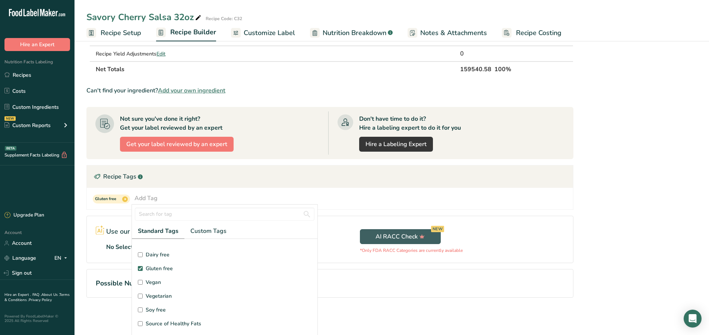
click at [139, 310] on input "Soy free" at bounding box center [140, 309] width 5 height 5
checkbox input "true"
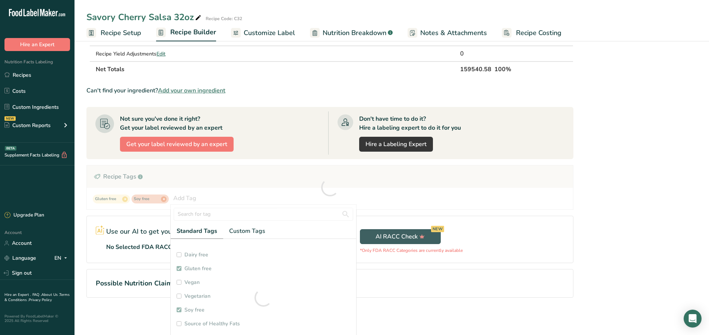
checkbox input "true"
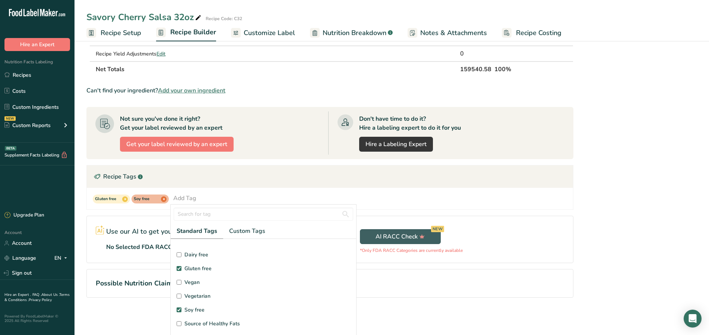
click at [598, 182] on div "Nutrition Facts 32 Servings Per Container Serving Size 31mL Amount Per Serving …" at bounding box center [637, 4] width 119 height 634
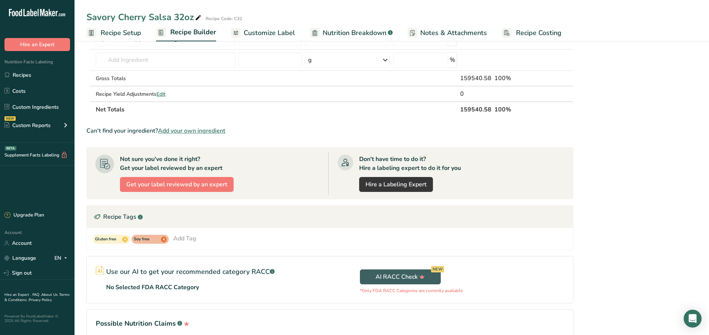
scroll to position [0, 0]
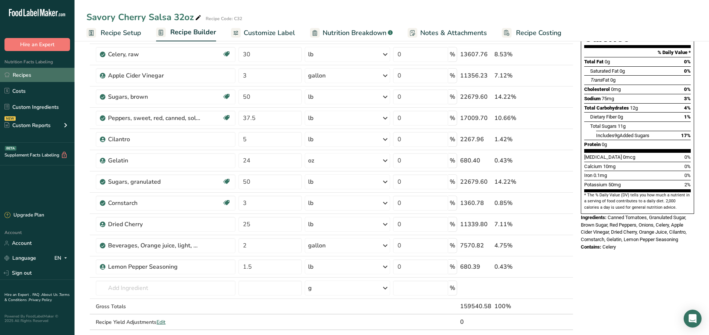
click at [41, 78] on link "Recipes" at bounding box center [37, 75] width 75 height 14
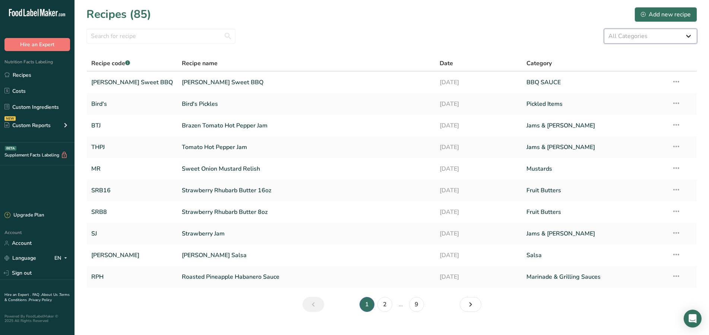
click at [604, 29] on select "All Categories Baked Goods BBQ SAUCE [GEOGRAPHIC_DATA] Confectionery Cooked Mea…" at bounding box center [650, 36] width 93 height 15
select select "608"
click option "Salsa" at bounding box center [0, 0] width 0 height 0
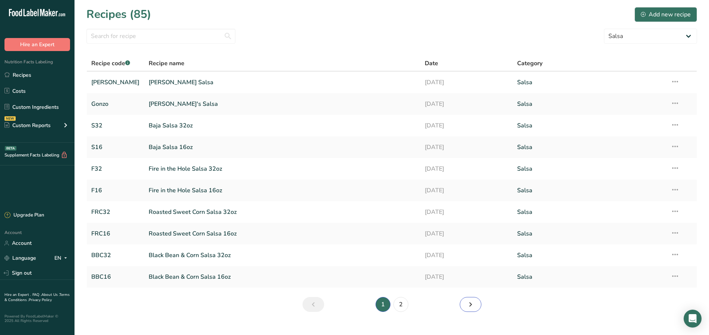
click at [474, 307] on icon "Next page" at bounding box center [470, 304] width 9 height 13
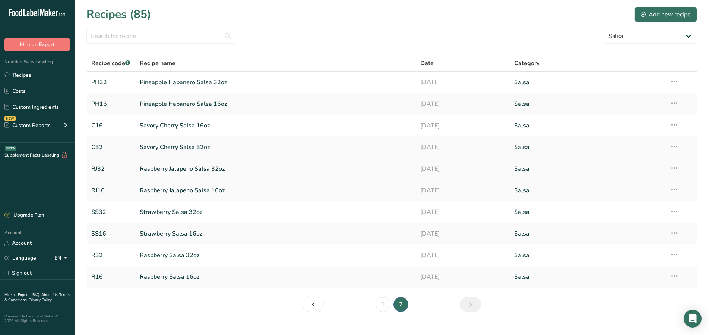
click at [203, 167] on link "Raspberry Jalapeno Salsa 32oz" at bounding box center [276, 169] width 272 height 16
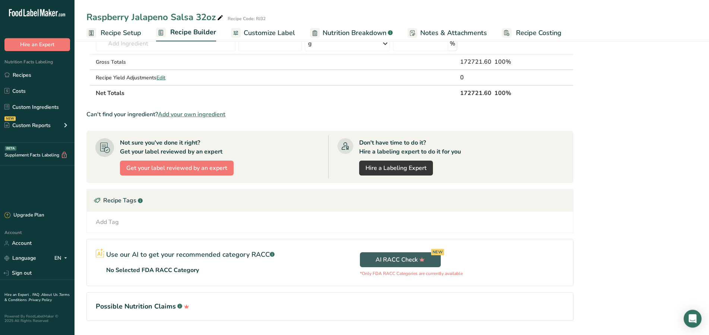
scroll to position [361, 0]
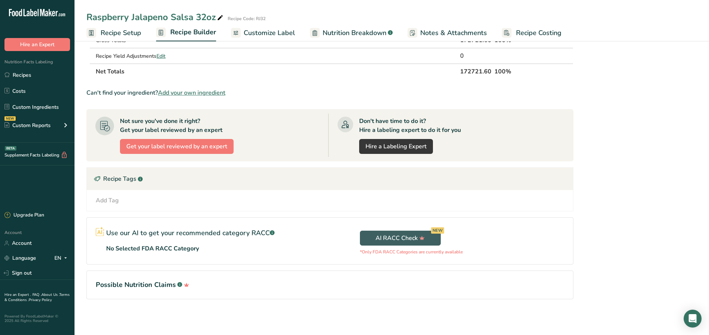
click at [109, 201] on div "Add Tag" at bounding box center [107, 200] width 23 height 9
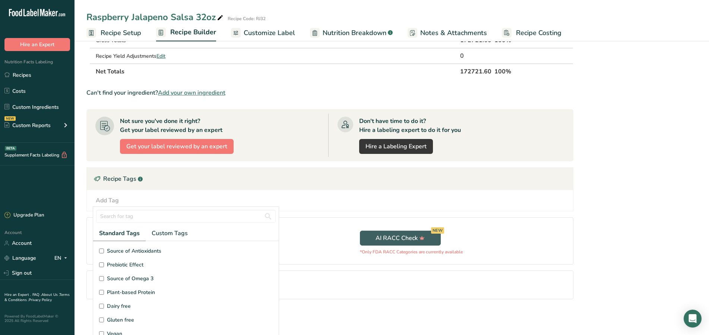
click at [102, 320] on input "Gluten free" at bounding box center [101, 320] width 5 height 5
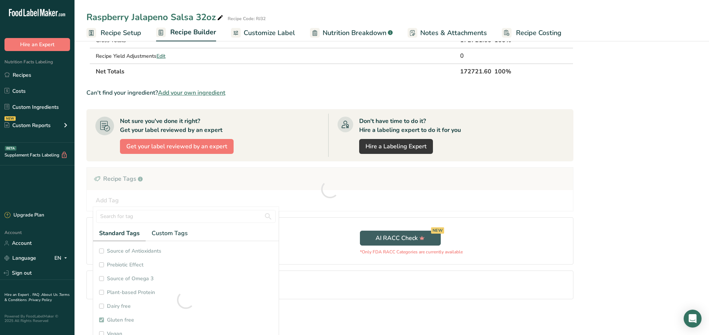
scroll to position [41, 0]
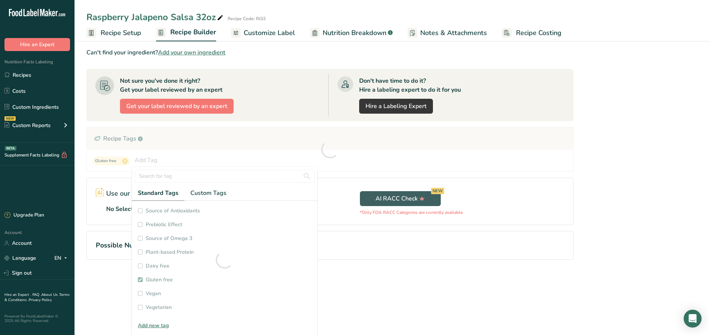
checkbox input "true"
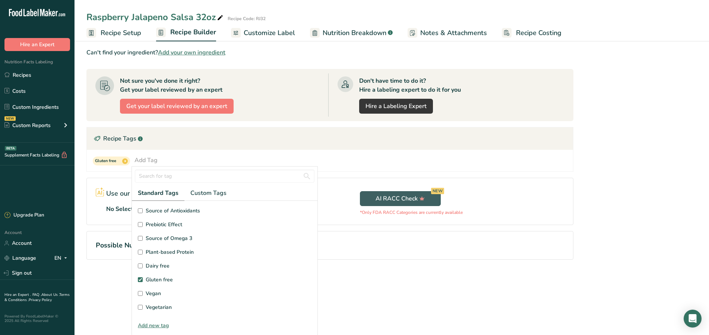
scroll to position [49, 0]
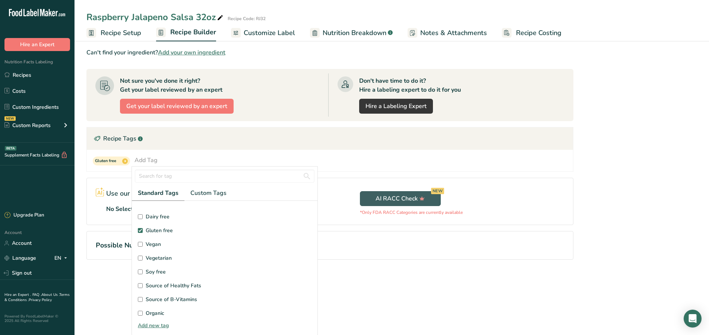
click at [139, 271] on input "Soy free" at bounding box center [140, 271] width 5 height 5
checkbox input "true"
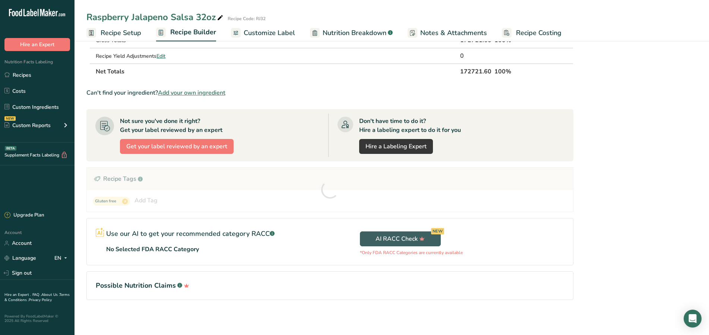
scroll to position [0, 0]
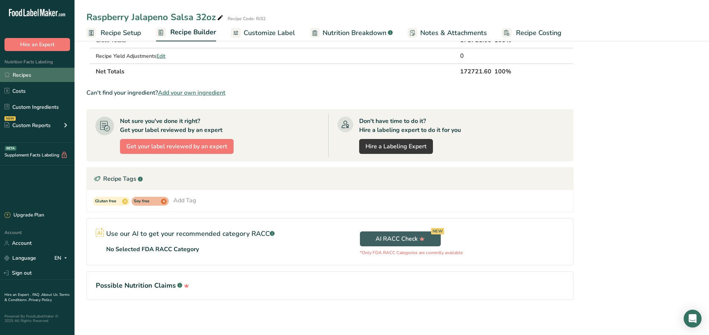
click at [52, 74] on link "Recipes" at bounding box center [37, 75] width 75 height 14
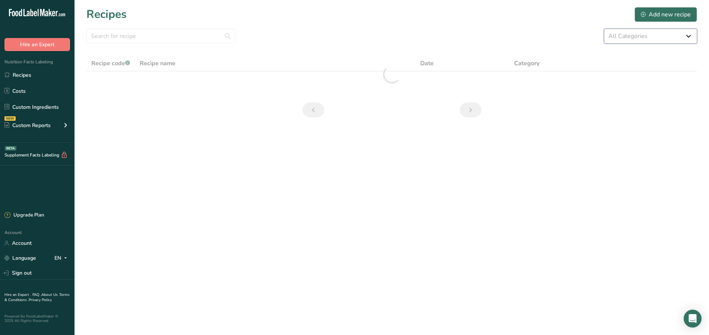
click at [604, 29] on select "All Categories Baked Goods BBQ SAUCE [GEOGRAPHIC_DATA] Confectionery Cooked Mea…" at bounding box center [650, 36] width 93 height 15
select select "608"
click option "Salsa" at bounding box center [0, 0] width 0 height 0
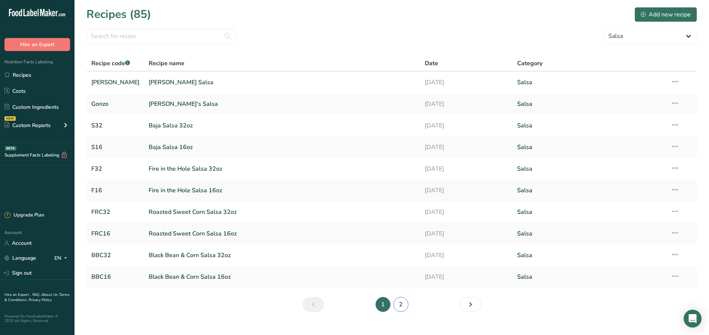
click at [397, 305] on link "2" at bounding box center [401, 304] width 15 height 15
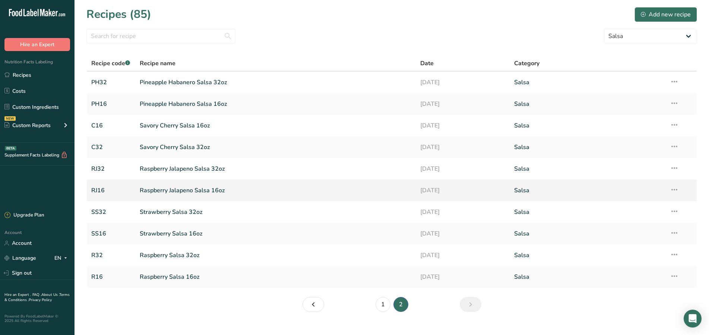
click at [206, 190] on link "Raspberry Jalapeno Salsa 16oz" at bounding box center [276, 191] width 272 height 16
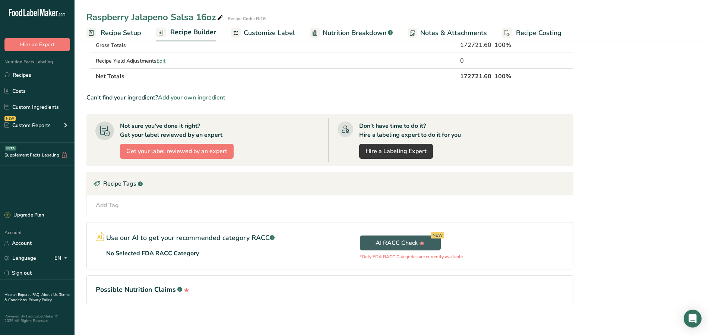
scroll to position [361, 0]
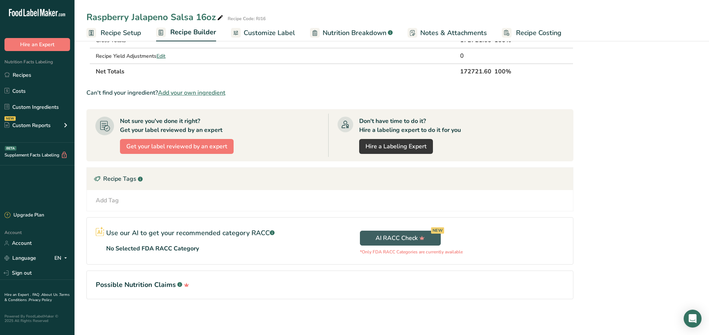
click at [110, 200] on div "Add Tag" at bounding box center [107, 200] width 23 height 9
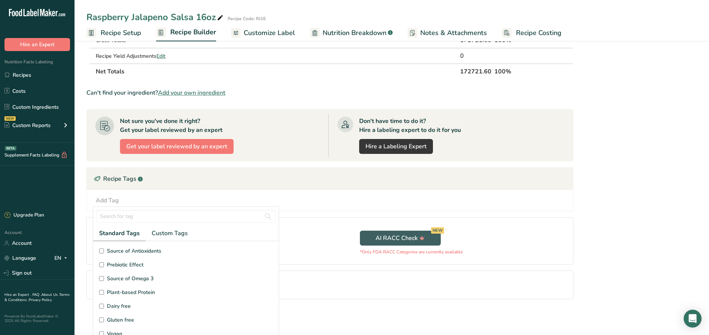
click at [103, 320] on input "Gluten free" at bounding box center [101, 320] width 5 height 5
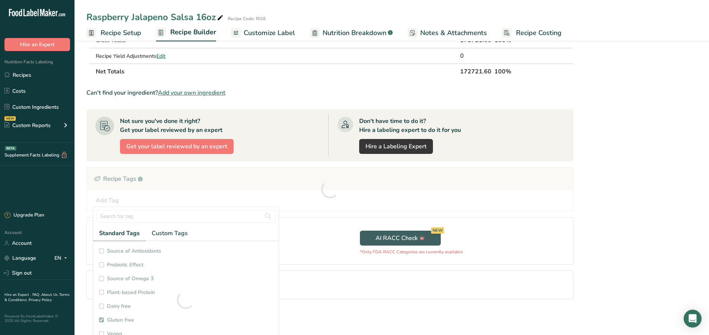
scroll to position [29, 0]
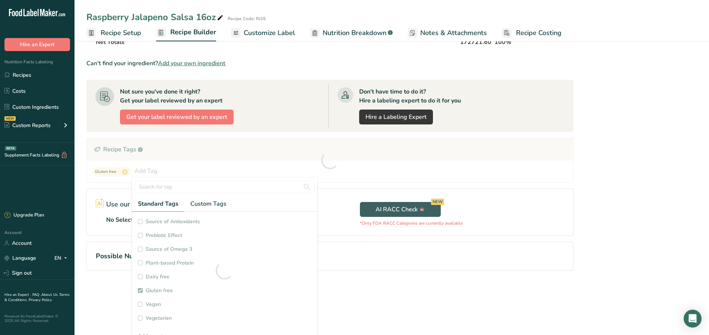
checkbox input "true"
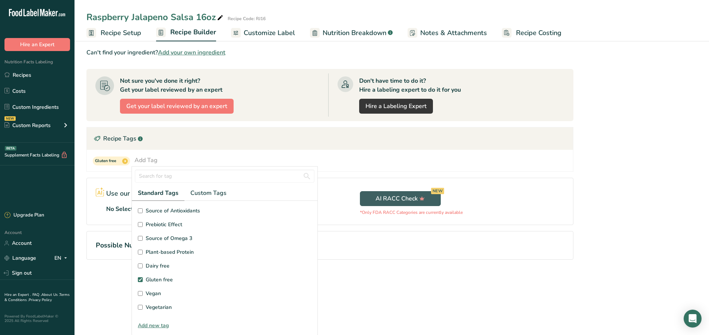
scroll to position [49, 0]
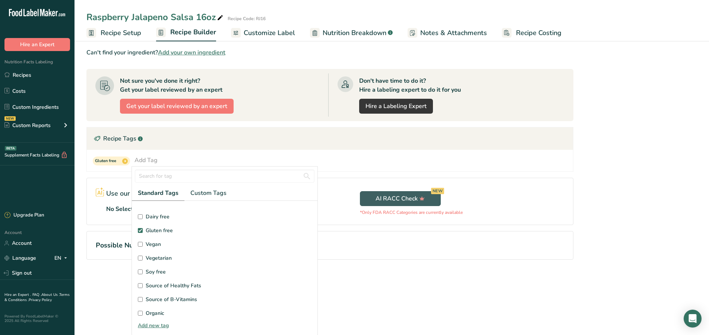
click at [139, 271] on input "Soy free" at bounding box center [140, 271] width 5 height 5
checkbox input "true"
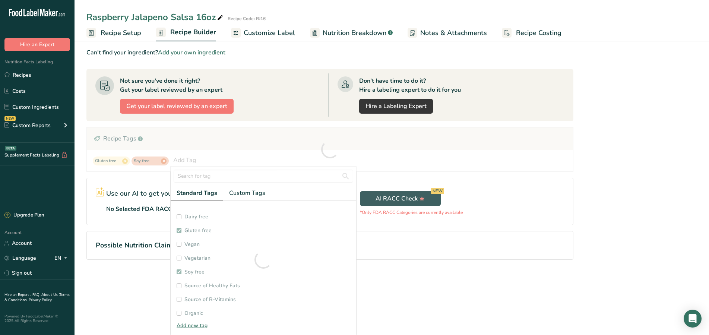
checkbox input "true"
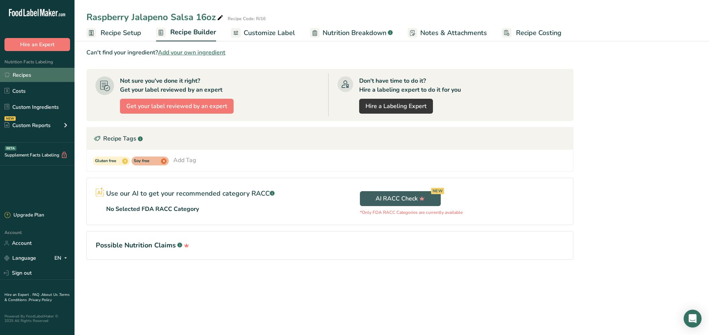
scroll to position [0, 0]
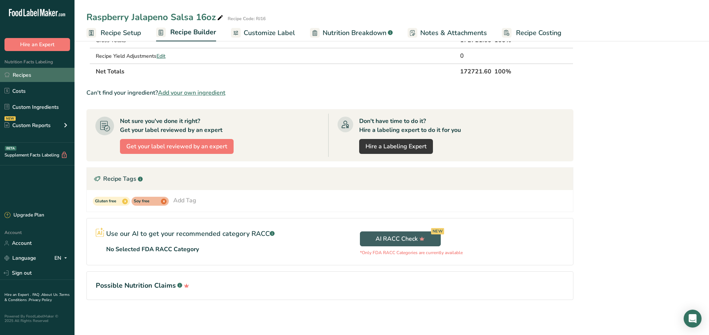
click at [26, 72] on link "Recipes" at bounding box center [37, 75] width 75 height 14
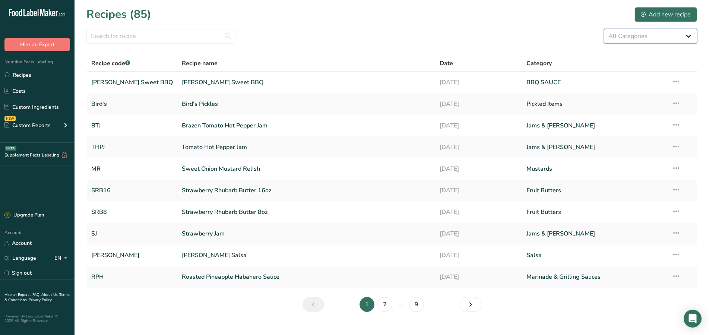
click at [604, 29] on select "All Categories Baked Goods BBQ SAUCE [GEOGRAPHIC_DATA] Confectionery Cooked Mea…" at bounding box center [650, 36] width 93 height 15
select select "608"
click option "Salsa" at bounding box center [0, 0] width 0 height 0
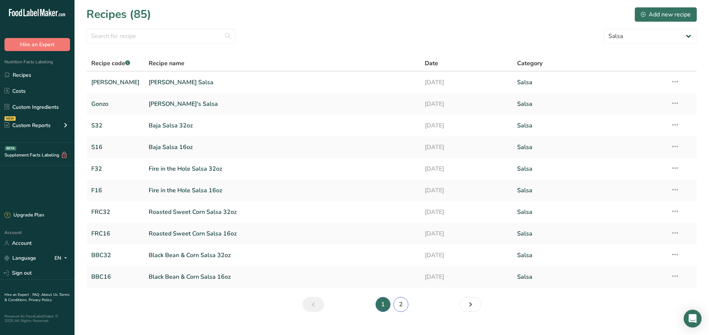
click at [401, 304] on link "2" at bounding box center [401, 304] width 15 height 15
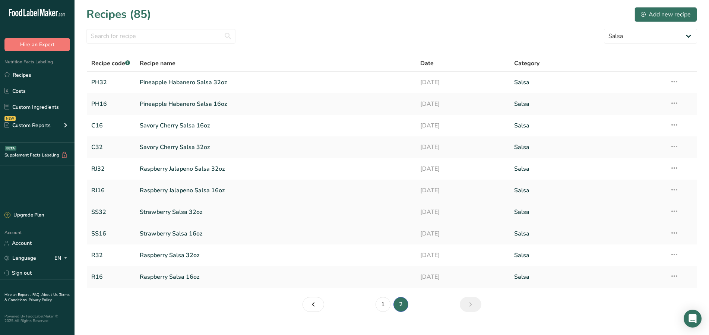
click at [184, 211] on link "Strawberry Salsa 32oz" at bounding box center [276, 212] width 272 height 16
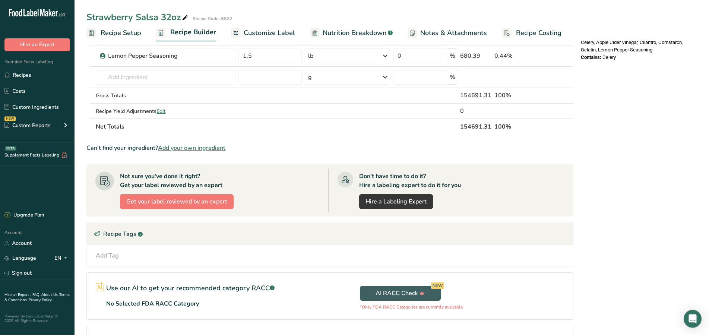
scroll to position [304, 0]
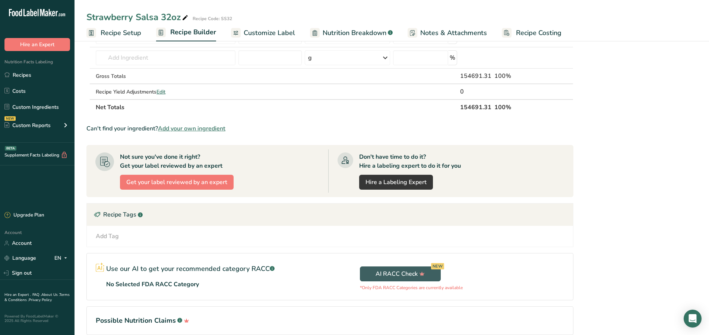
click at [109, 236] on div "Add Tag" at bounding box center [107, 236] width 23 height 9
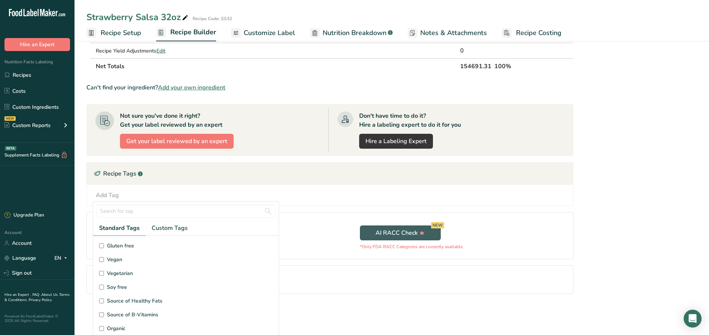
scroll to position [49, 0]
click at [101, 265] on input "Gluten free" at bounding box center [101, 265] width 5 height 5
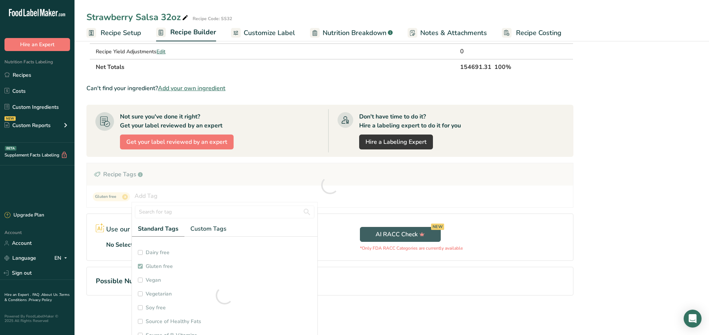
checkbox input "true"
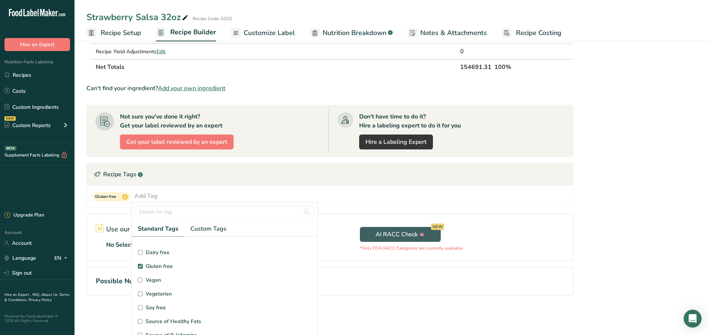
click at [101, 307] on section "Ingredient * Amount * Unit * Waste * .a-a{fill:#347362;}.b-a{fill:#fff;} Grams …" at bounding box center [329, 21] width 487 height 571
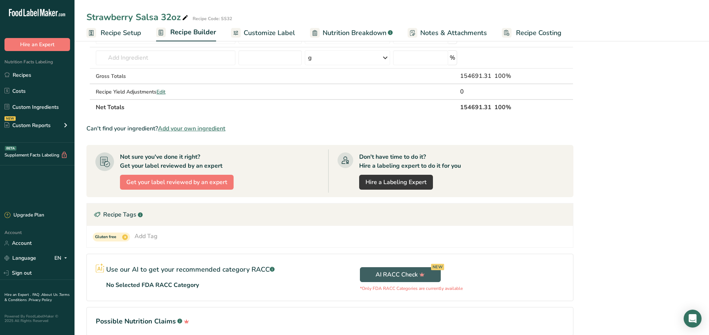
scroll to position [0, 0]
click at [151, 237] on div "Add Tag" at bounding box center [146, 236] width 23 height 9
click at [140, 298] on input "Soy free" at bounding box center [140, 298] width 5 height 5
checkbox input "true"
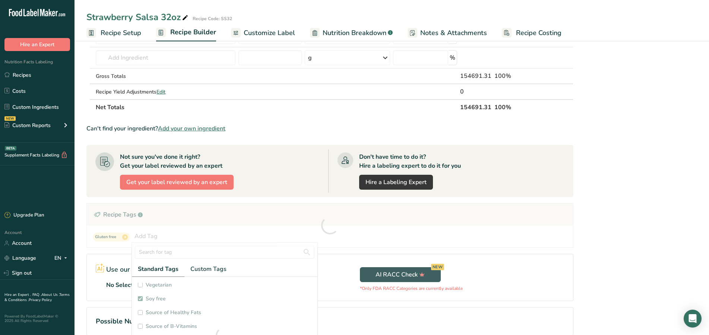
click at [82, 250] on section "Add Ingredients Manage Recipe Delete Recipe Duplicate Recipe Scale Recipe Save …" at bounding box center [392, 53] width 635 height 637
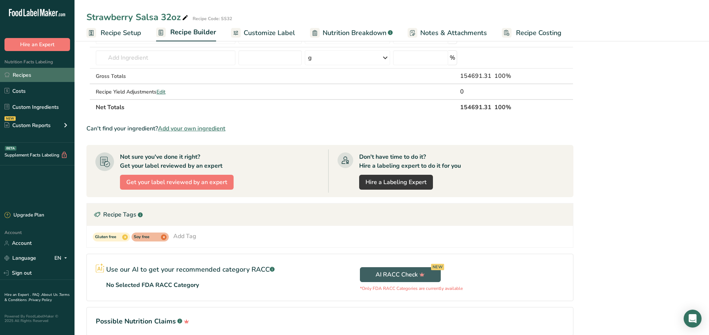
click at [40, 72] on link "Recipes" at bounding box center [37, 75] width 75 height 14
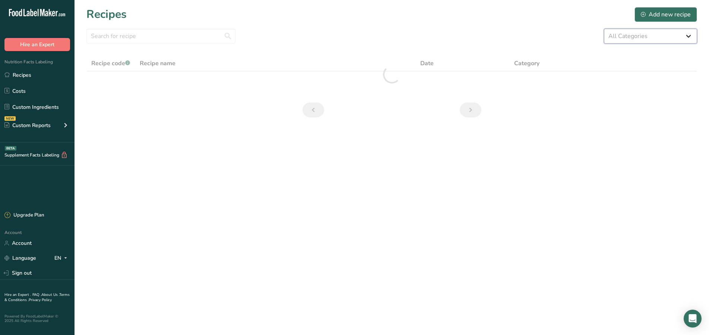
select select "608"
click option "Salsa" at bounding box center [0, 0] width 0 height 0
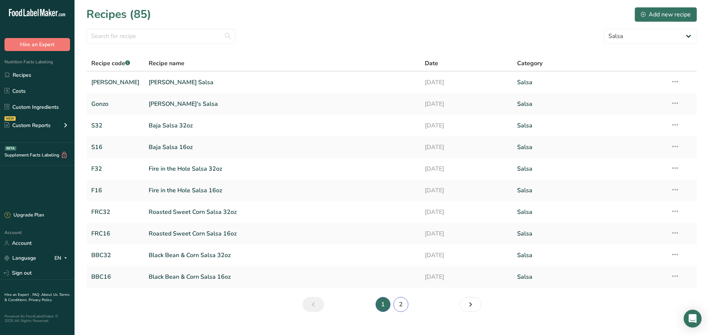
click at [403, 304] on link "2" at bounding box center [401, 304] width 15 height 15
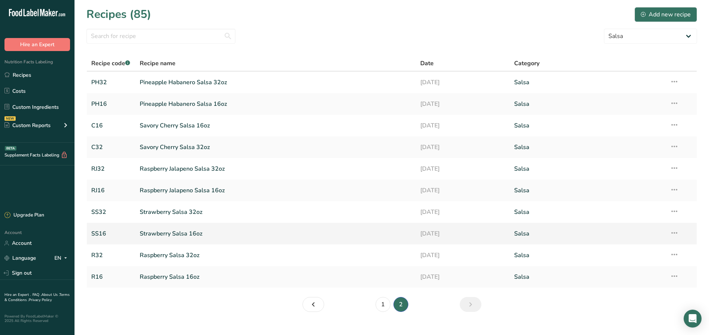
click at [194, 235] on link "Strawberry Salsa 16oz" at bounding box center [276, 234] width 272 height 16
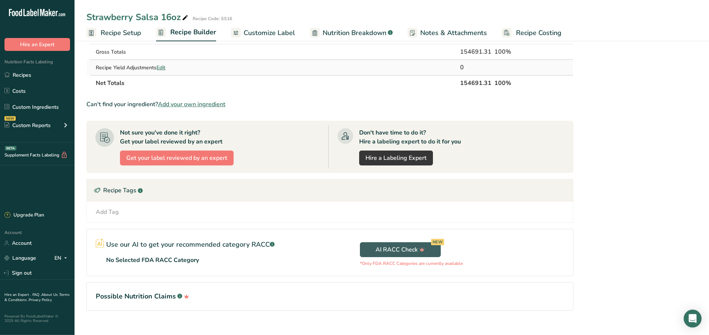
scroll to position [340, 0]
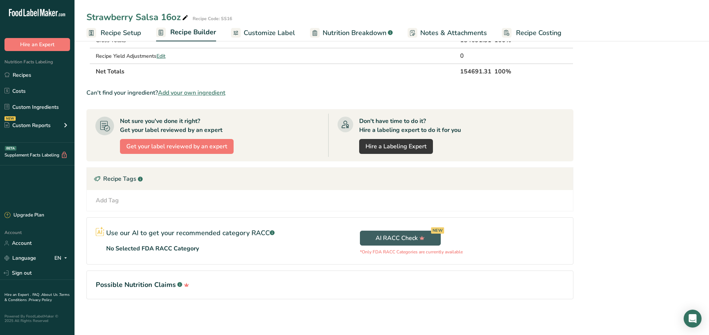
click at [112, 199] on div "Add Tag" at bounding box center [107, 200] width 23 height 9
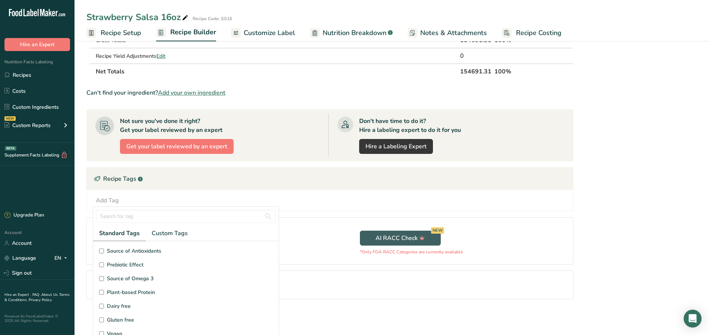
click at [102, 320] on input "Gluten free" at bounding box center [101, 320] width 5 height 5
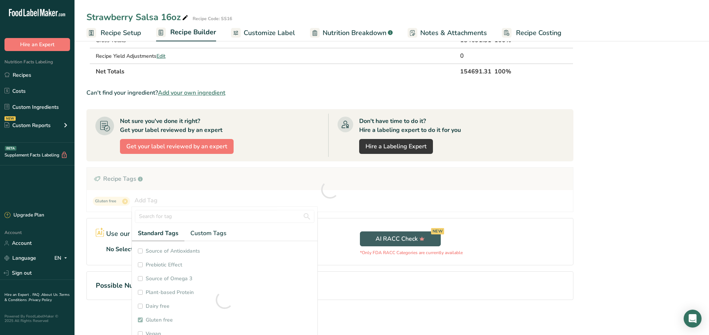
checkbox input "true"
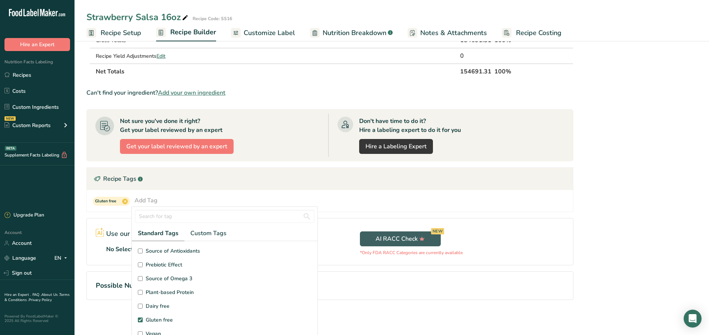
scroll to position [49, 0]
click at [139, 312] on input "Soy free" at bounding box center [140, 312] width 5 height 5
checkbox input "true"
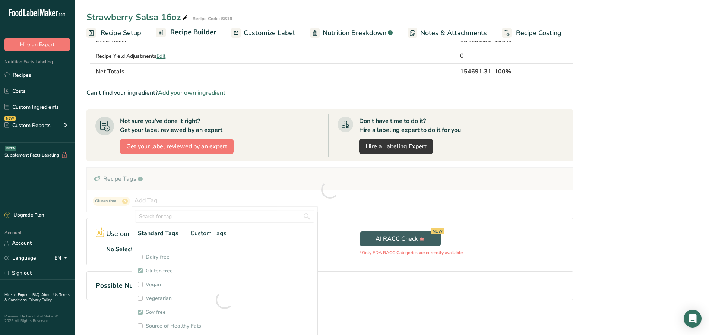
click at [81, 151] on section "Add Ingredients Manage Recipe Delete Recipe Duplicate Recipe Scale Recipe Save …" at bounding box center [392, 17] width 635 height 637
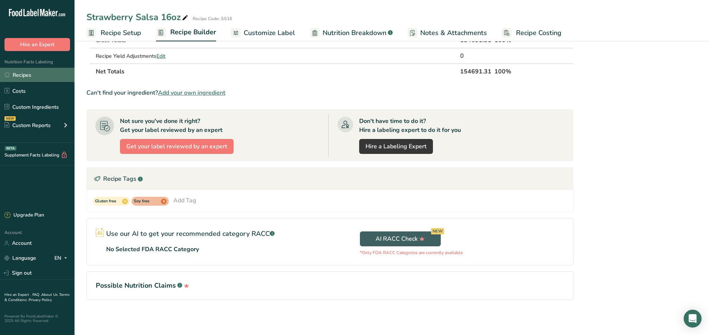
click at [24, 76] on link "Recipes" at bounding box center [37, 75] width 75 height 14
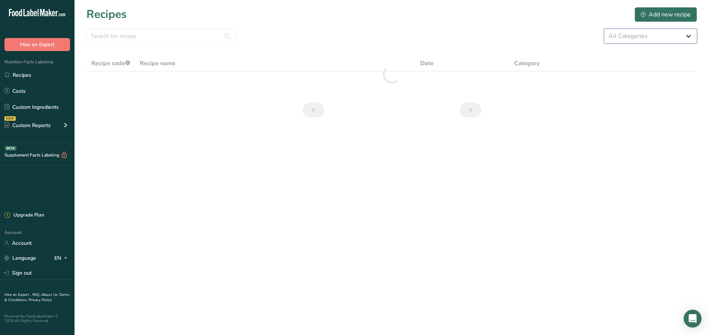
select select "608"
click option "Salsa" at bounding box center [0, 0] width 0 height 0
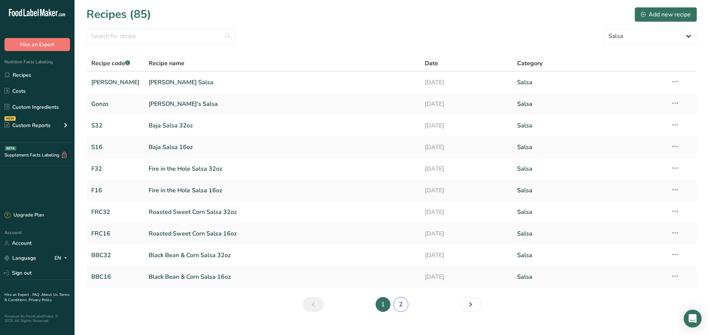
click at [398, 305] on link "2" at bounding box center [401, 304] width 15 height 15
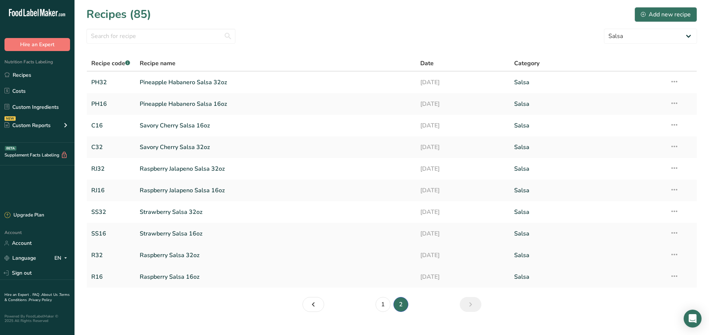
click at [198, 254] on link "Raspberry Salsa 32oz" at bounding box center [276, 255] width 272 height 16
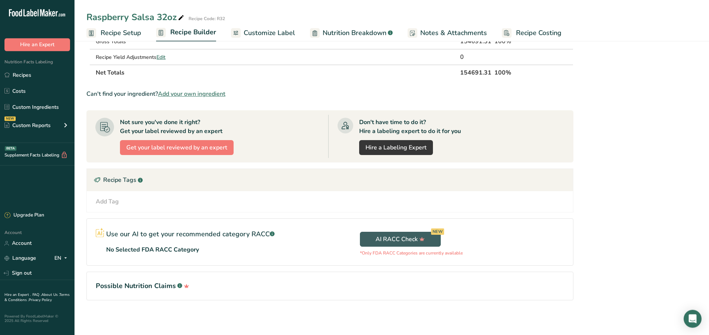
scroll to position [340, 0]
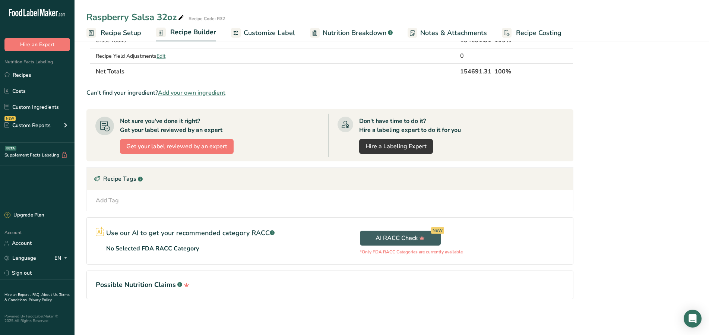
click at [108, 203] on div "Add Tag" at bounding box center [107, 200] width 23 height 9
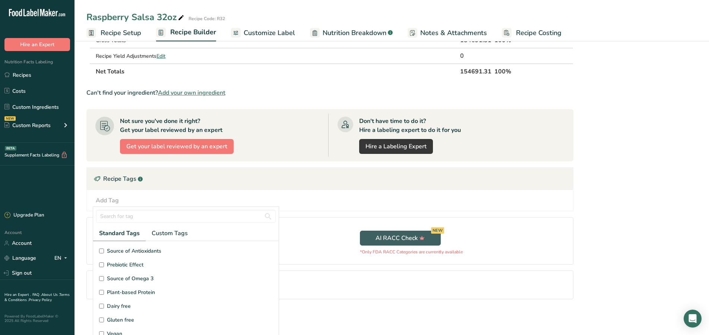
click at [101, 321] on input "Gluten free" at bounding box center [101, 320] width 5 height 5
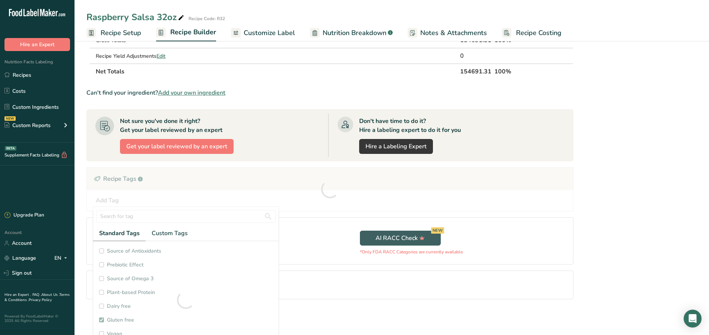
scroll to position [41, 0]
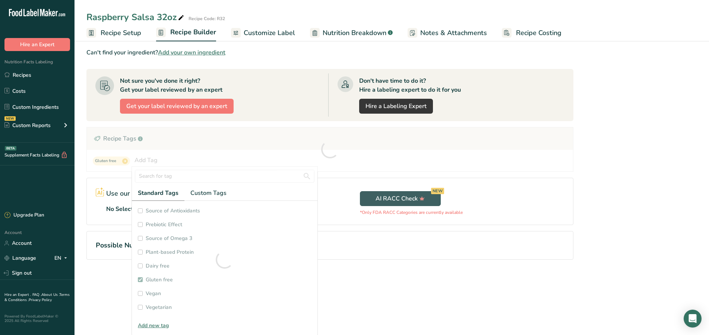
checkbox input "true"
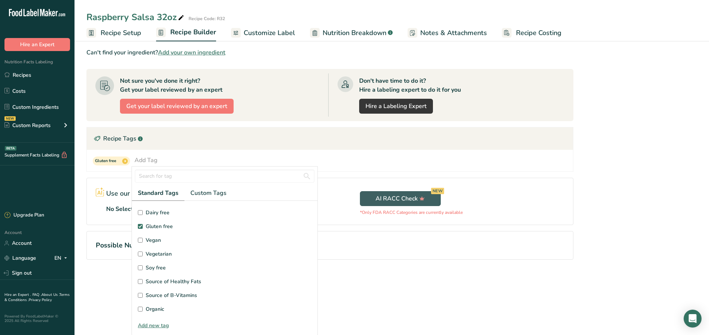
scroll to position [98, 0]
click at [140, 221] on input "Soy free" at bounding box center [140, 222] width 5 height 5
checkbox input "true"
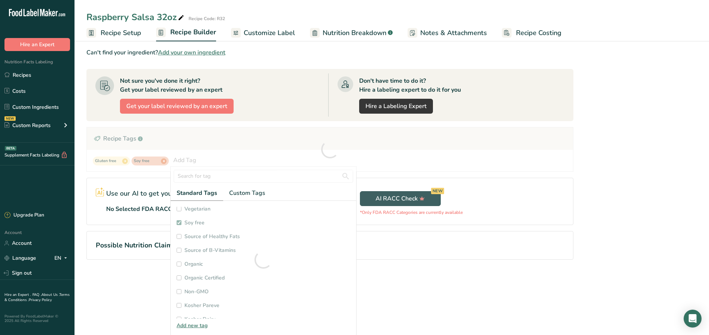
checkbox input "true"
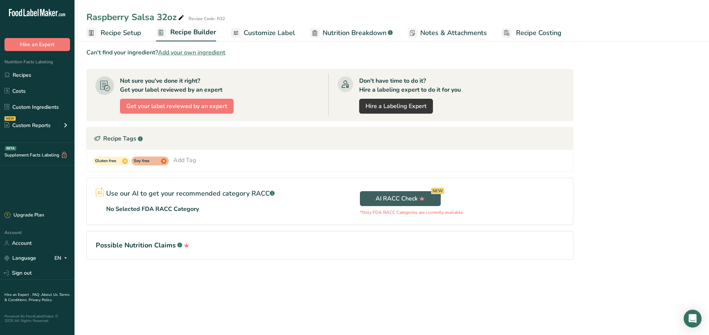
scroll to position [0, 0]
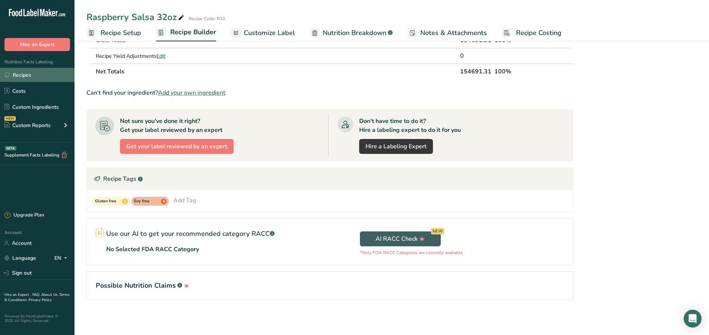
click at [31, 73] on link "Recipes" at bounding box center [37, 75] width 75 height 14
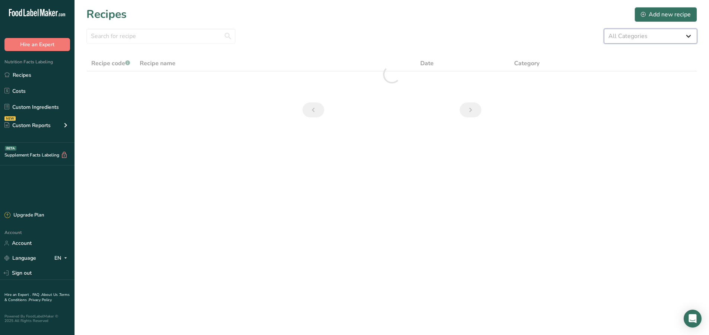
click at [604, 29] on select "All Categories Baked Goods BBQ SAUCE [GEOGRAPHIC_DATA] Confectionery Cooked Mea…" at bounding box center [650, 36] width 93 height 15
select select "608"
click option "Salsa" at bounding box center [0, 0] width 0 height 0
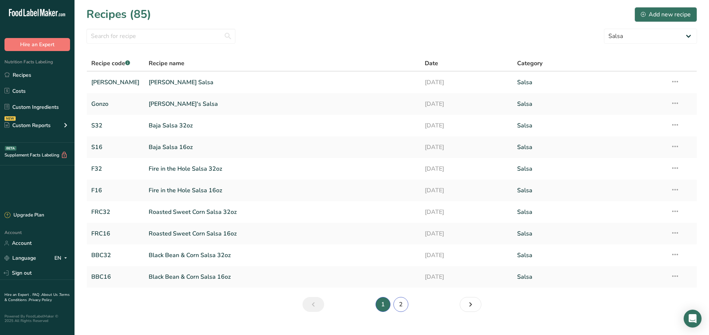
click at [401, 306] on link "2" at bounding box center [401, 304] width 15 height 15
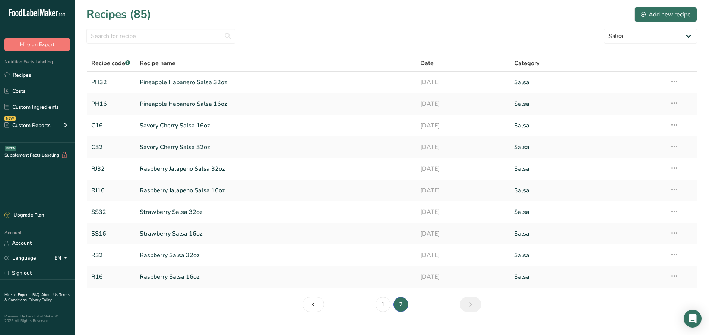
click at [193, 277] on link "Raspberry Salsa 16oz" at bounding box center [276, 277] width 272 height 16
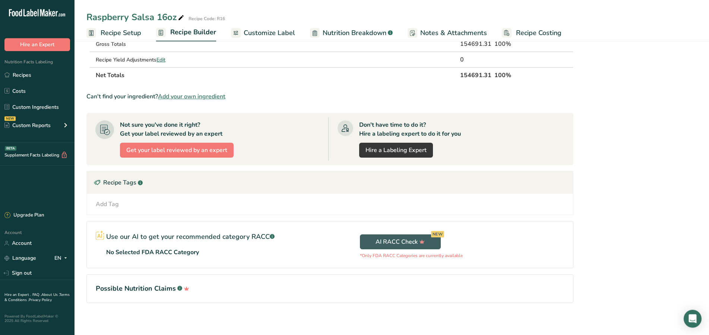
scroll to position [340, 0]
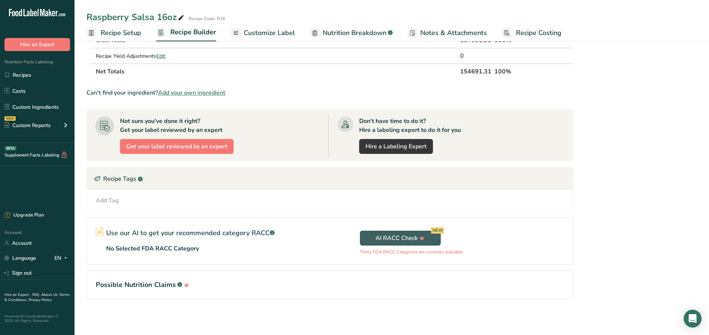
click at [107, 201] on div "Add Tag" at bounding box center [107, 200] width 23 height 9
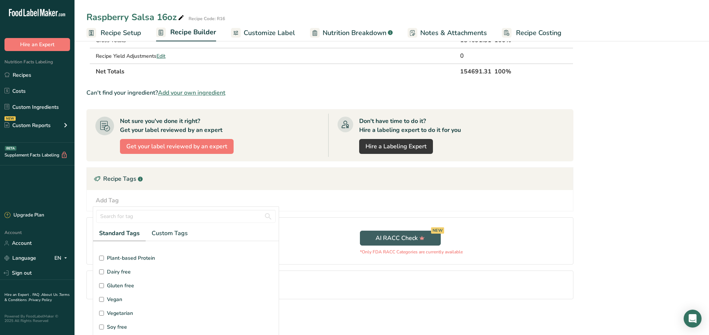
scroll to position [49, 0]
click at [100, 270] on input "Gluten free" at bounding box center [101, 270] width 5 height 5
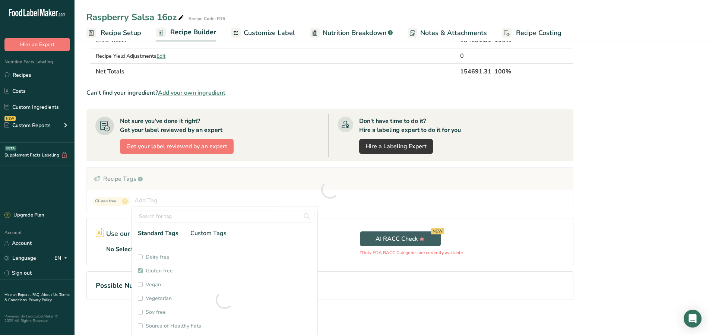
checkbox input "true"
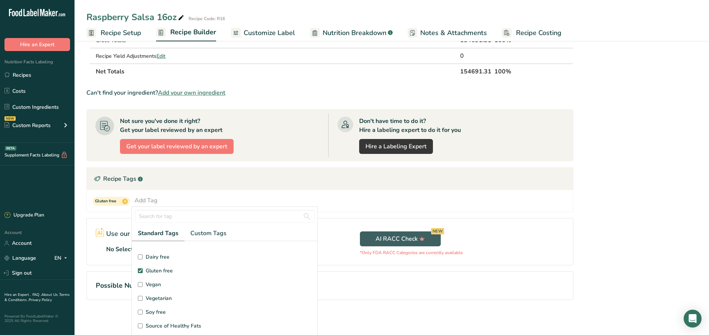
click at [141, 312] on input "Soy free" at bounding box center [140, 312] width 5 height 5
checkbox input "true"
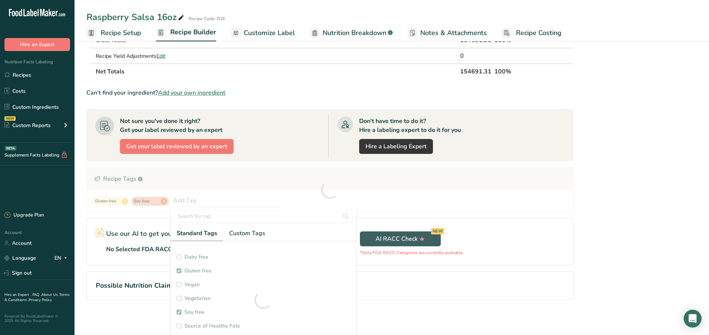
checkbox input "true"
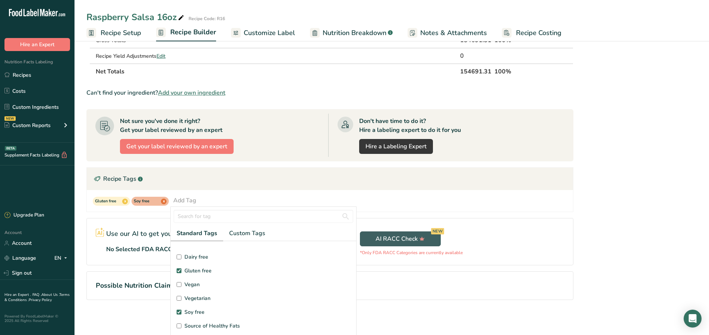
click at [83, 255] on section "Add Ingredients Manage Recipe Delete Recipe Duplicate Recipe Scale Recipe Save …" at bounding box center [392, 17] width 635 height 637
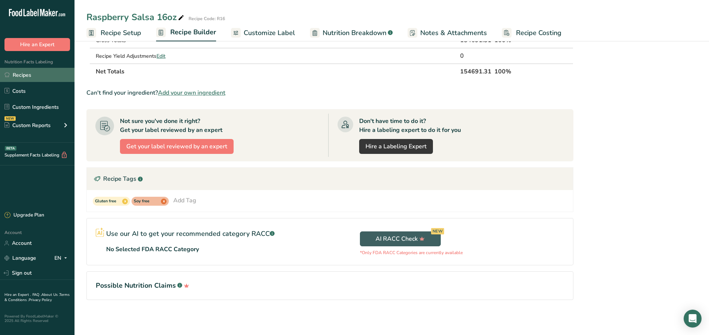
click at [39, 78] on link "Recipes" at bounding box center [37, 75] width 75 height 14
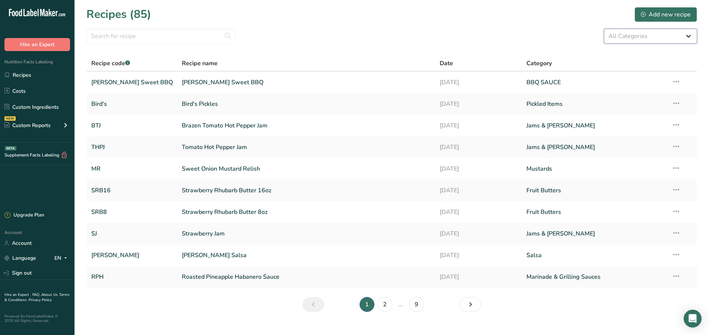
select select "626"
click option "Marinade & Grilling Sauces" at bounding box center [0, 0] width 0 height 0
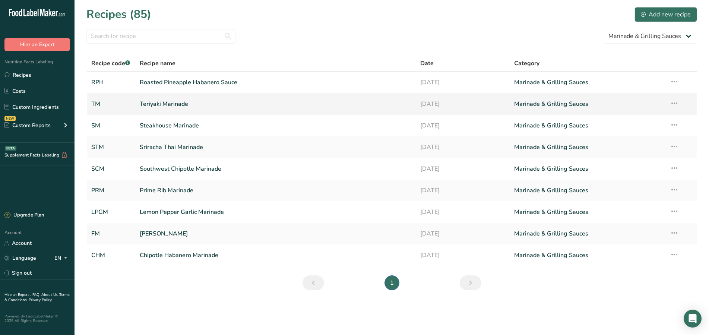
click at [226, 106] on link "Teriyaki Marinade" at bounding box center [276, 104] width 272 height 16
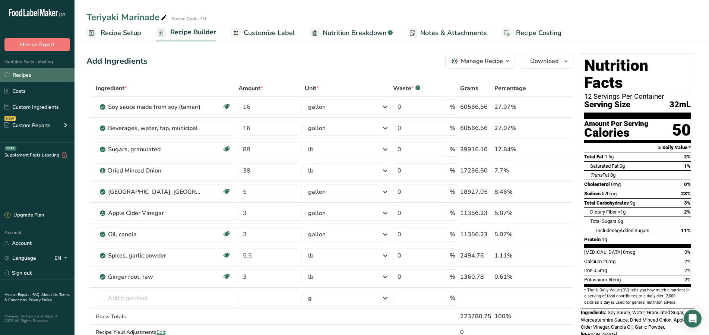
click at [44, 75] on link "Recipes" at bounding box center [37, 75] width 75 height 14
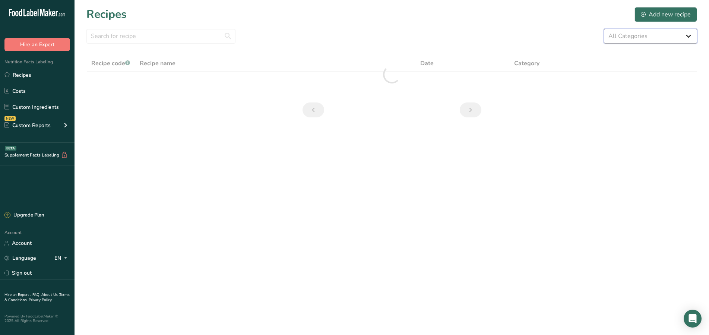
click at [604, 29] on select "All Categories Baked Goods BBQ SAUCE [GEOGRAPHIC_DATA] Confectionery Cooked Mea…" at bounding box center [650, 36] width 93 height 15
select select "626"
click option "Marinade & Grilling Sauces" at bounding box center [0, 0] width 0 height 0
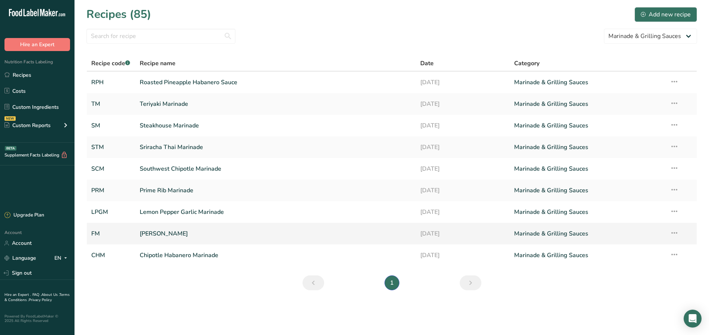
click at [173, 234] on link "[PERSON_NAME]" at bounding box center [276, 234] width 272 height 16
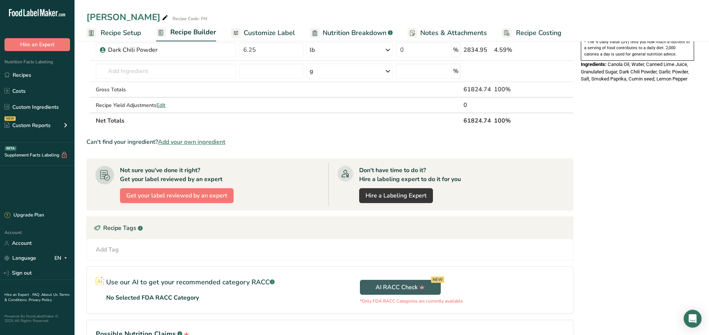
scroll to position [266, 0]
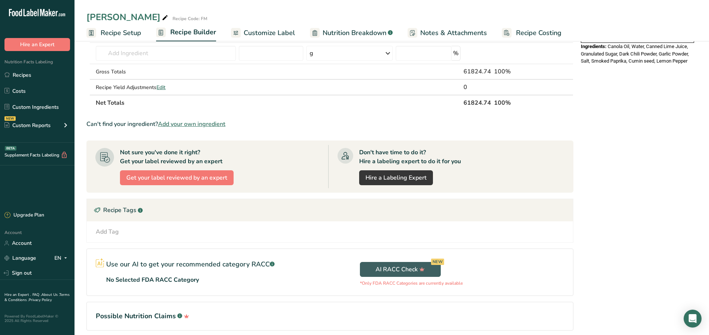
click at [105, 232] on div "Add Tag" at bounding box center [107, 231] width 23 height 9
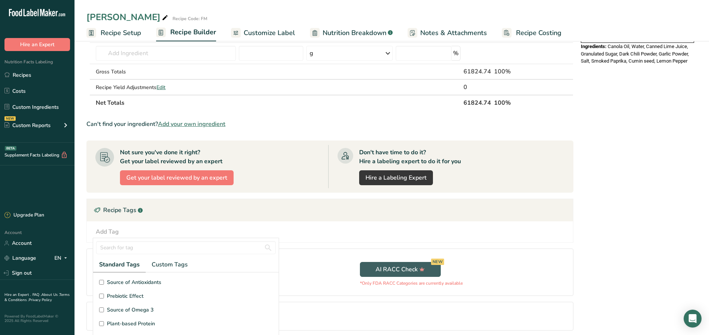
scroll to position [49, 0]
click at [100, 300] on input "Gluten free" at bounding box center [101, 302] width 5 height 5
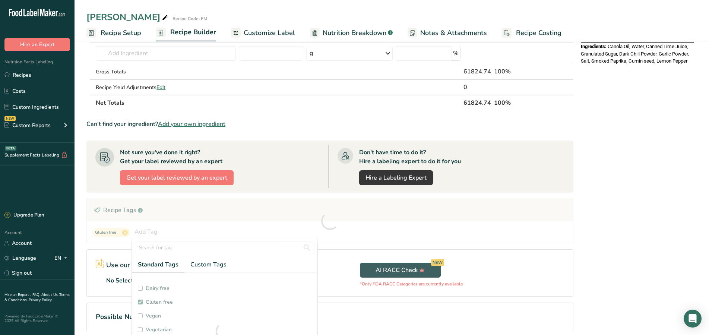
checkbox input "true"
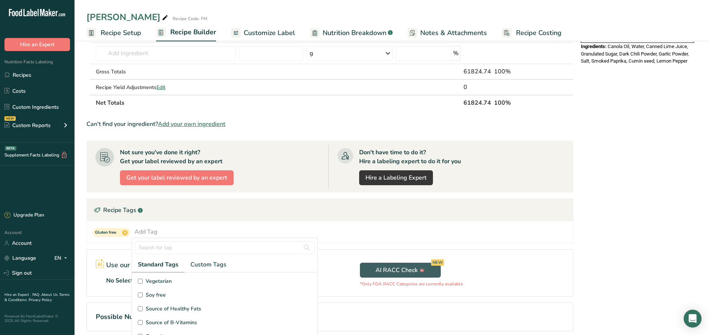
scroll to position [98, 0]
click at [140, 293] on input "Soy free" at bounding box center [140, 294] width 5 height 5
checkbox input "true"
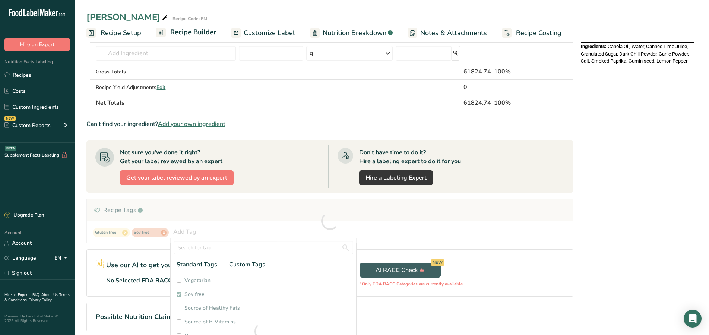
checkbox input "true"
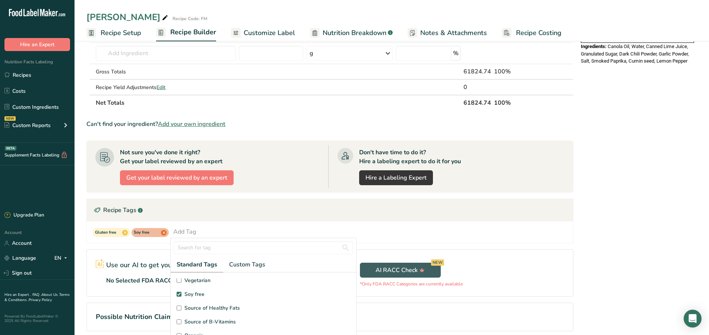
click at [82, 246] on section "Add Ingredients Manage Recipe Delete Recipe Duplicate Recipe Scale Recipe Save …" at bounding box center [392, 70] width 635 height 594
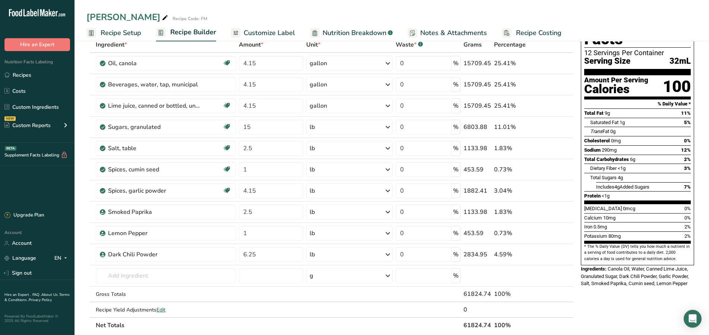
scroll to position [38, 0]
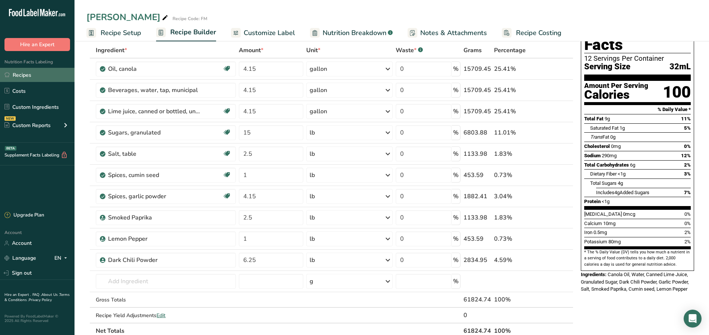
click at [21, 75] on link "Recipes" at bounding box center [37, 75] width 75 height 14
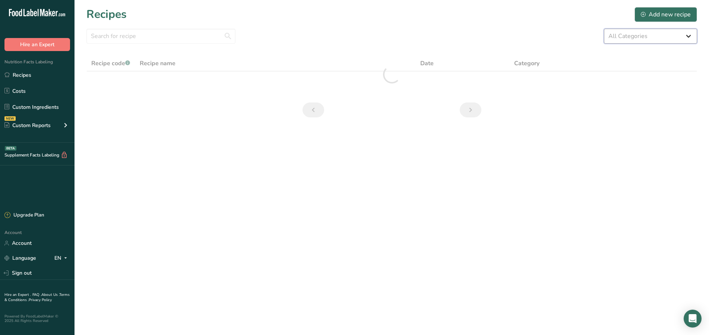
click at [604, 29] on select "All Categories Baked Goods BBQ SAUCE [GEOGRAPHIC_DATA] Confectionery Cooked Mea…" at bounding box center [650, 36] width 93 height 15
select select "626"
click option "Marinade & Grilling Sauces" at bounding box center [0, 0] width 0 height 0
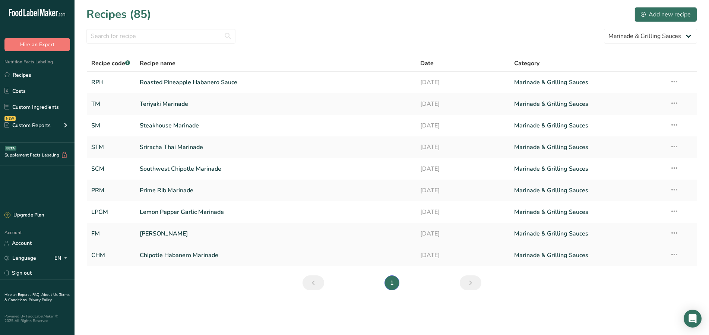
click at [199, 253] on link "Chipotle Habanero Marinade" at bounding box center [276, 255] width 272 height 16
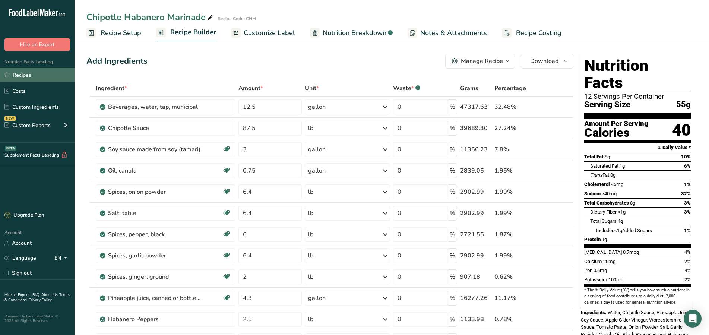
click at [31, 74] on link "Recipes" at bounding box center [37, 75] width 75 height 14
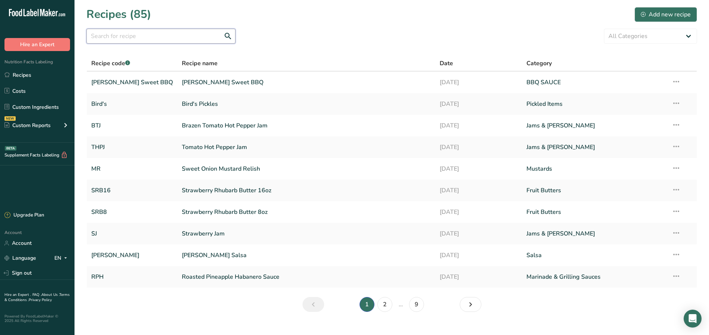
click at [149, 32] on input "text" at bounding box center [160, 36] width 149 height 15
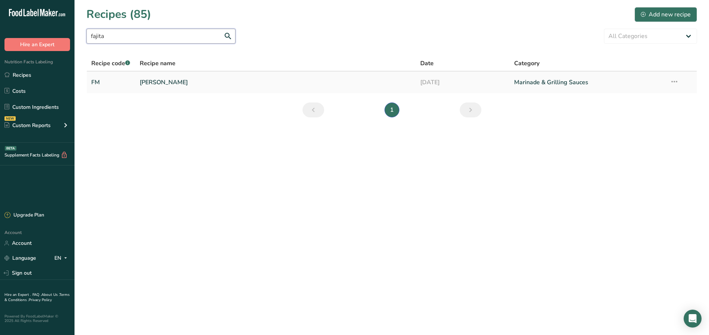
type input "fajita"
click at [163, 82] on link "[PERSON_NAME]" at bounding box center [276, 83] width 272 height 16
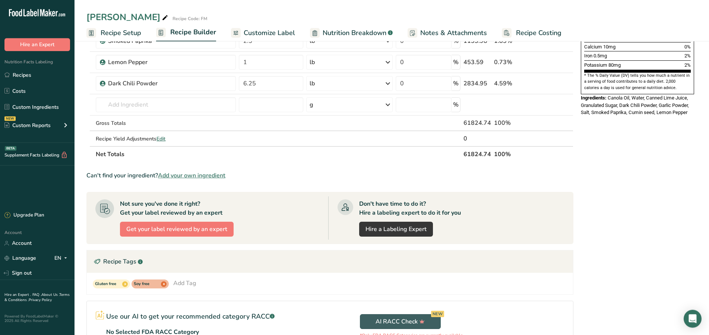
scroll to position [228, 0]
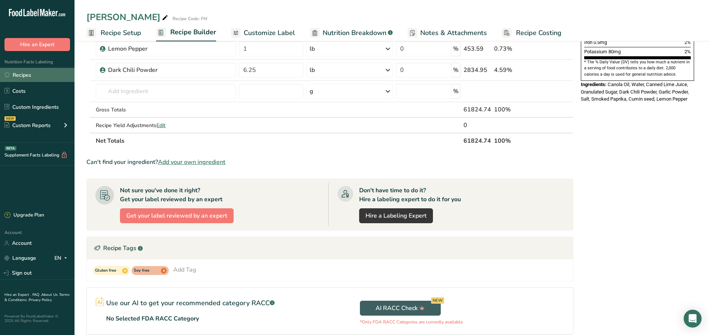
click at [45, 76] on link "Recipes" at bounding box center [37, 75] width 75 height 14
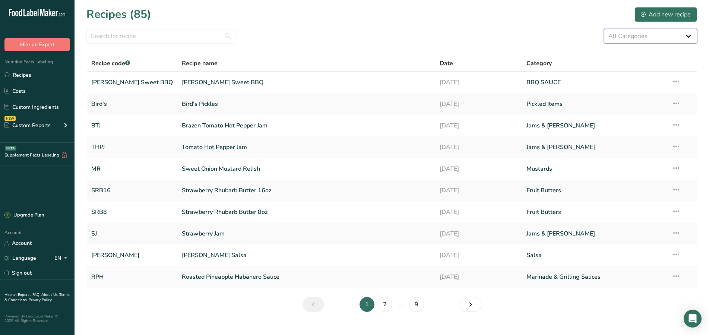
click at [660, 36] on select "All Categories Baked Goods BBQ SAUCE [GEOGRAPHIC_DATA] Confectionery Cooked Mea…" at bounding box center [650, 36] width 93 height 15
select select "608"
click option "Salsa" at bounding box center [0, 0] width 0 height 0
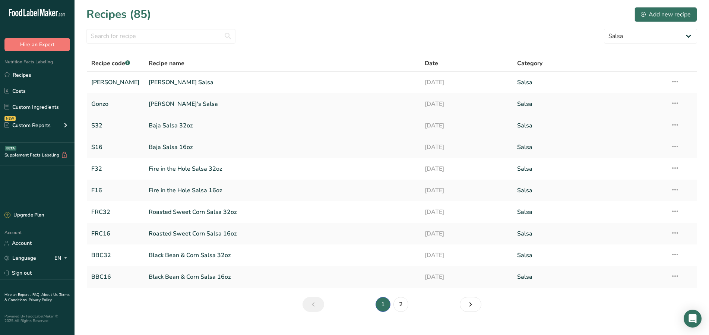
click at [168, 125] on link "Baja Salsa 32oz" at bounding box center [283, 126] width 268 height 16
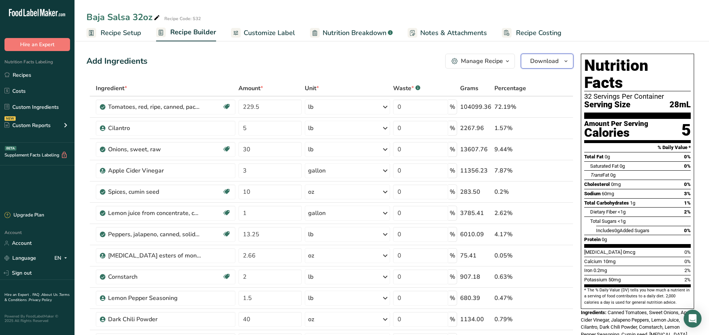
click at [566, 60] on icon "button" at bounding box center [566, 61] width 6 height 9
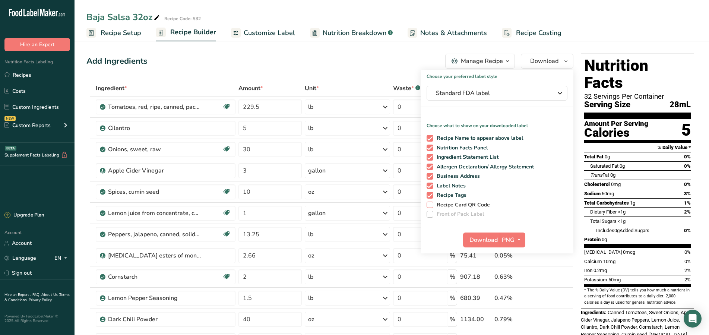
click at [430, 205] on span at bounding box center [430, 205] width 7 height 7
click at [430, 205] on input "Recipe Card QR Code" at bounding box center [429, 204] width 5 height 5
click at [518, 239] on icon "button" at bounding box center [519, 239] width 6 height 9
click at [515, 252] on link "PNG" at bounding box center [514, 255] width 24 height 12
click at [484, 239] on span "Download" at bounding box center [484, 240] width 28 height 9
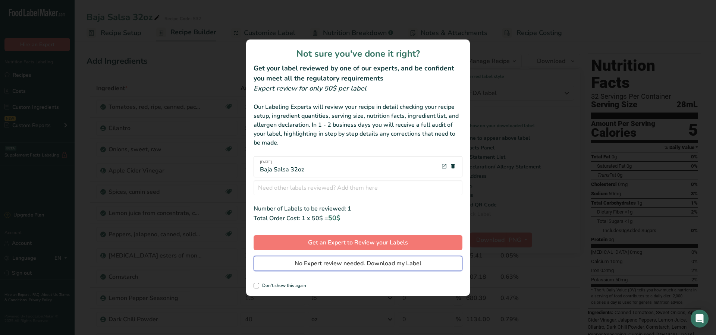
click at [368, 261] on span "No Expert review needed. Download my Label" at bounding box center [357, 263] width 127 height 9
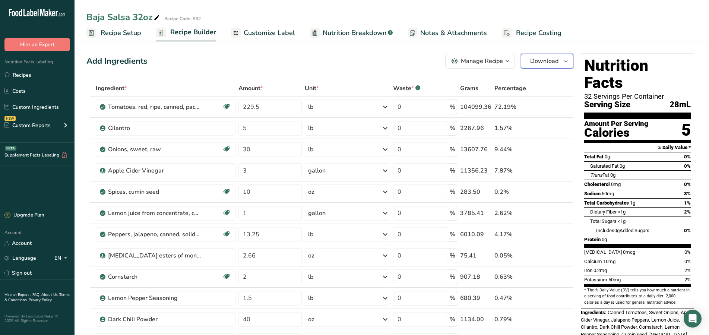
click at [561, 61] on button "Download" at bounding box center [547, 61] width 53 height 15
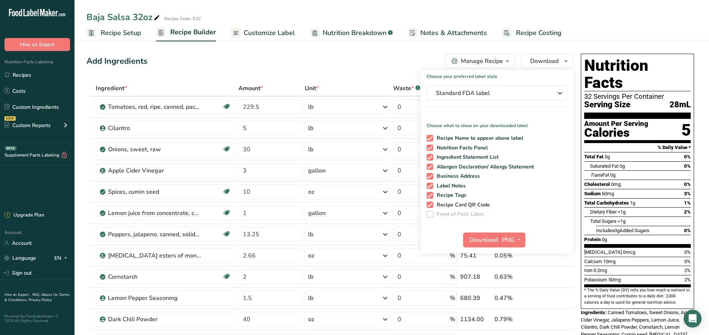
click at [429, 206] on span at bounding box center [430, 205] width 7 height 7
click at [429, 206] on input "Recipe Card QR Code" at bounding box center [429, 204] width 5 height 5
checkbox input "false"
click at [609, 23] on div "Baja Salsa 32oz Recipe Code: S32" at bounding box center [392, 16] width 635 height 13
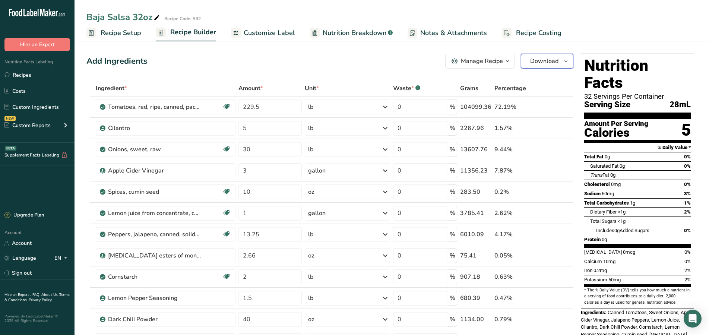
click at [568, 59] on icon "button" at bounding box center [566, 61] width 6 height 9
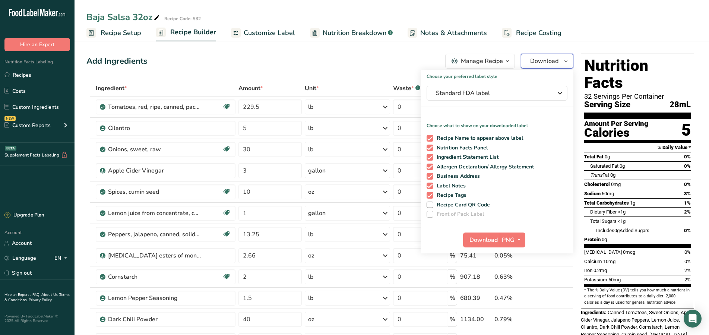
click at [568, 61] on icon "button" at bounding box center [566, 61] width 6 height 9
